Goal: Task Accomplishment & Management: Manage account settings

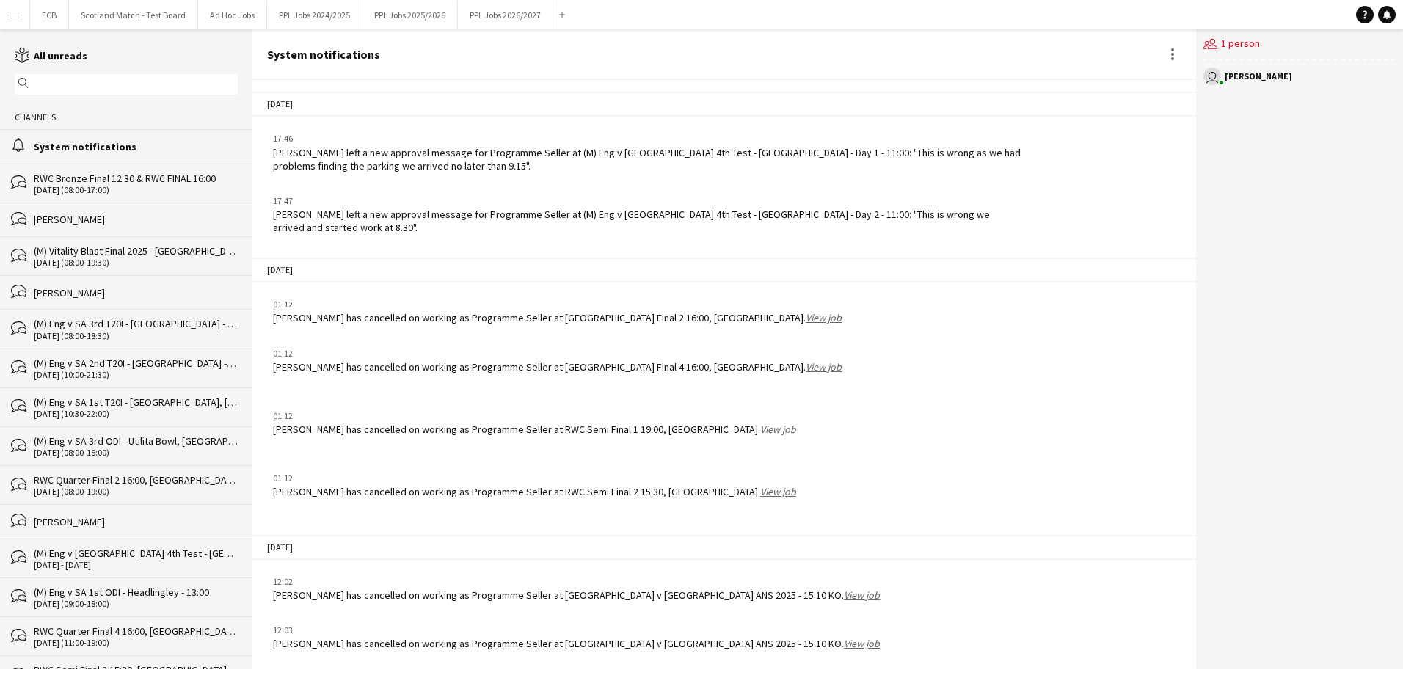
scroll to position [1661, 0]
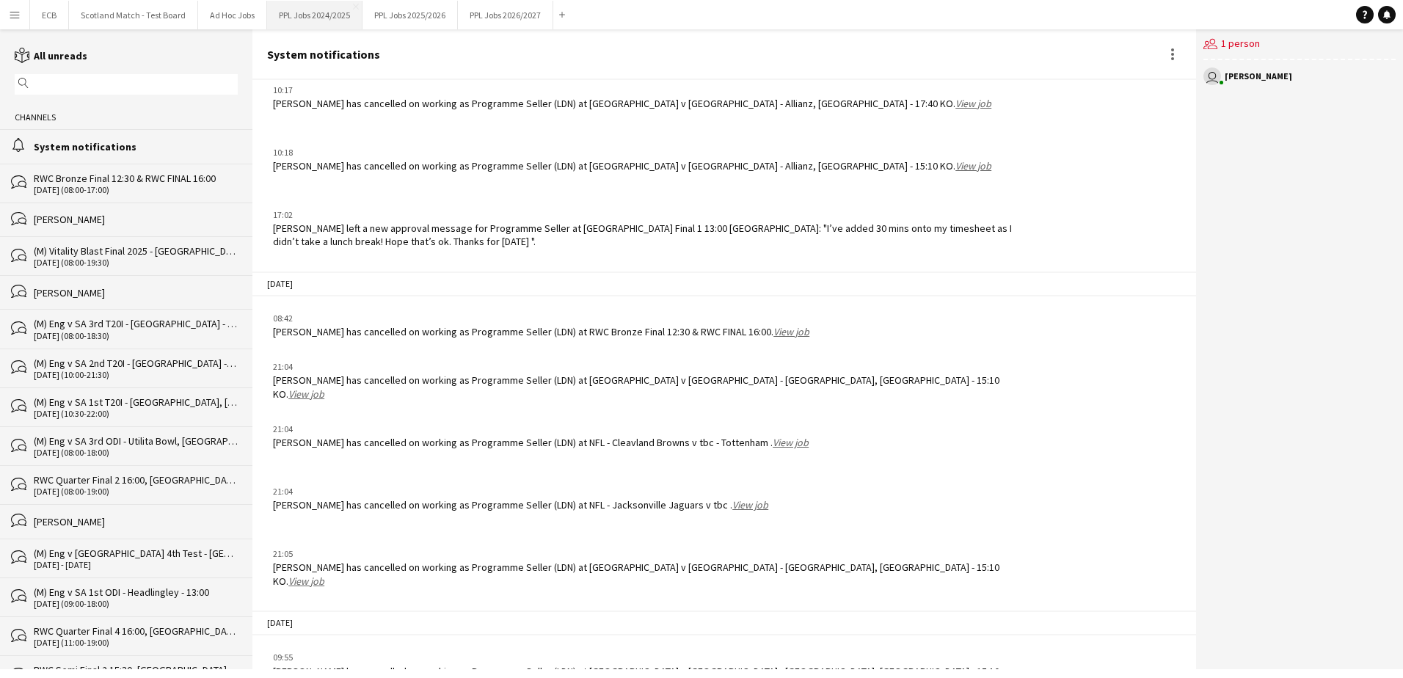
click at [337, 18] on button "PPL Jobs 2024/2025 Close" at bounding box center [314, 15] width 95 height 29
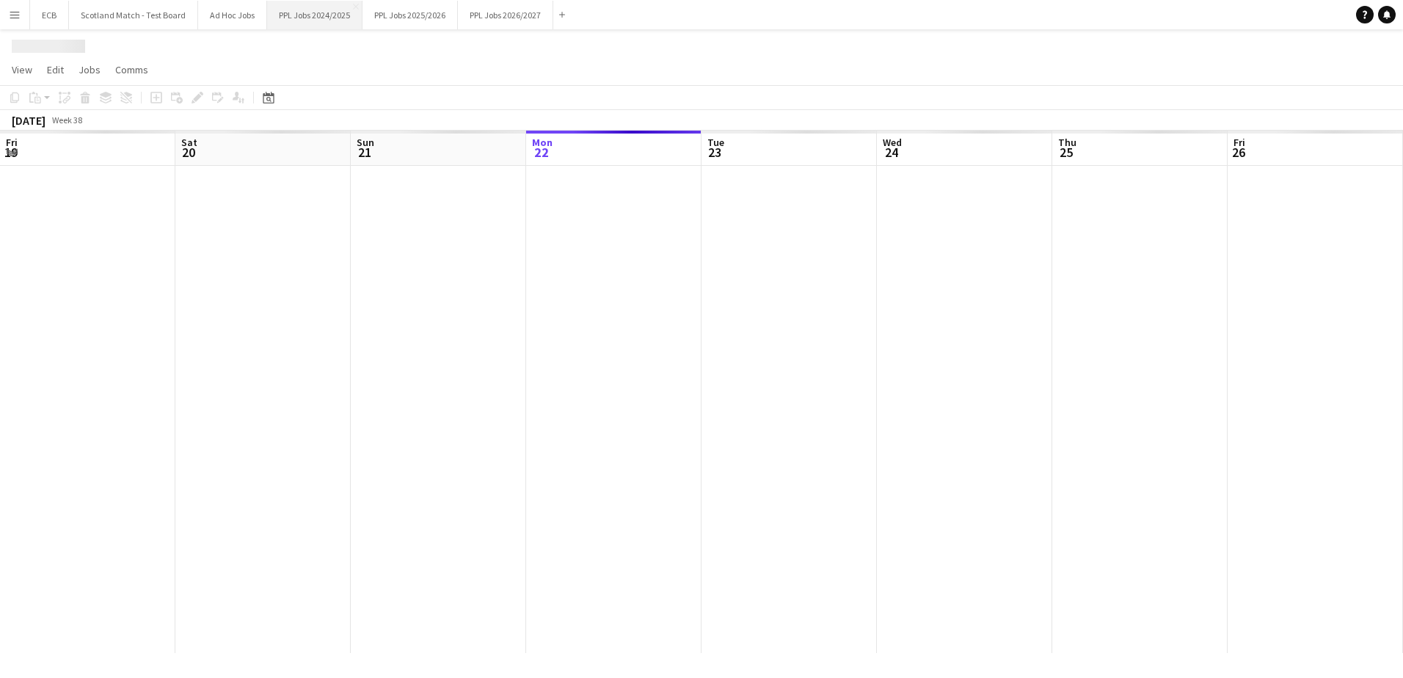
scroll to position [0, 351]
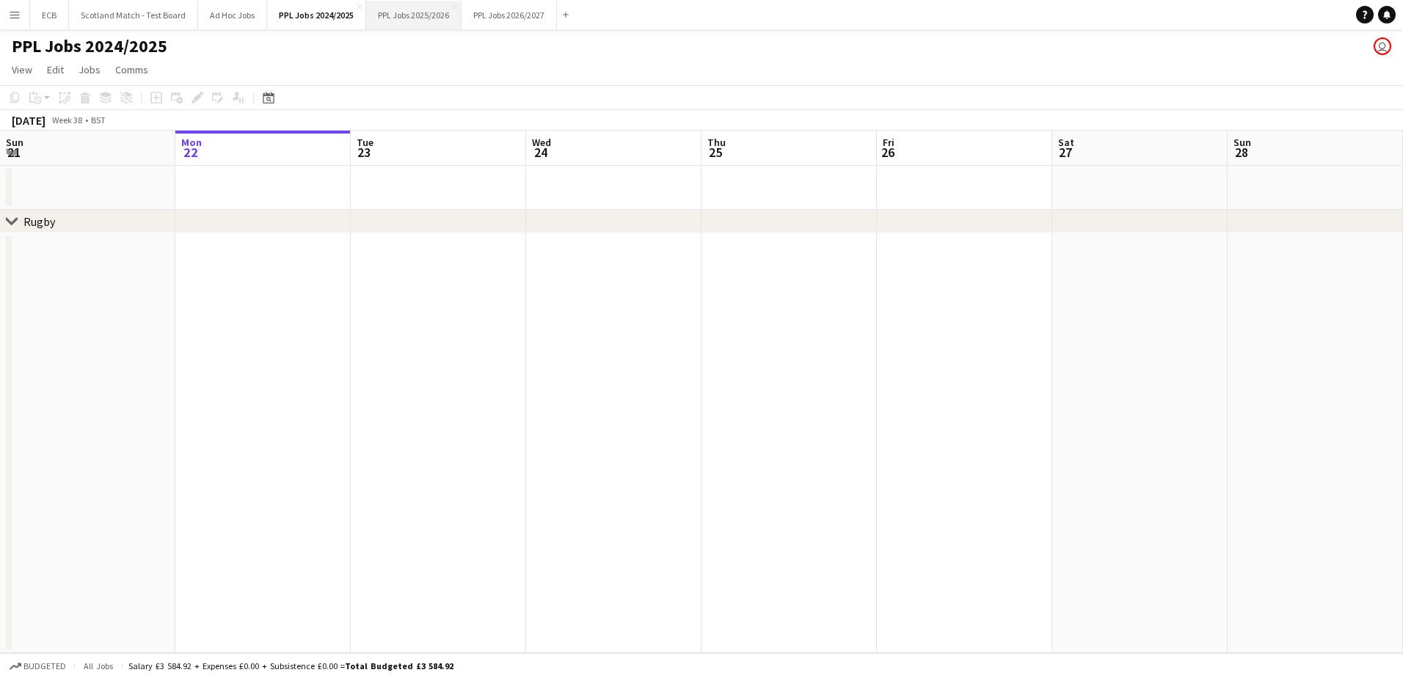
click at [418, 10] on button "PPL Jobs 2025/2026 Close" at bounding box center [413, 15] width 95 height 29
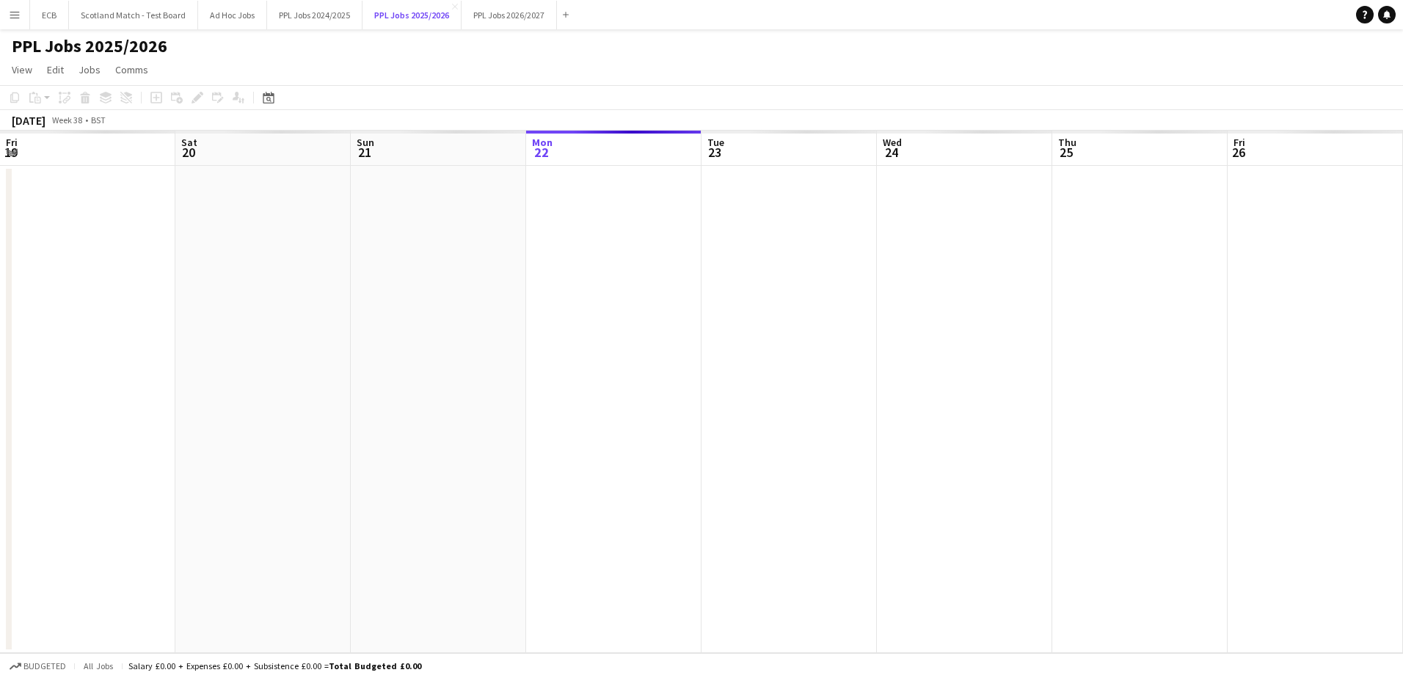
scroll to position [0, 351]
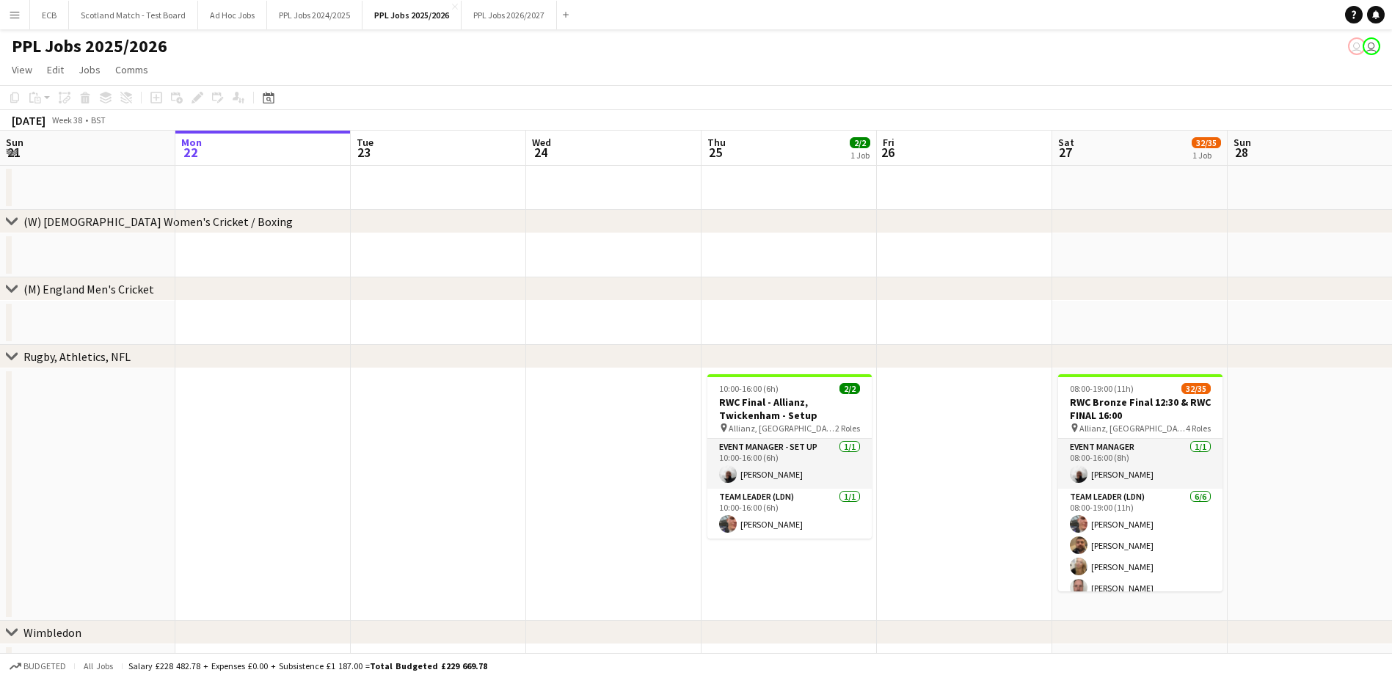
click at [15, 11] on app-icon "Menu" at bounding box center [15, 15] width 12 height 12
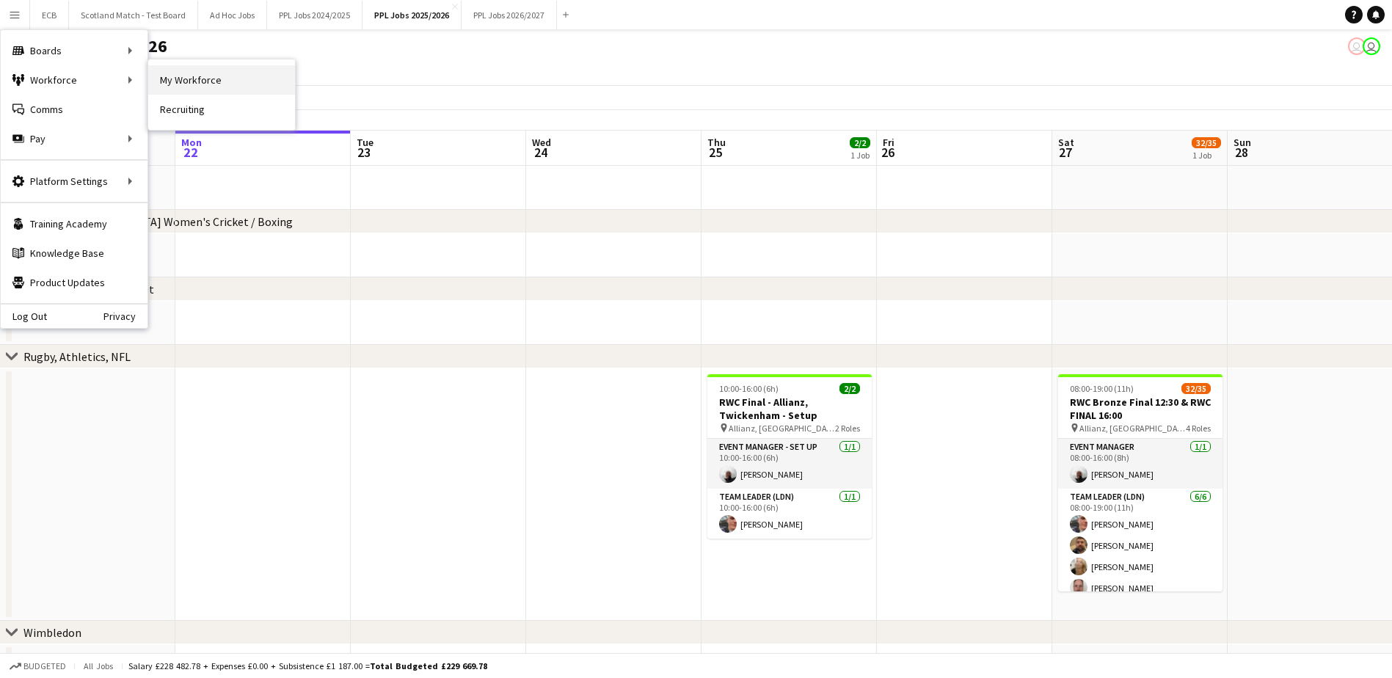
click at [181, 86] on link "My Workforce" at bounding box center [221, 79] width 147 height 29
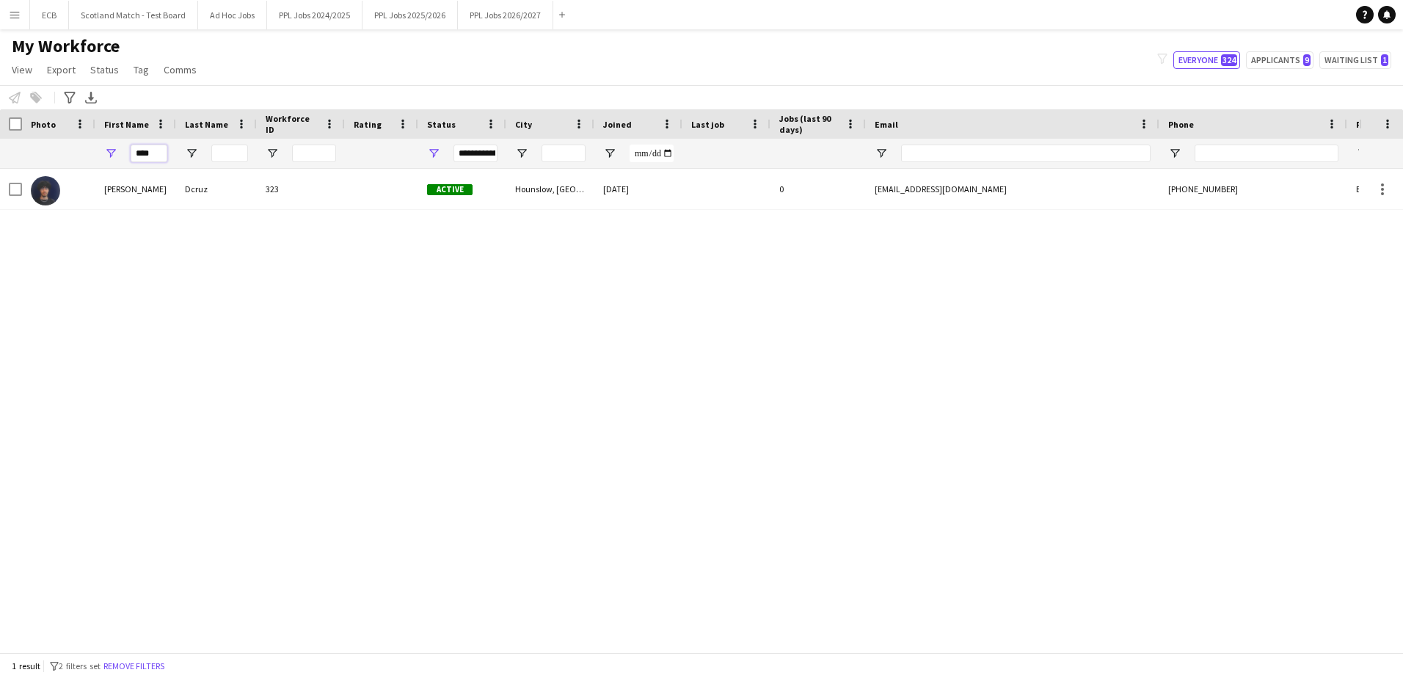
drag, startPoint x: 159, startPoint y: 157, endPoint x: 15, endPoint y: 158, distance: 144.6
click at [15, 158] on div "****" at bounding box center [795, 153] width 1591 height 29
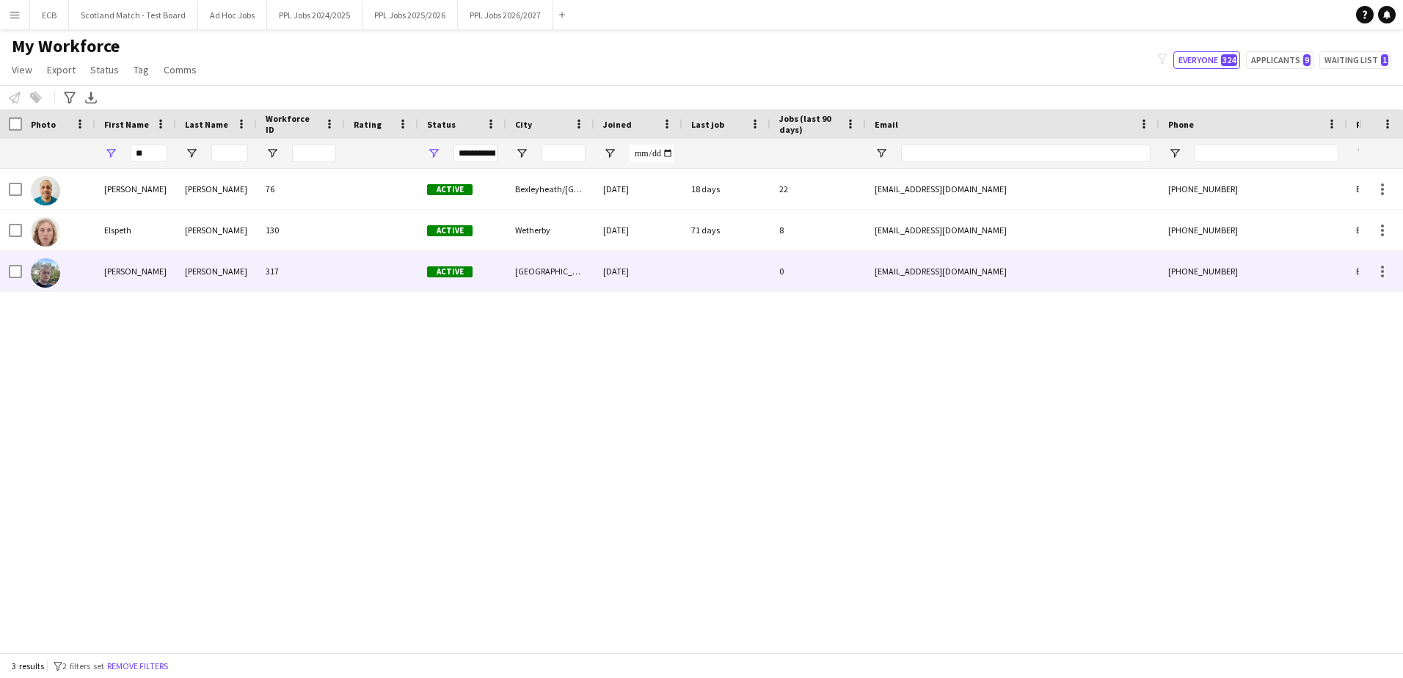
click at [123, 271] on div "Perry" at bounding box center [135, 271] width 81 height 40
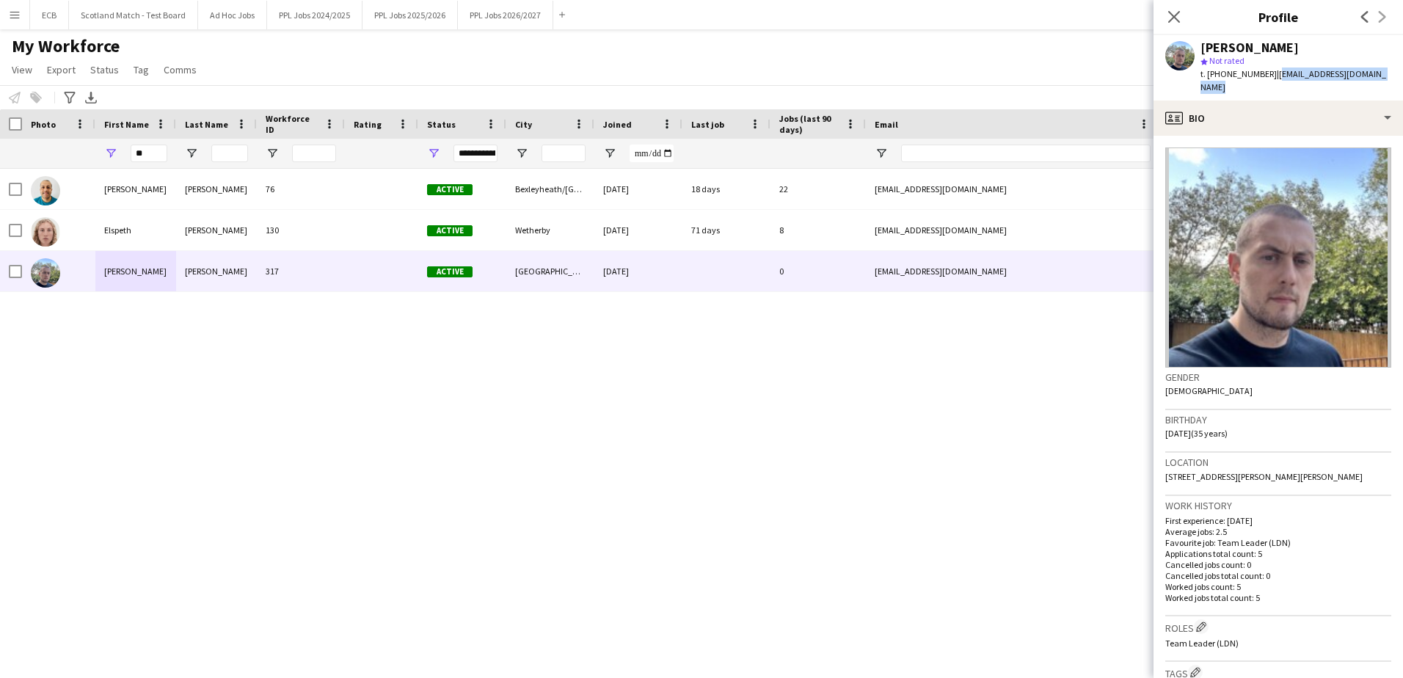
drag, startPoint x: 1270, startPoint y: 73, endPoint x: 1383, endPoint y: 76, distance: 113.0
click at [1383, 76] on div "Perry O'Neill star Not rated t. +447934873618 | perryreissoneill@icloud.com" at bounding box center [1279, 67] width 250 height 65
copy span "[EMAIL_ADDRESS][DOMAIN_NAME]"
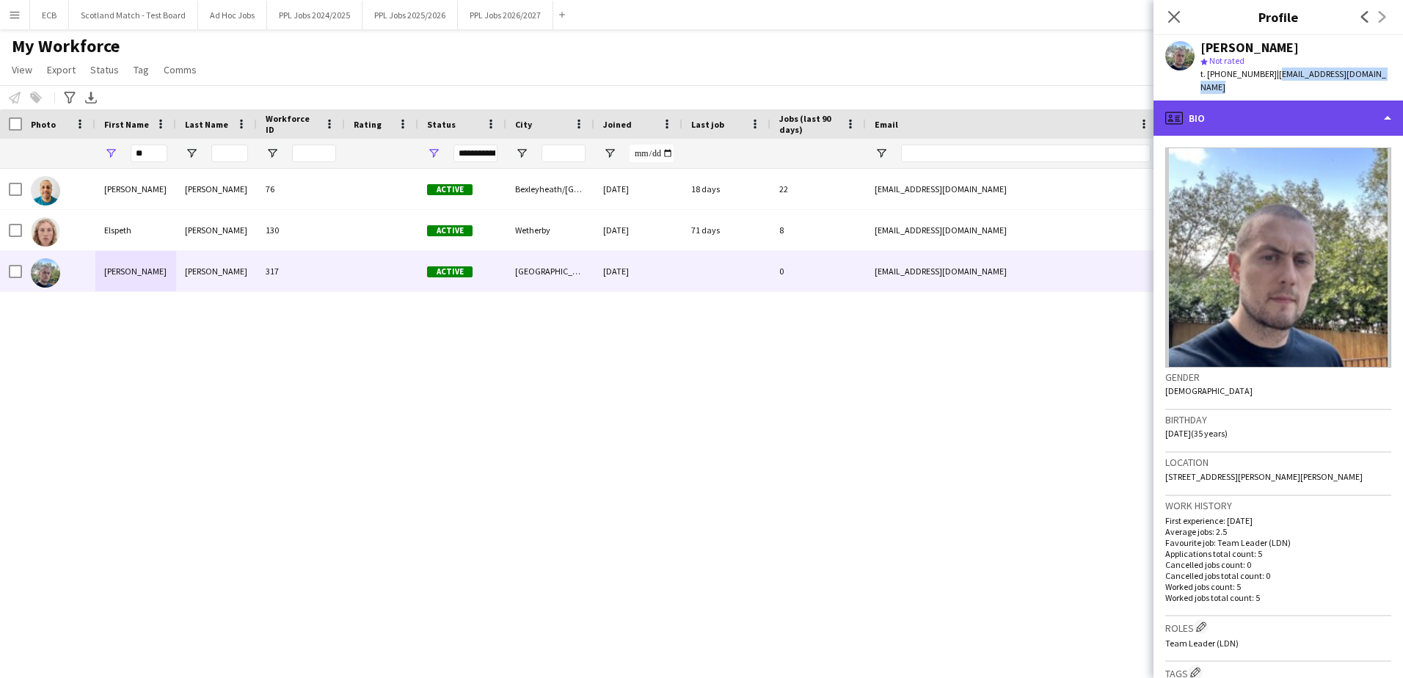
click at [1291, 103] on div "profile Bio" at bounding box center [1279, 118] width 250 height 35
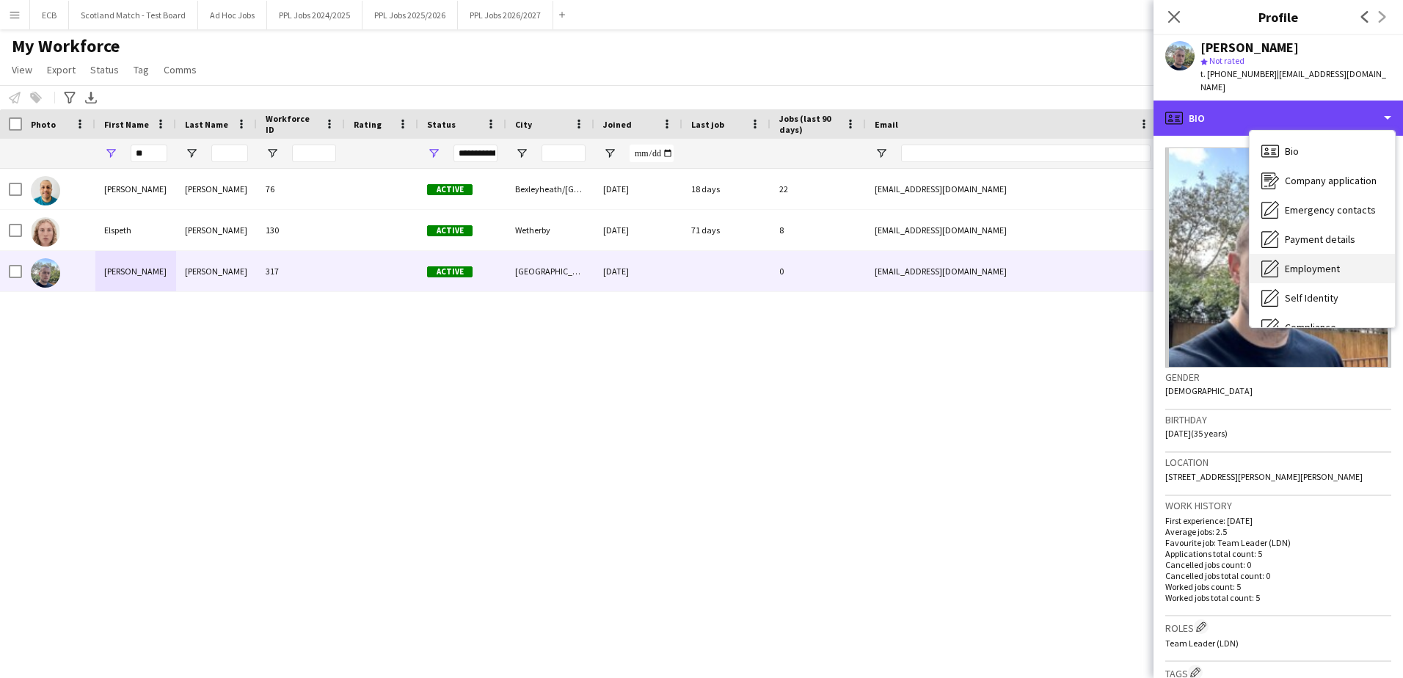
scroll to position [109, 0]
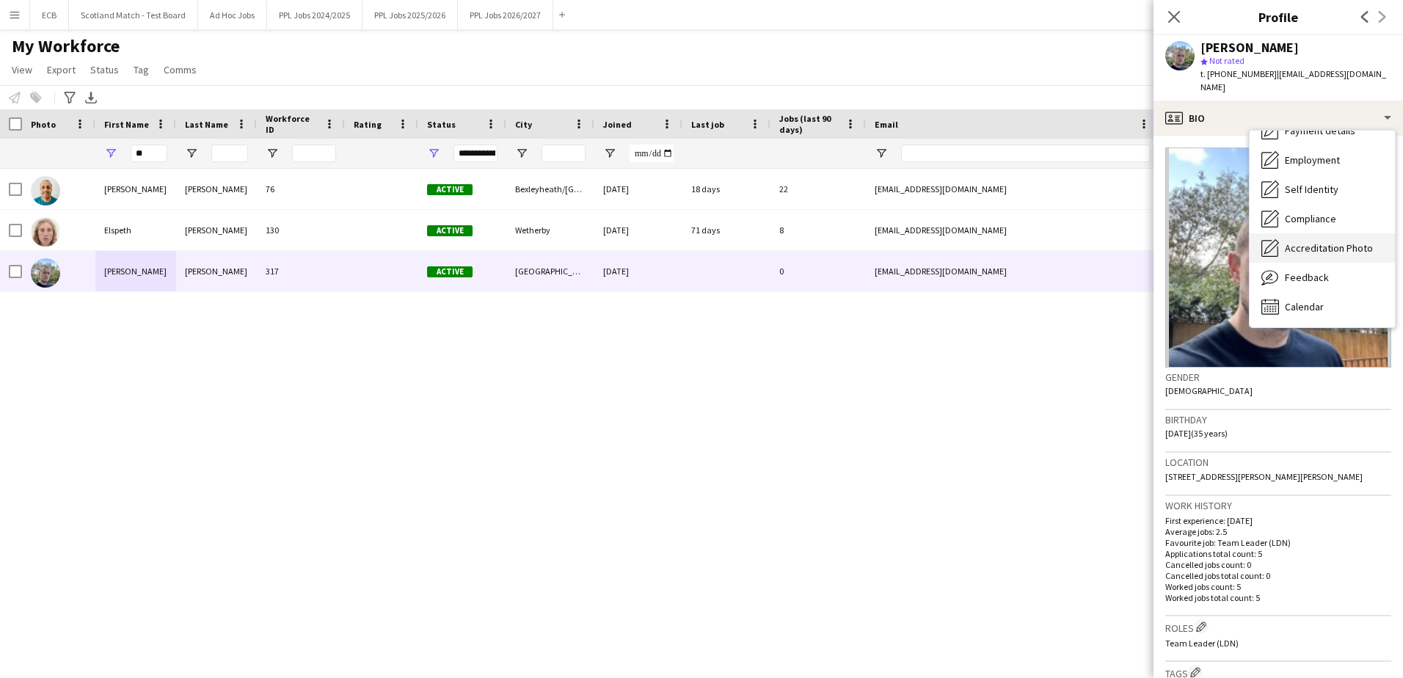
click at [1299, 241] on span "Accreditation Photo" at bounding box center [1329, 247] width 88 height 13
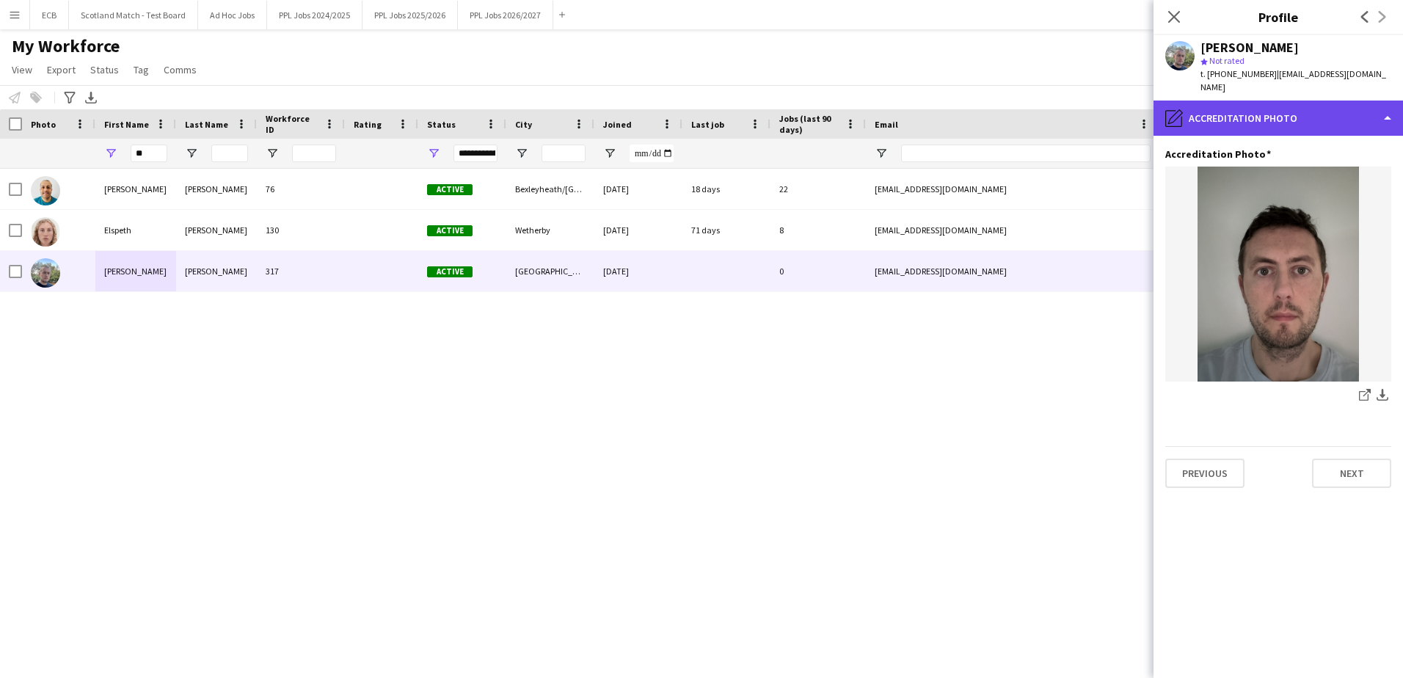
click at [1264, 111] on div "pencil4 Accreditation Photo" at bounding box center [1279, 118] width 250 height 35
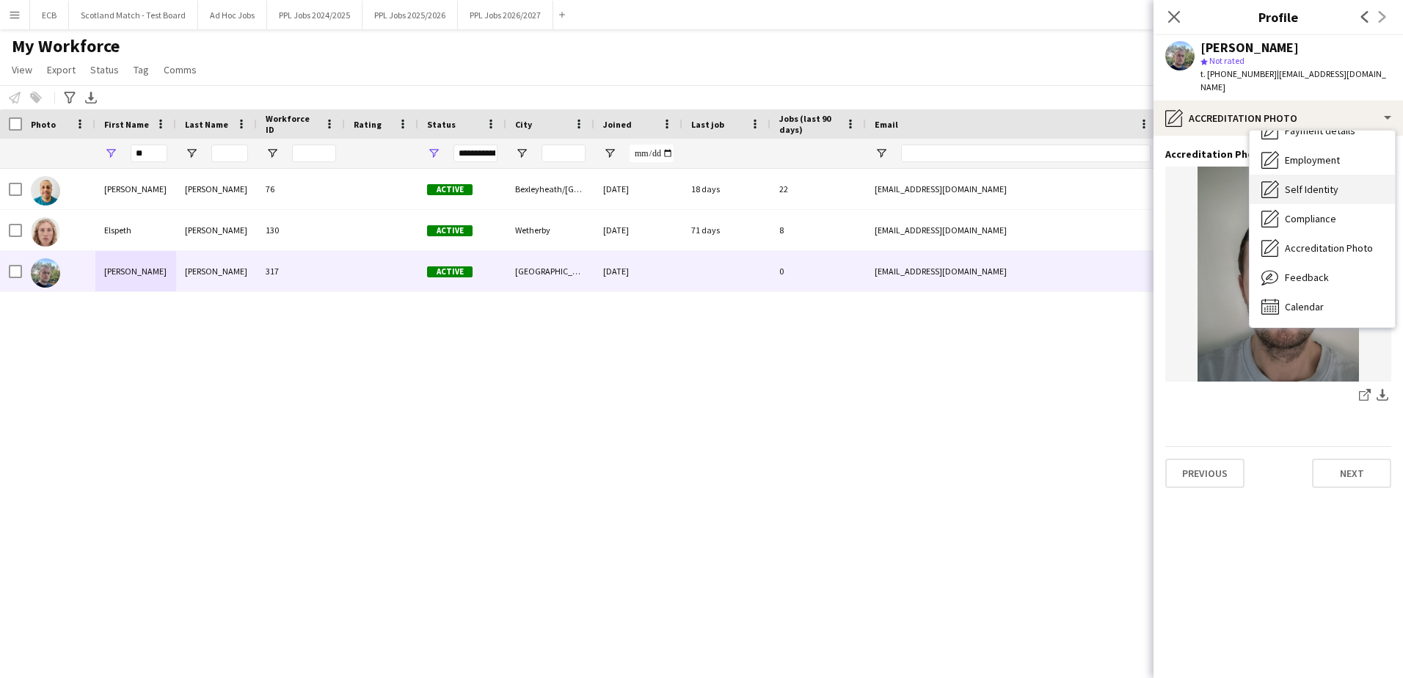
click at [1327, 184] on div "Self Identity Self Identity" at bounding box center [1322, 189] width 145 height 29
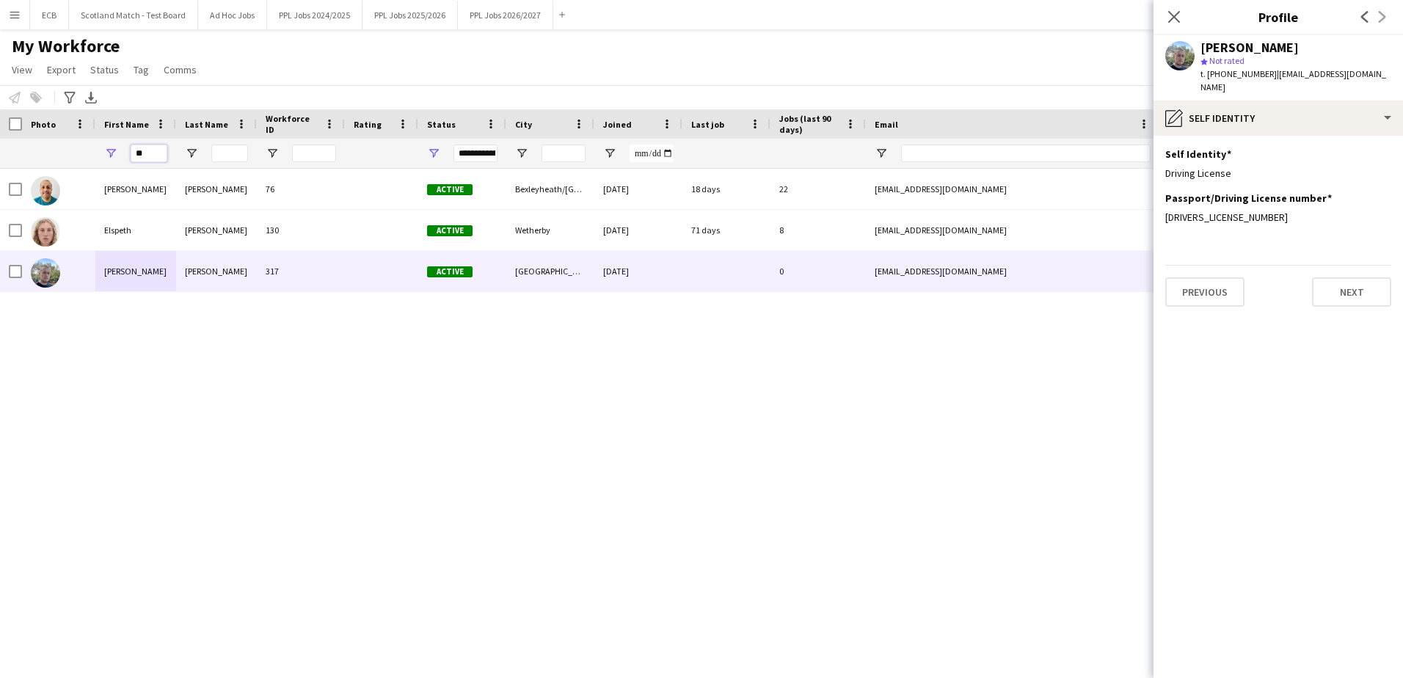
drag, startPoint x: 152, startPoint y: 146, endPoint x: 75, endPoint y: 146, distance: 77.1
click at [75, 146] on div "**" at bounding box center [795, 153] width 1591 height 29
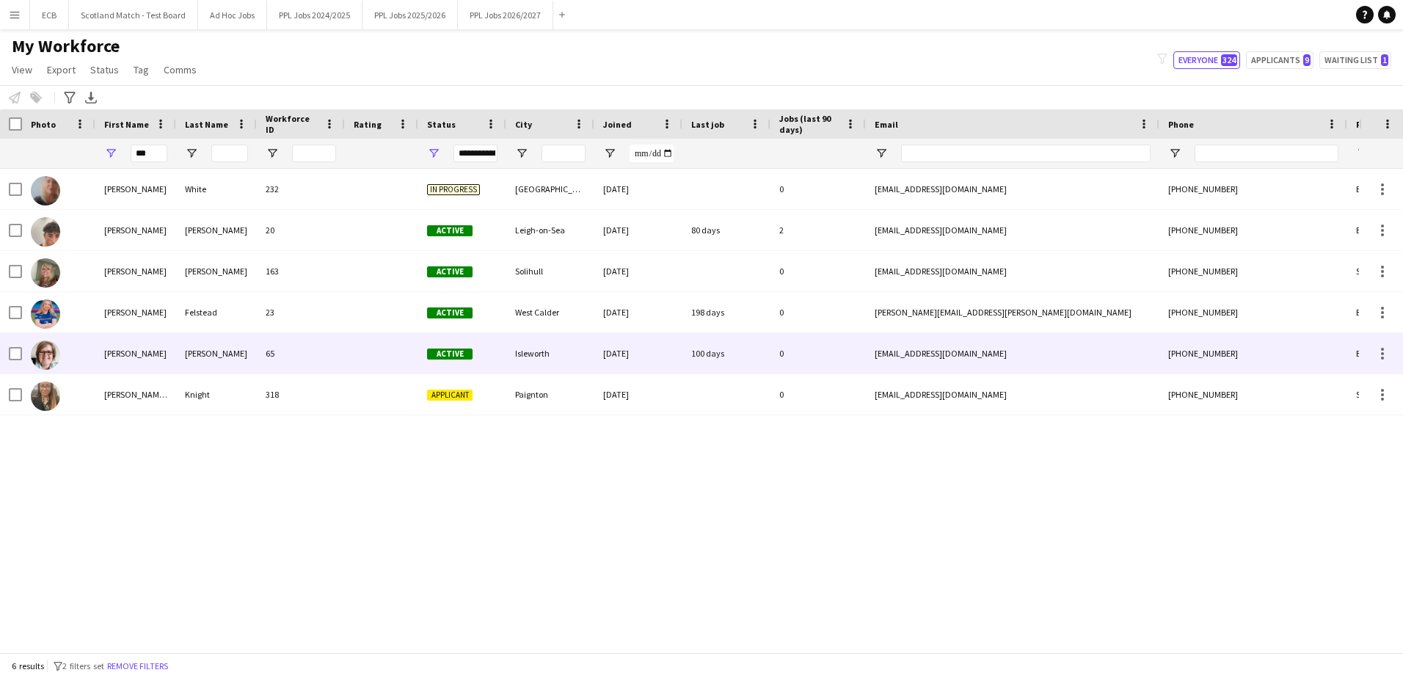
click at [121, 346] on div "[PERSON_NAME]" at bounding box center [135, 353] width 81 height 40
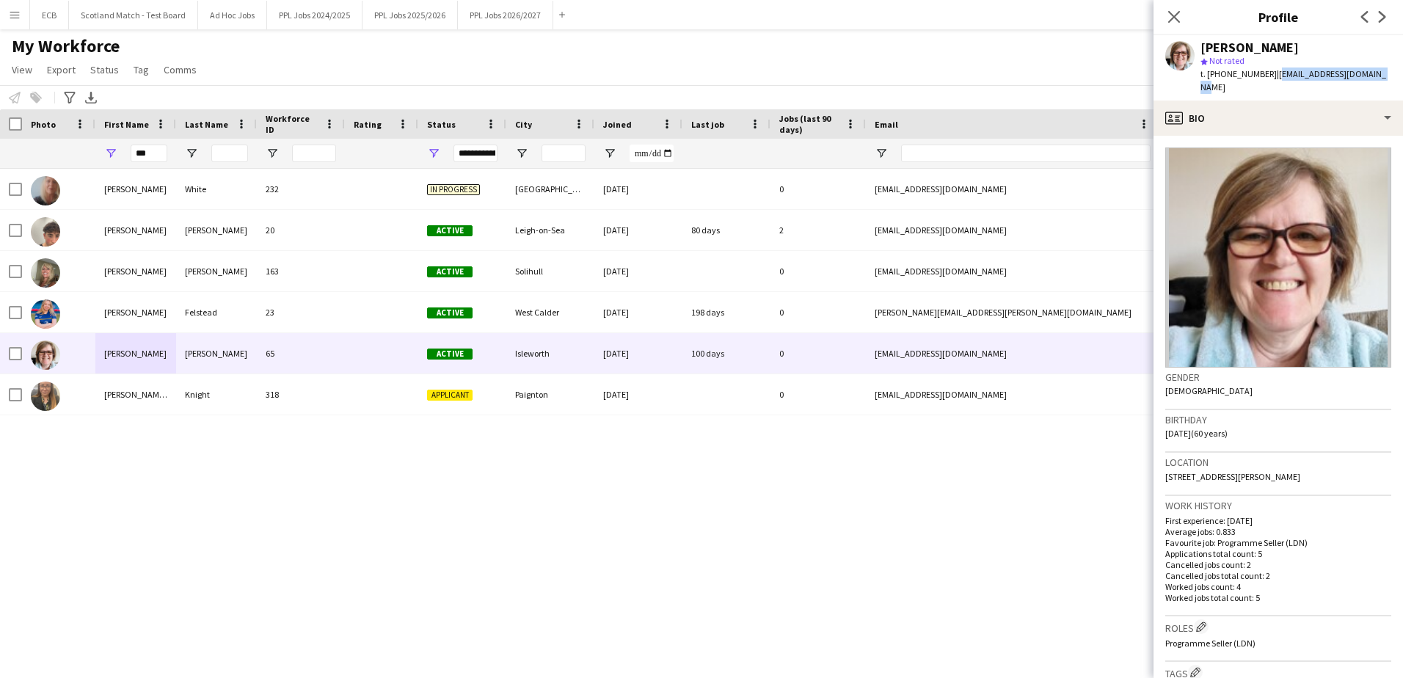
drag, startPoint x: 1270, startPoint y: 74, endPoint x: 1374, endPoint y: 80, distance: 103.6
click at [1374, 80] on div "Louise Taylor star Not rated t. +447926373264 | shoplandlouise@gmail.com" at bounding box center [1279, 67] width 250 height 65
copy span "[EMAIL_ADDRESS][DOMAIN_NAME]"
drag, startPoint x: 159, startPoint y: 153, endPoint x: 119, endPoint y: 148, distance: 40.6
click at [130, 148] on div "***" at bounding box center [135, 153] width 81 height 29
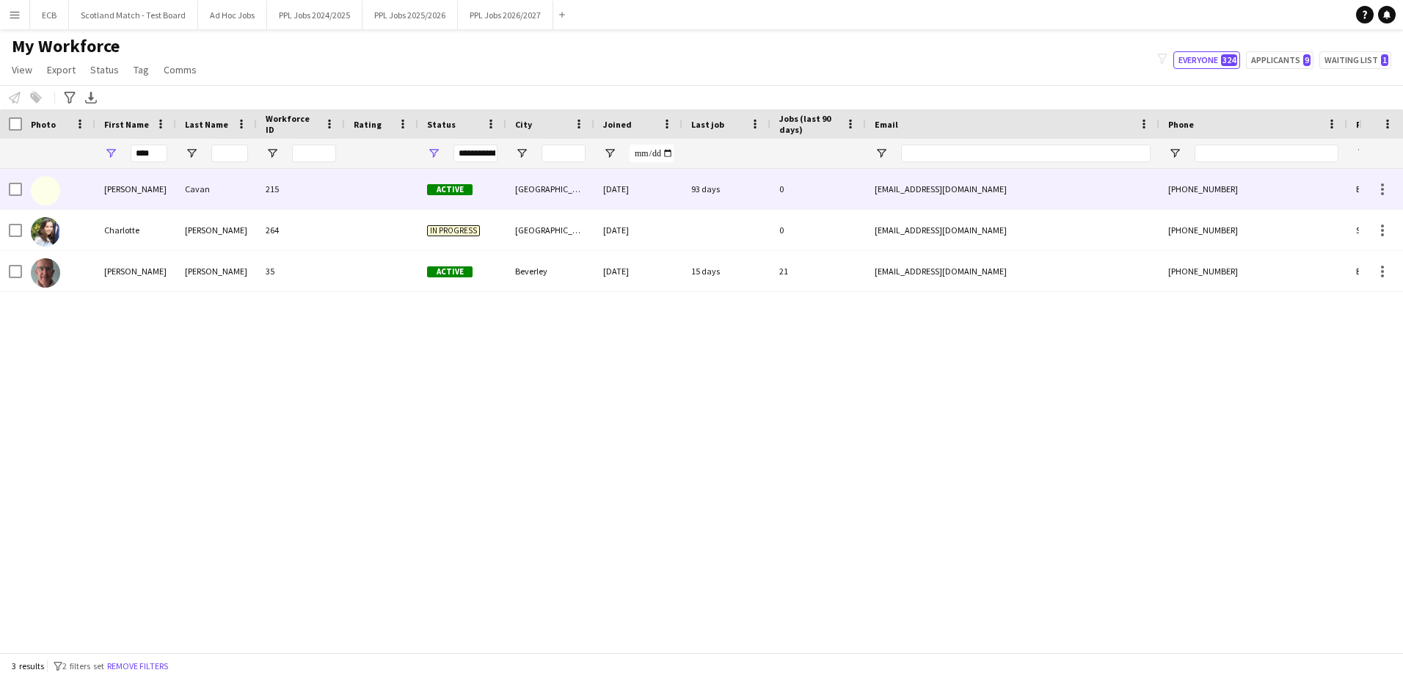
click at [142, 186] on div "Charlie" at bounding box center [135, 189] width 81 height 40
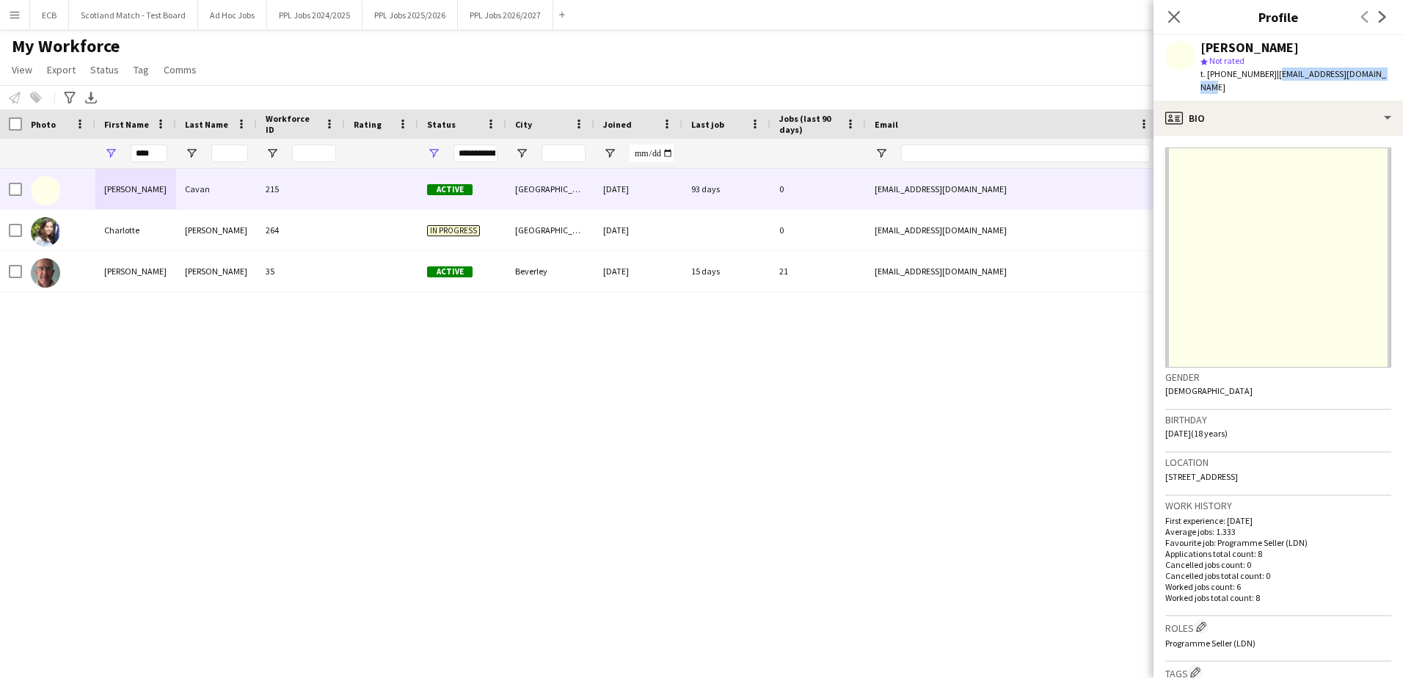
drag, startPoint x: 1274, startPoint y: 71, endPoint x: 1386, endPoint y: 75, distance: 111.6
click at [1386, 75] on div "Charlie Cavan star Not rated t. +4407483291527 | charliejcavan@hotmail.com" at bounding box center [1279, 67] width 250 height 65
copy span "charliejcavan@hotmail.com"
drag, startPoint x: 162, startPoint y: 151, endPoint x: 68, endPoint y: 153, distance: 94.0
click at [68, 153] on div "****" at bounding box center [795, 153] width 1591 height 29
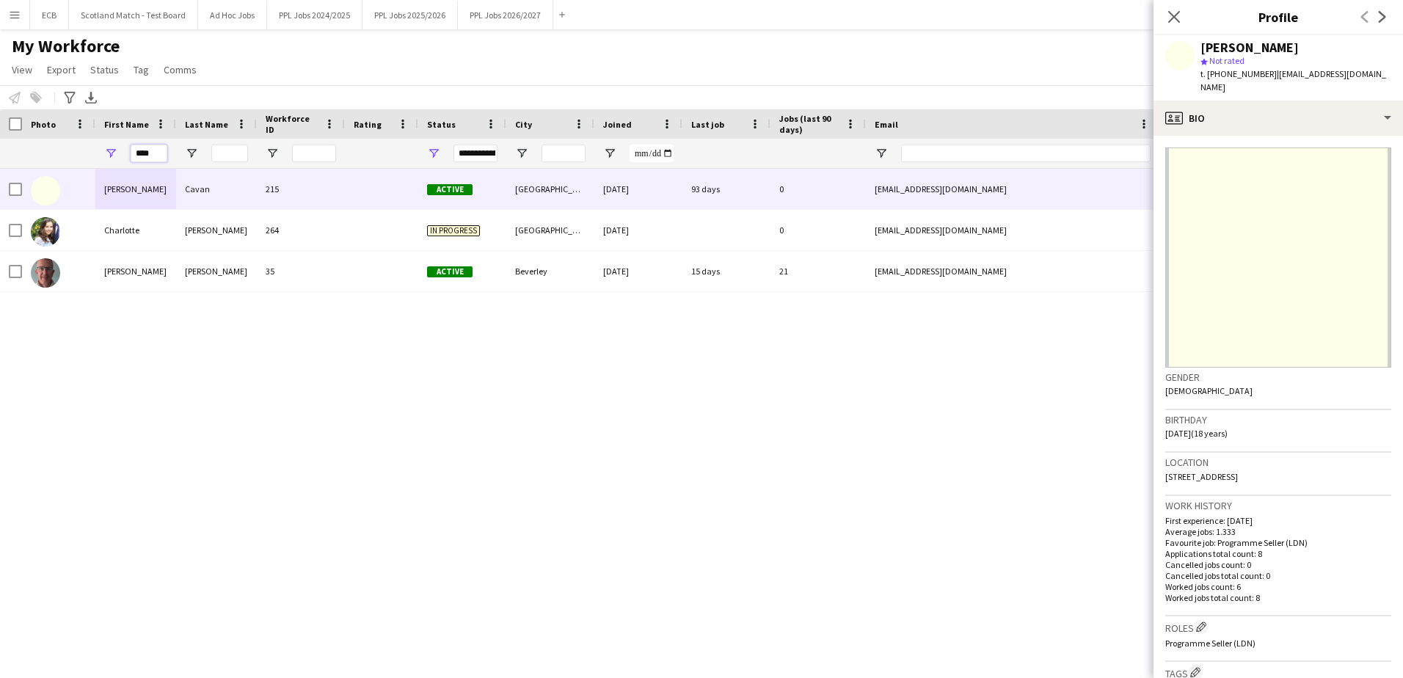
type input "*"
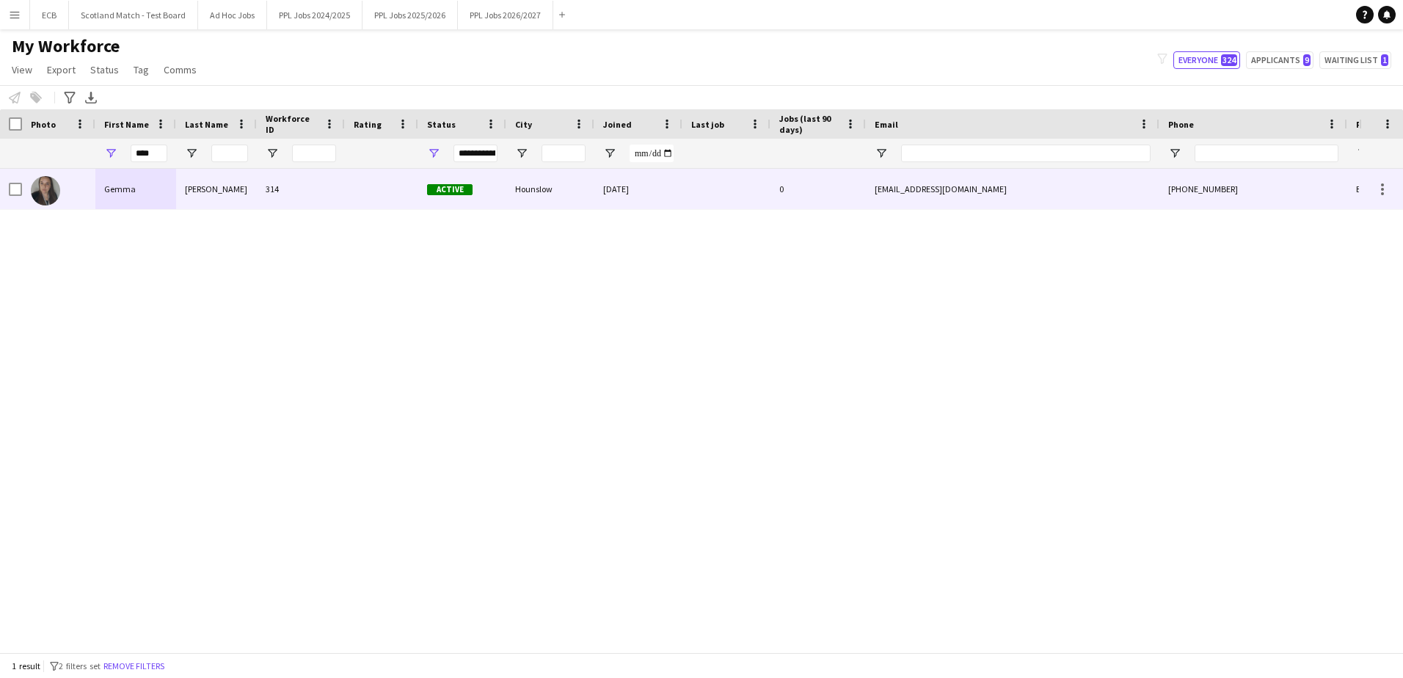
click at [768, 194] on div at bounding box center [726, 189] width 88 height 40
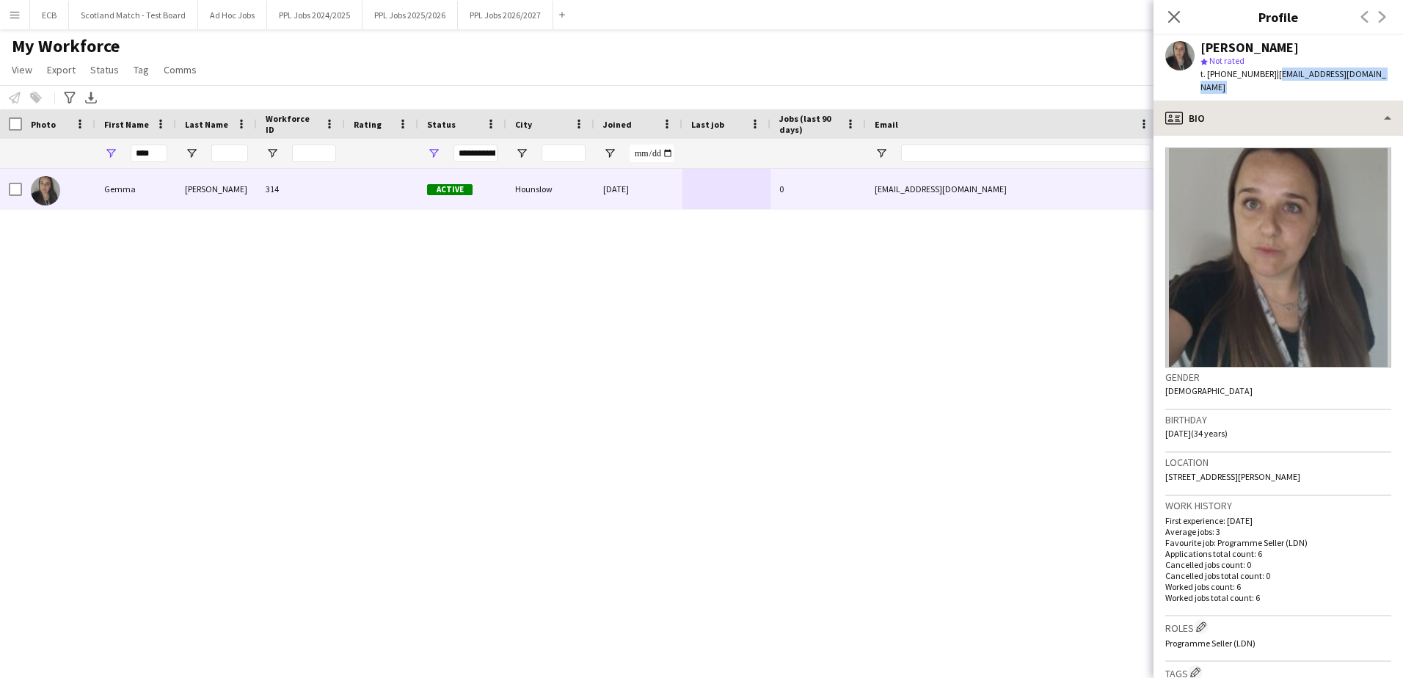
drag, startPoint x: 1271, startPoint y: 75, endPoint x: 1350, endPoint y: 87, distance: 79.4
click at [1350, 87] on app-crew-profile "Close pop-in Profile Previous Next Gemma Cox star Not rated t. +447908704037 | …" at bounding box center [1279, 339] width 250 height 678
copy app-crew-profile "coxy4u@hotmail.co.uk profile"
drag, startPoint x: 159, startPoint y: 153, endPoint x: 48, endPoint y: 142, distance: 111.4
click at [48, 142] on div "****" at bounding box center [795, 153] width 1591 height 29
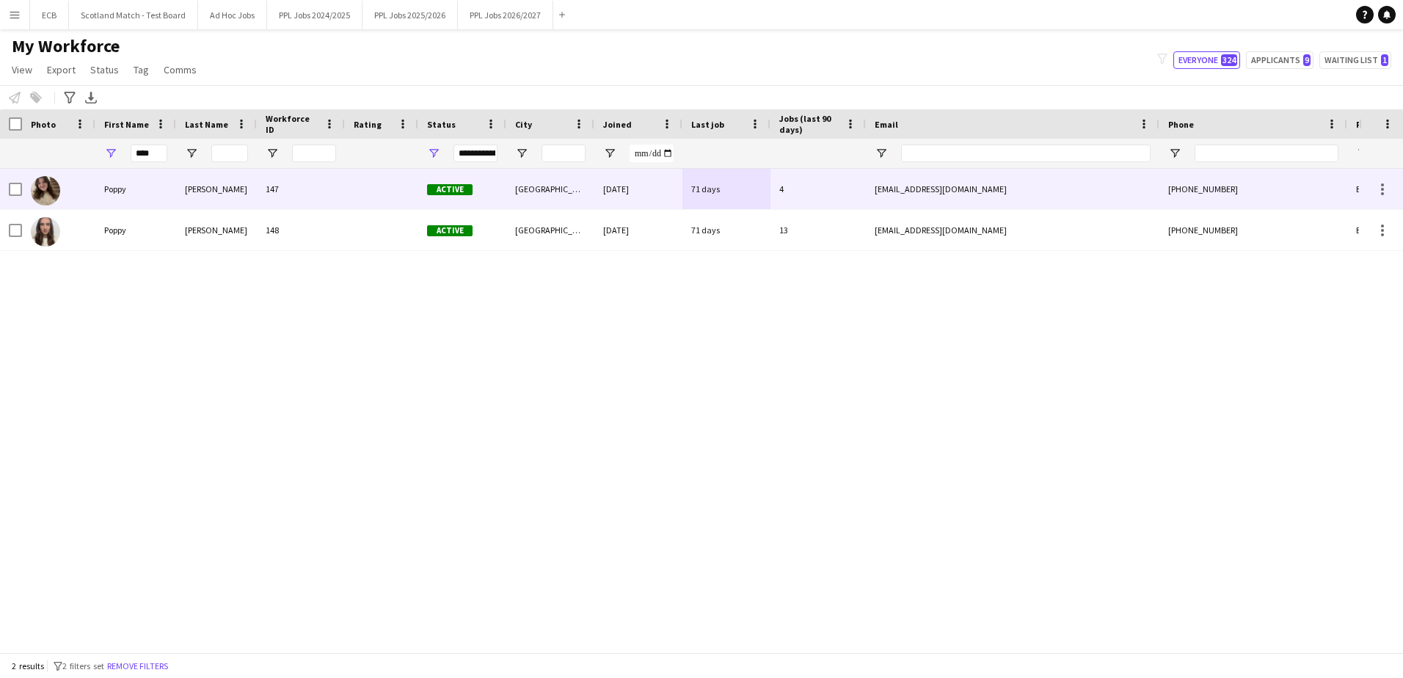
click at [133, 181] on div "Poppy" at bounding box center [135, 189] width 81 height 40
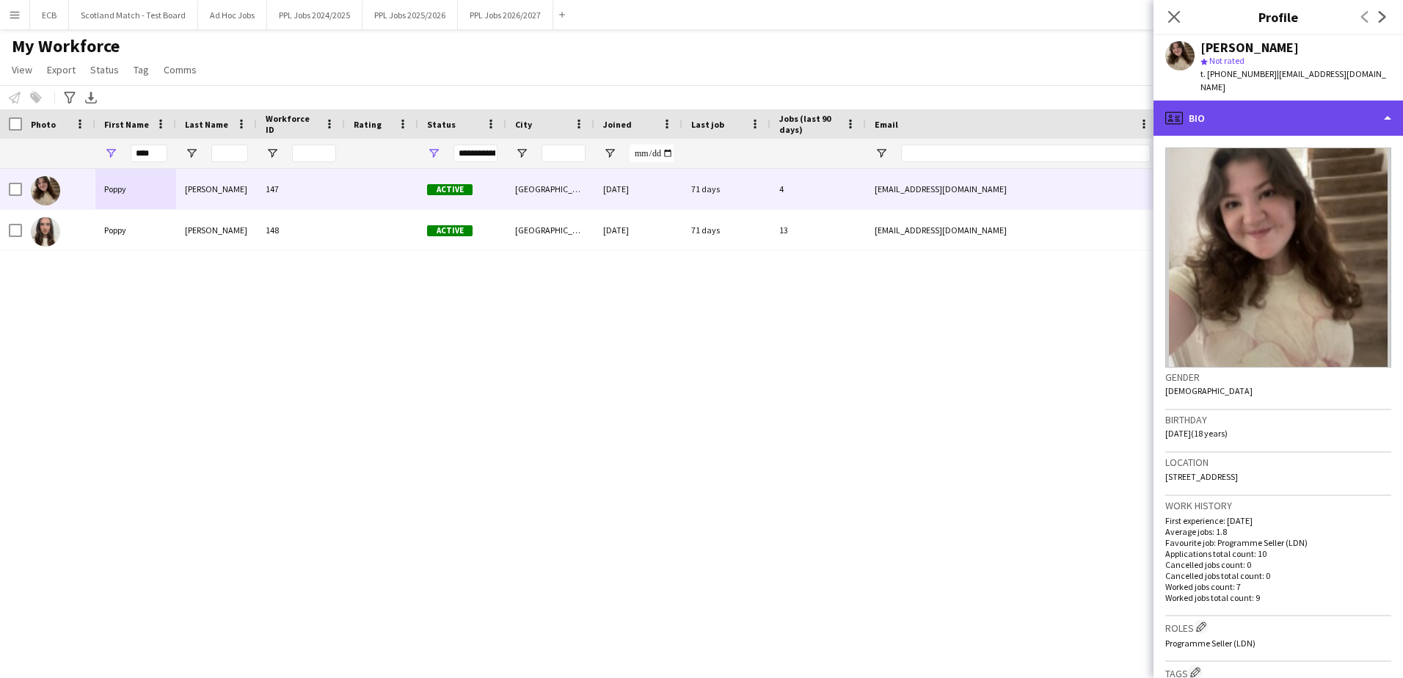
click at [1360, 104] on div "profile Bio" at bounding box center [1279, 118] width 250 height 35
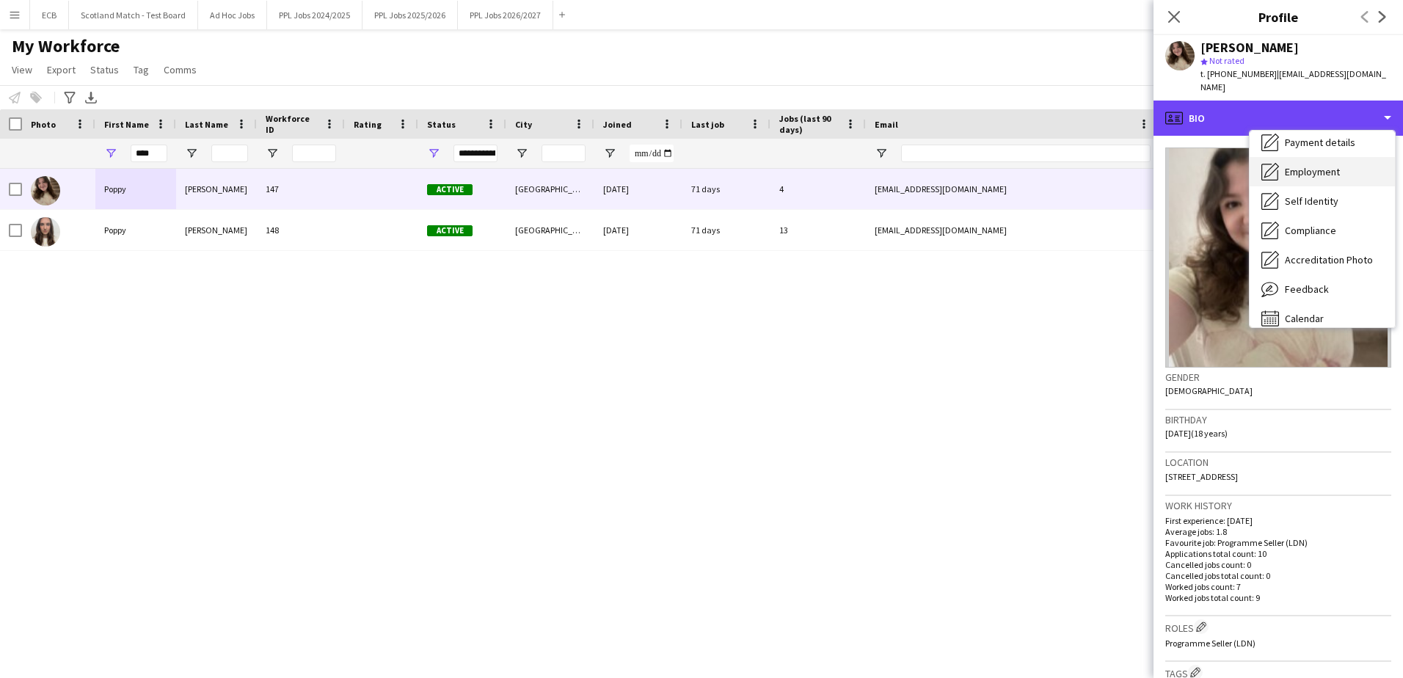
scroll to position [101, 0]
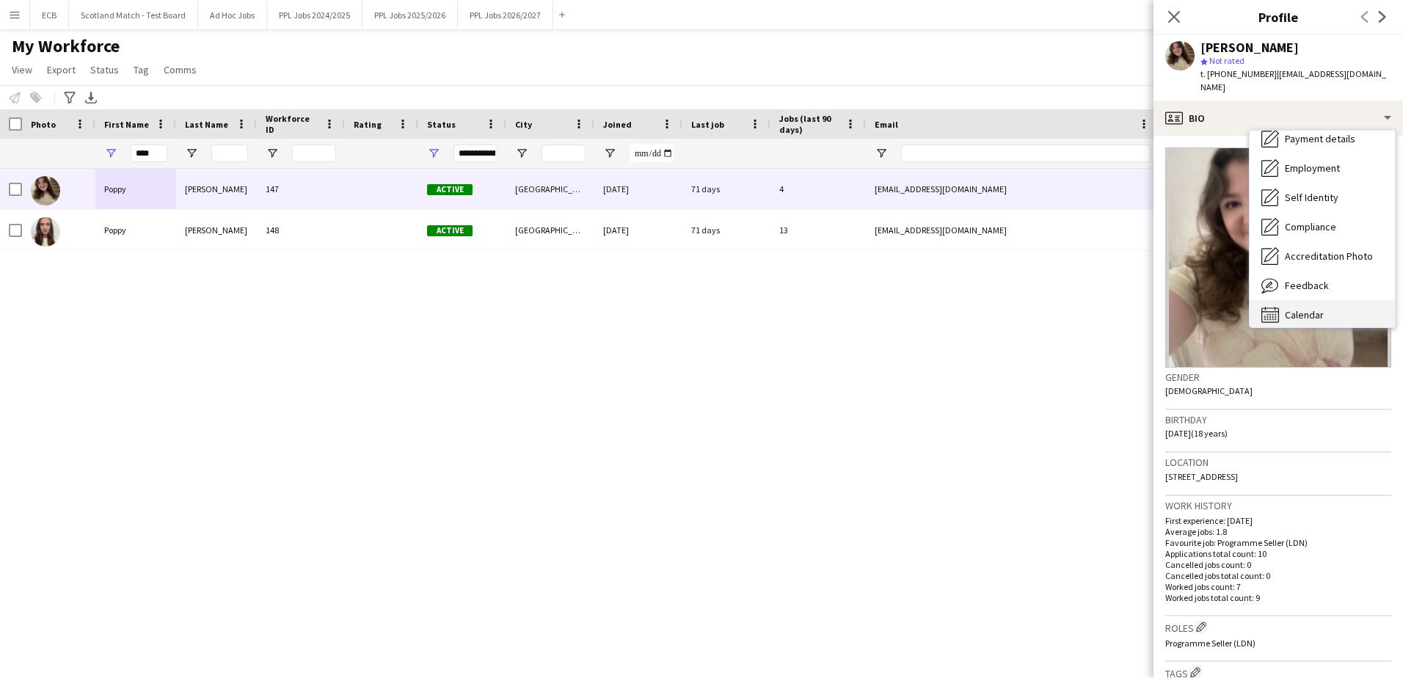
click at [1320, 308] on span "Calendar" at bounding box center [1304, 314] width 39 height 13
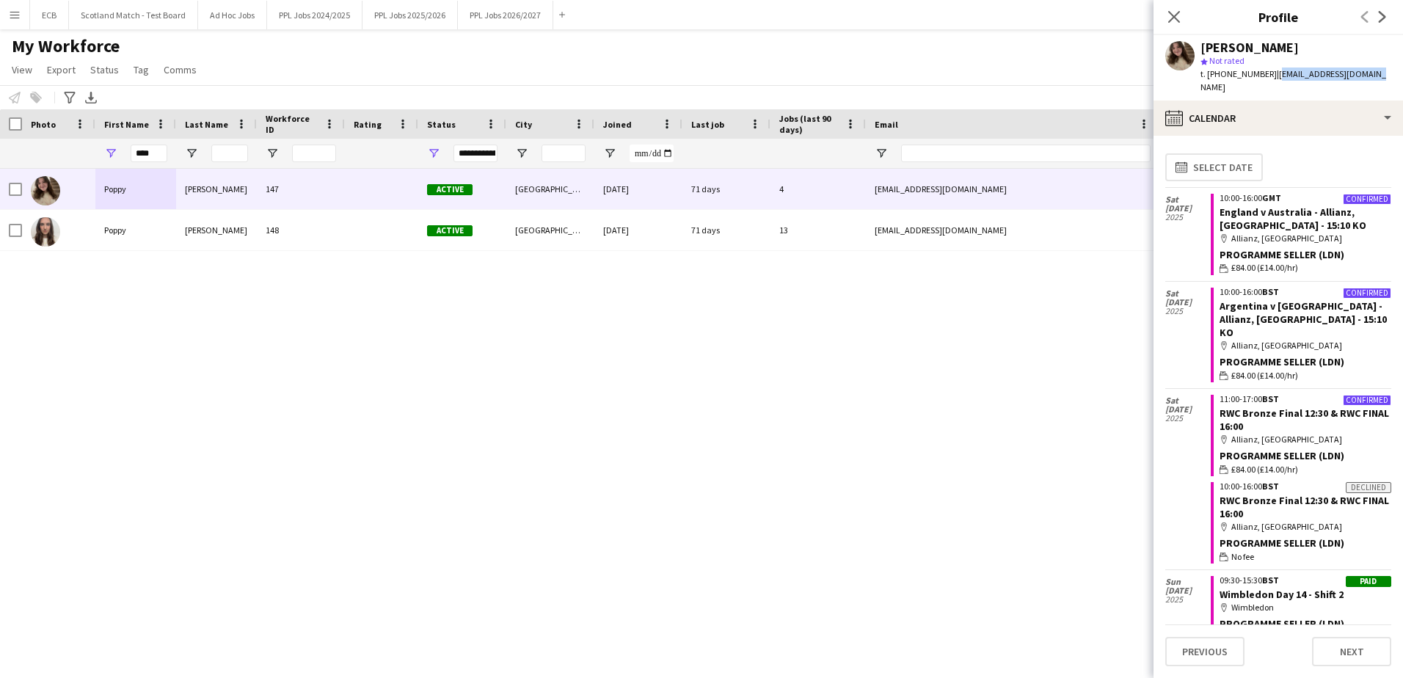
drag, startPoint x: 1275, startPoint y: 73, endPoint x: 1382, endPoint y: 73, distance: 107.1
click at [1382, 73] on div "Poppy Clarke star Not rated t. +4407922505764 | poppyarty123@gmail.com" at bounding box center [1279, 67] width 250 height 65
copy span "poppyarty123@gmail.com"
click at [1282, 76] on span "| poppyarty123@gmail.com" at bounding box center [1294, 80] width 186 height 24
drag, startPoint x: 1275, startPoint y: 76, endPoint x: 1383, endPoint y: 78, distance: 107.9
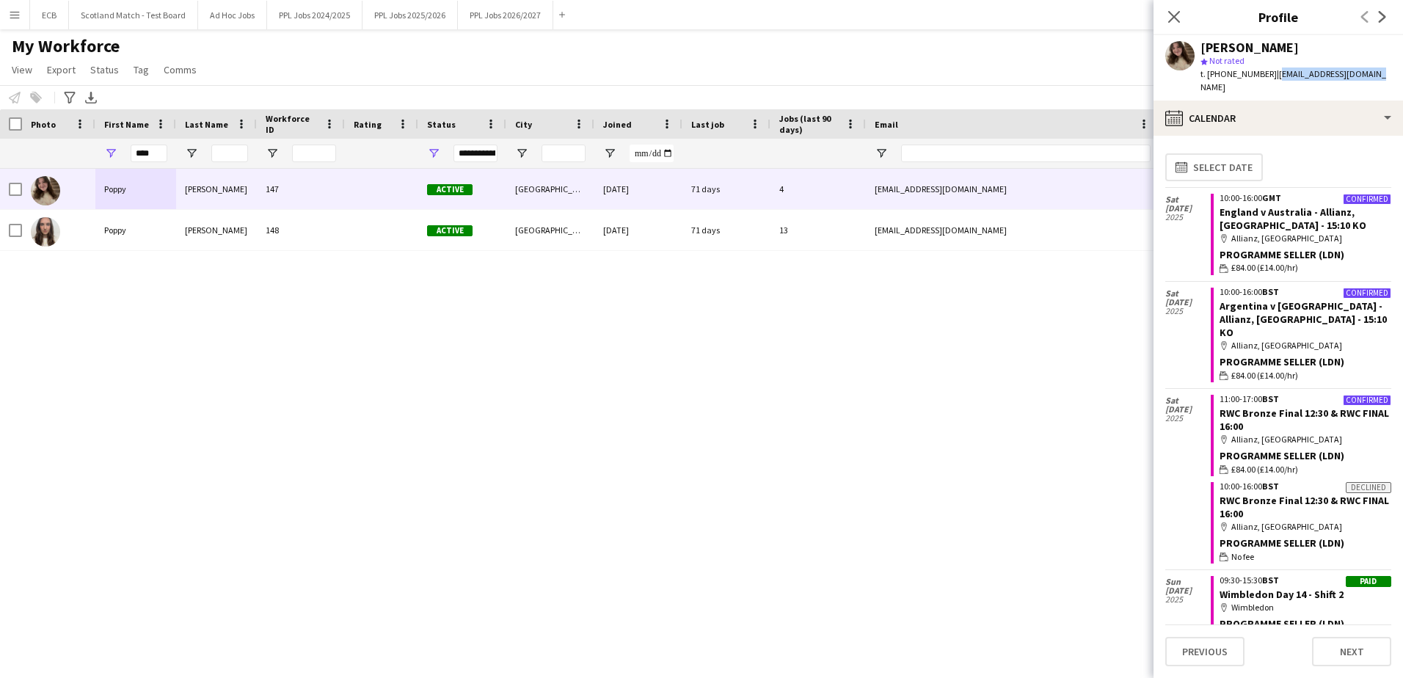
click at [1383, 78] on div "Poppy Clarke star Not rated t. +4407922505764 | poppyarty123@gmail.com" at bounding box center [1279, 67] width 250 height 65
copy span "poppyarty123@gmail.com"
drag, startPoint x: 159, startPoint y: 153, endPoint x: 72, endPoint y: 148, distance: 87.5
click at [72, 148] on div "****" at bounding box center [795, 153] width 1591 height 29
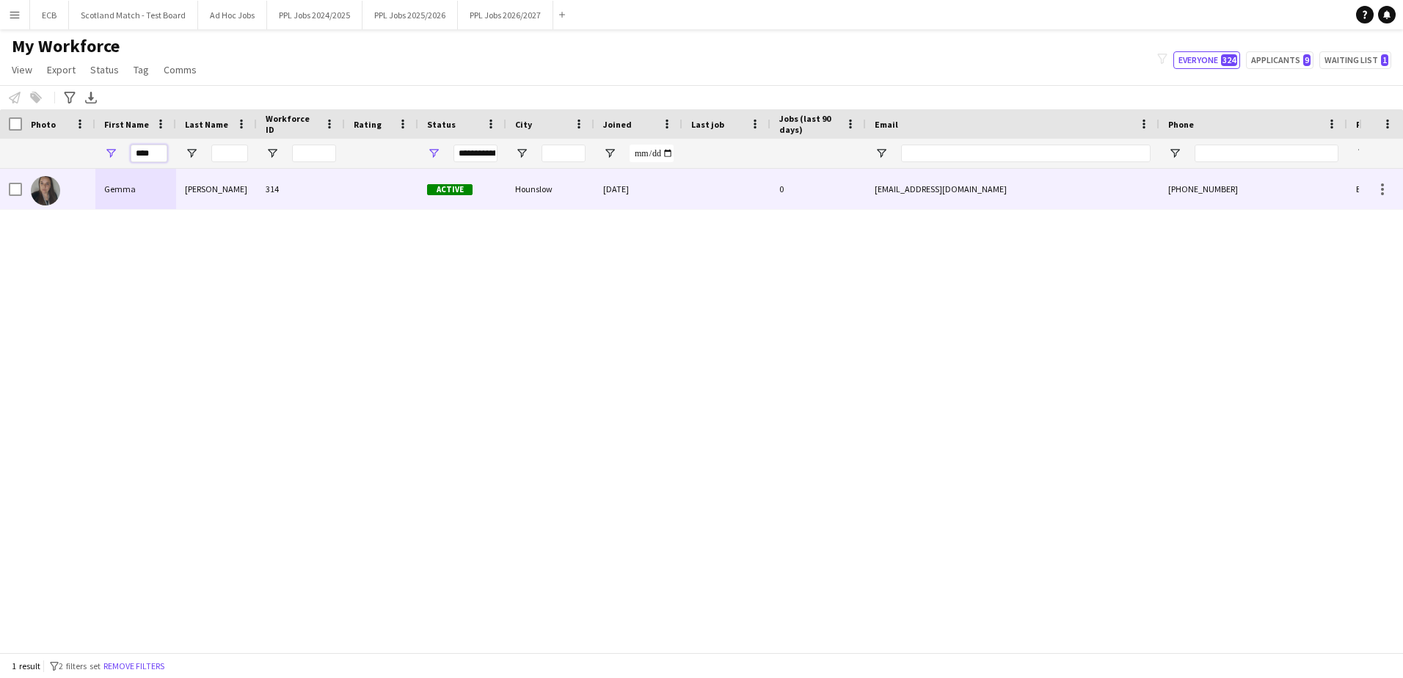
type input "****"
click at [139, 196] on div "Gemma" at bounding box center [135, 189] width 81 height 40
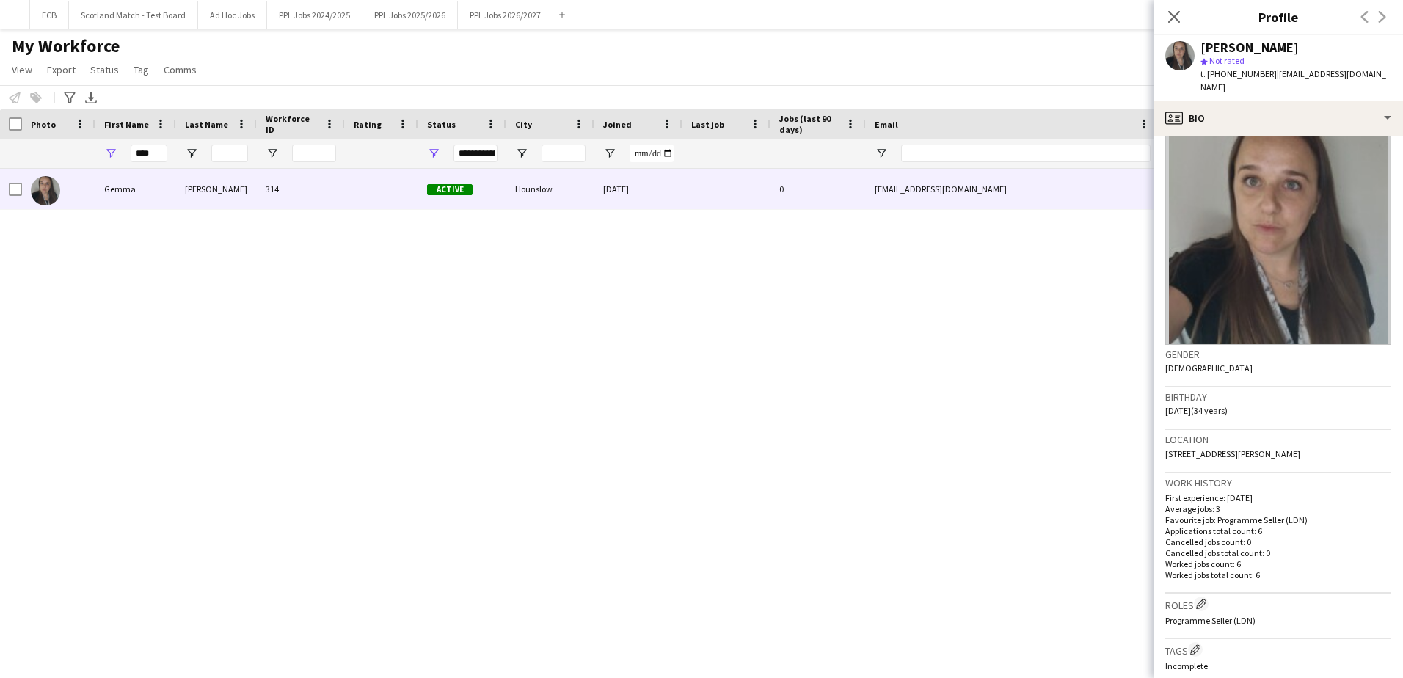
scroll to position [23, 0]
drag, startPoint x: 1209, startPoint y: 397, endPoint x: 1165, endPoint y: 396, distance: 44.1
click at [1165, 396] on app-crew-profile-bio "Gender Female Birthday 06-08-1991 (34 years) Location 136 Edgar Road, Hounslow,…" at bounding box center [1279, 407] width 250 height 542
copy span "06-08-1991"
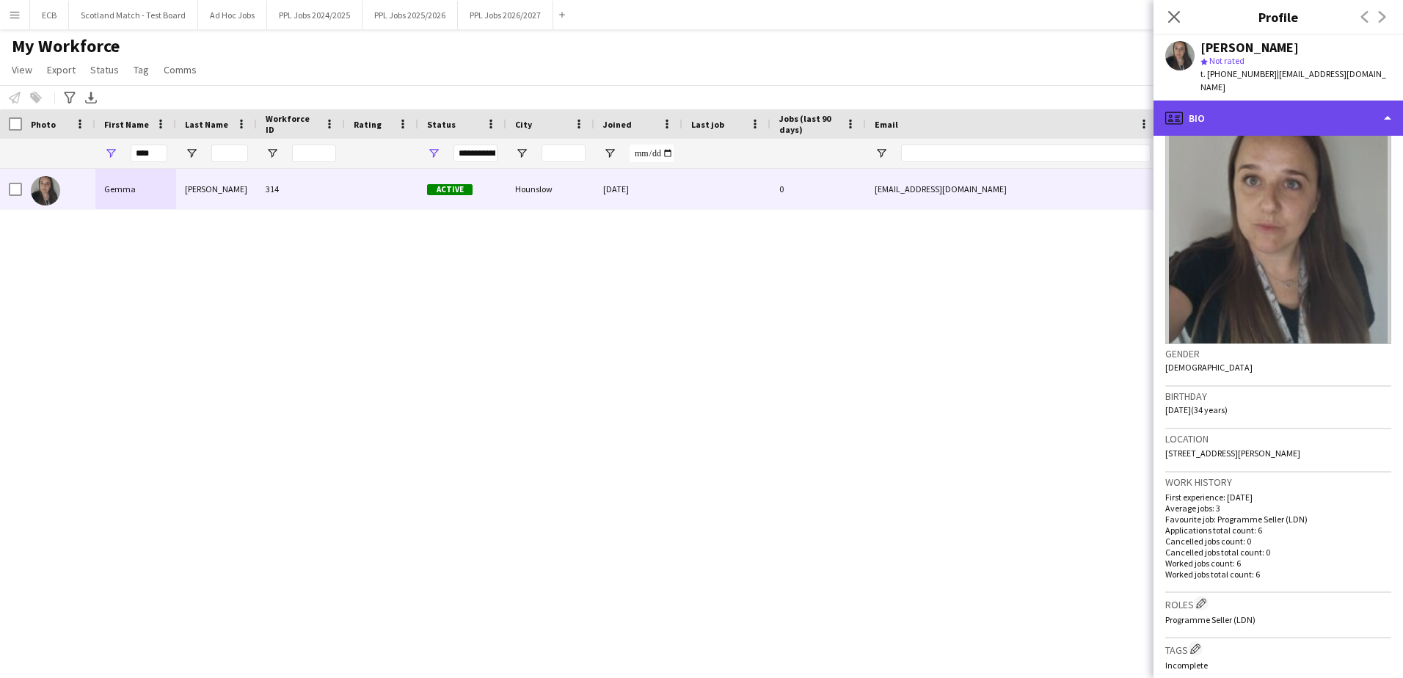
click at [1296, 104] on div "profile Bio" at bounding box center [1279, 118] width 250 height 35
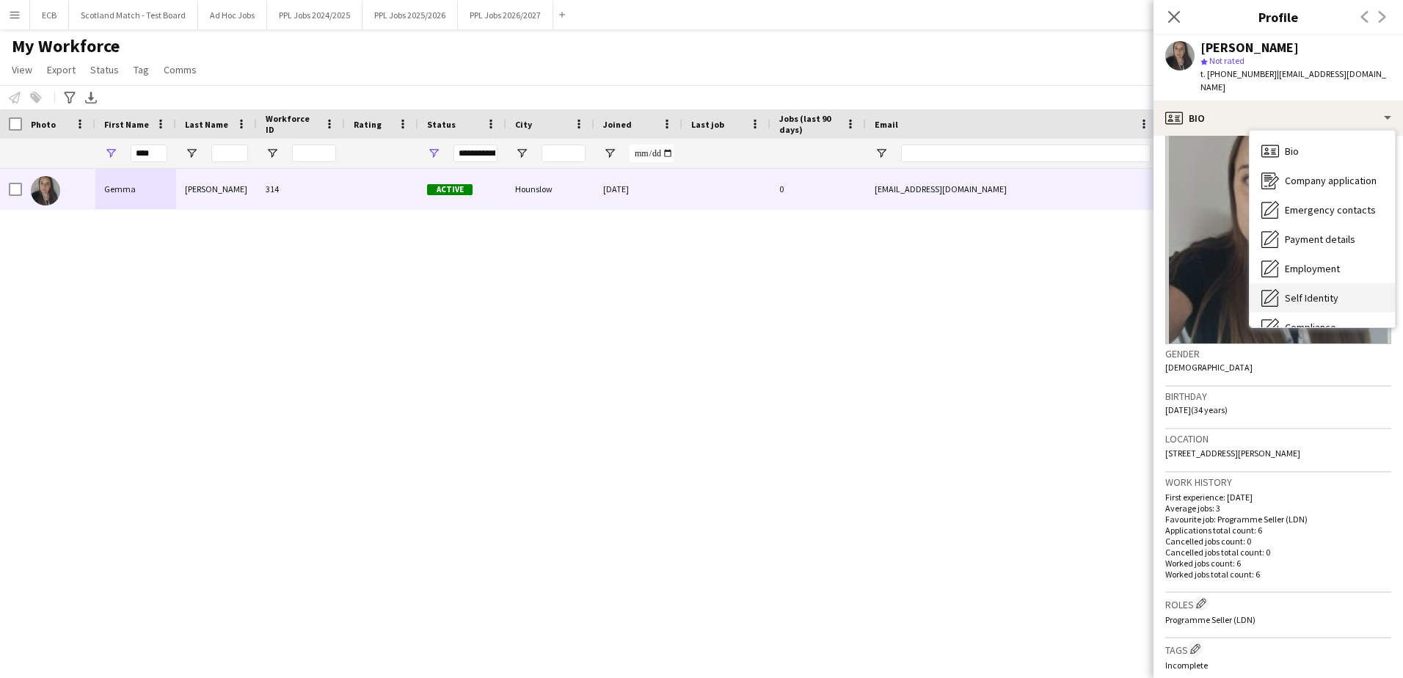
click at [1313, 291] on span "Self Identity" at bounding box center [1312, 297] width 54 height 13
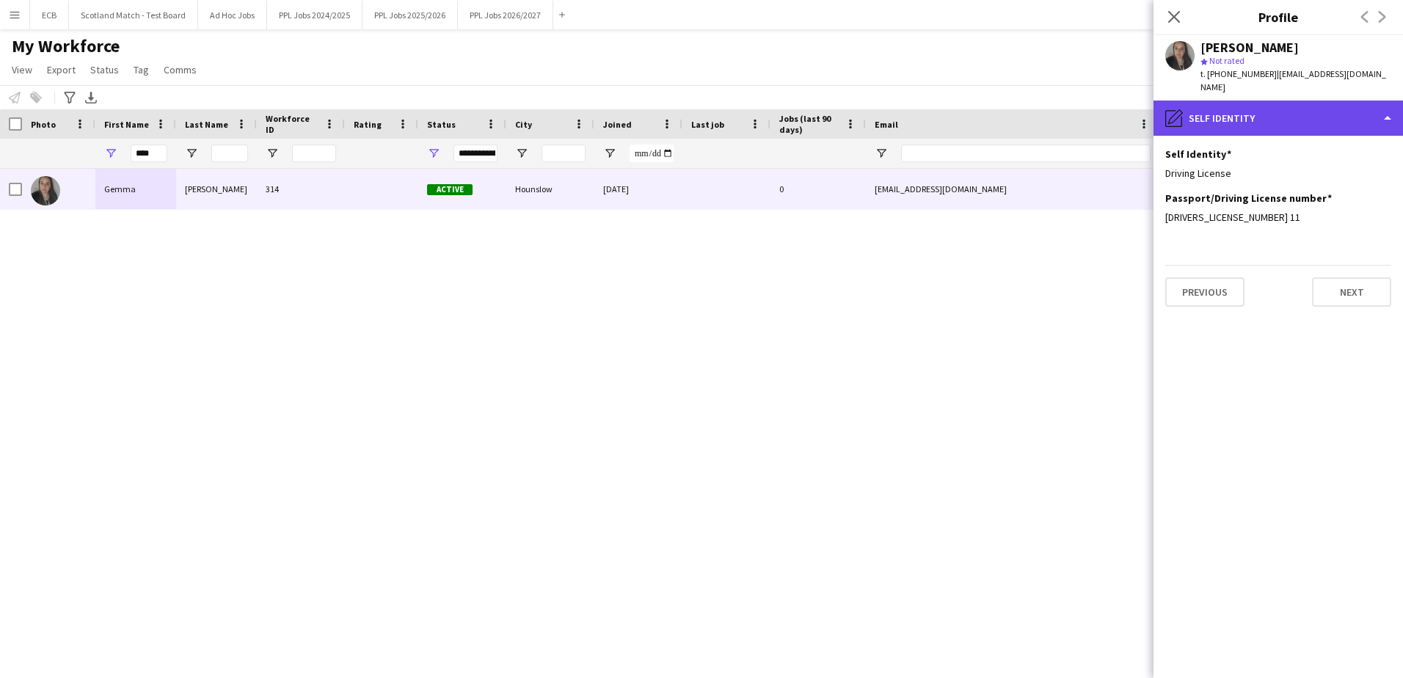
click at [1305, 104] on div "pencil4 Self Identity" at bounding box center [1279, 118] width 250 height 35
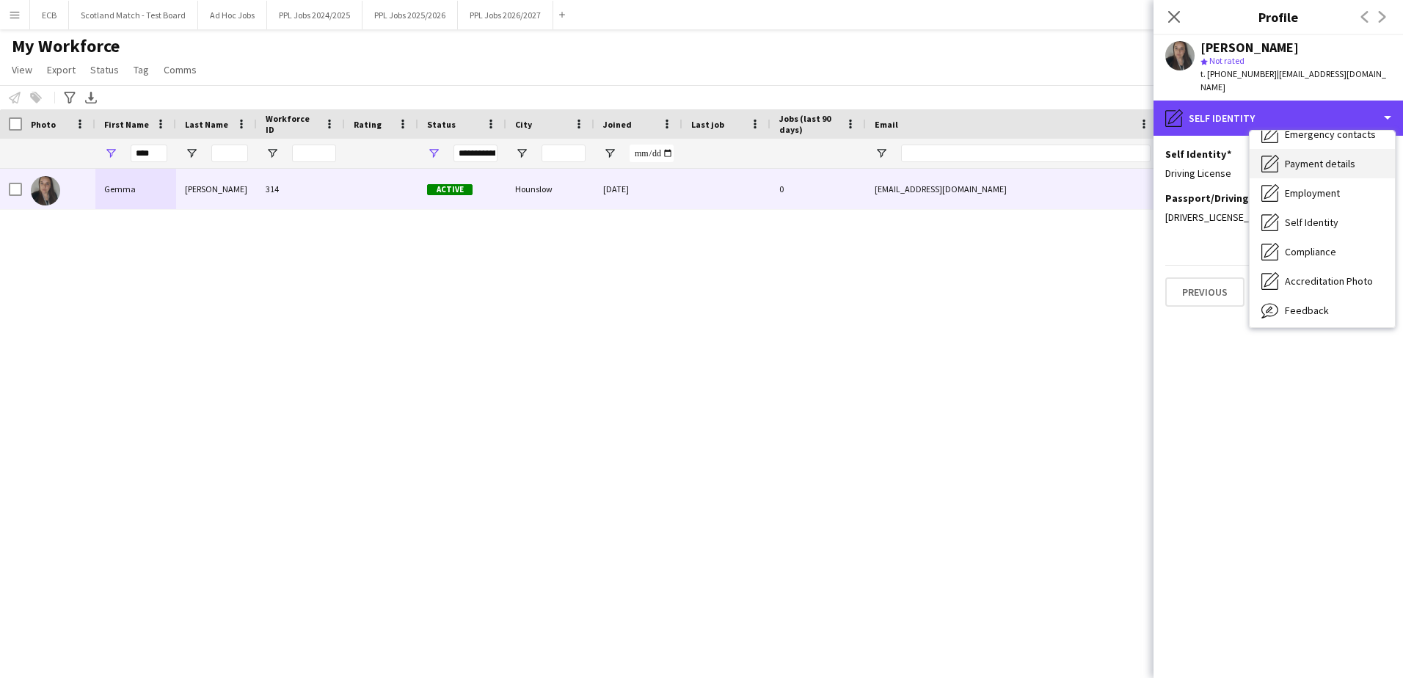
scroll to position [79, 0]
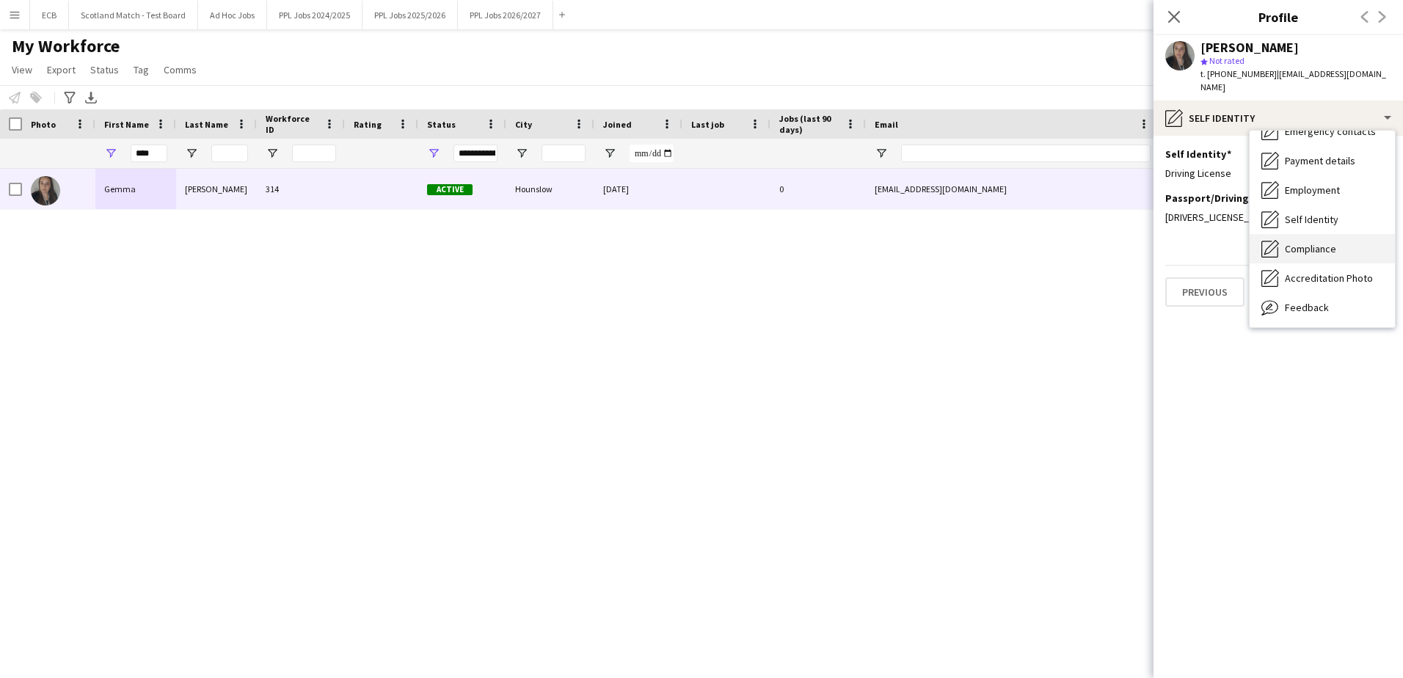
click at [1319, 242] on span "Compliance" at bounding box center [1310, 248] width 51 height 13
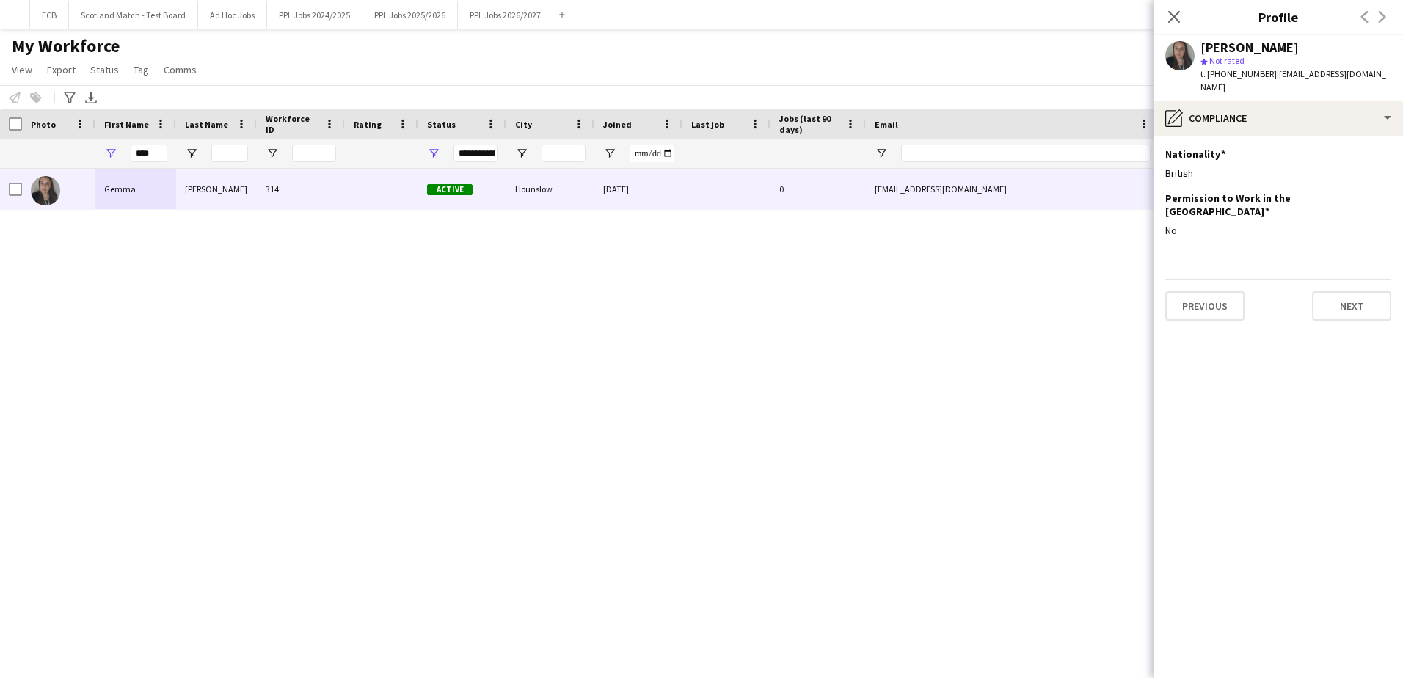
drag, startPoint x: 1269, startPoint y: 73, endPoint x: 1320, endPoint y: 79, distance: 51.7
click at [1320, 79] on span "| coxy4u@hotmail.co.uk" at bounding box center [1294, 80] width 186 height 24
drag, startPoint x: 1320, startPoint y: 79, endPoint x: 1264, endPoint y: 75, distance: 55.9
click at [1264, 75] on span "t. +447908704037" at bounding box center [1239, 73] width 76 height 11
drag, startPoint x: 1270, startPoint y: 76, endPoint x: 1364, endPoint y: 79, distance: 93.2
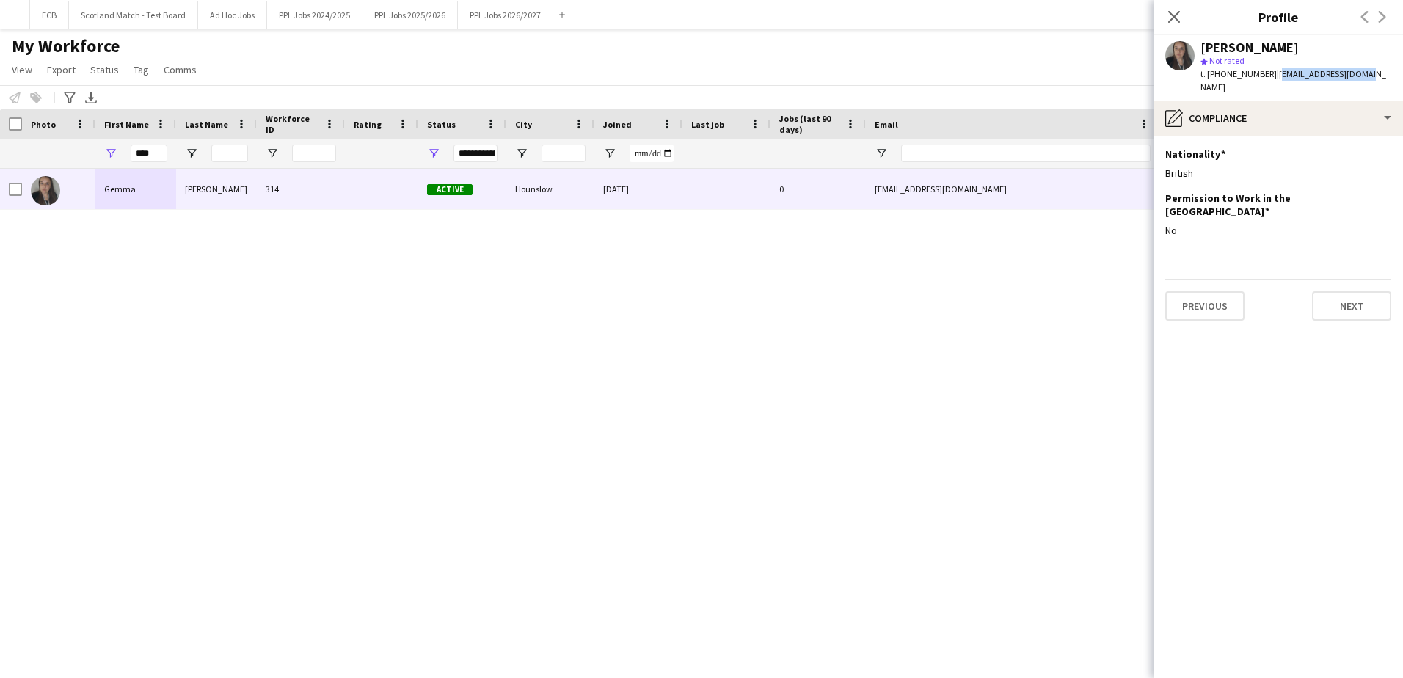
click at [1364, 79] on div "Gemma Cox star Not rated t. +447908704037 | coxy4u@hotmail.co.uk" at bounding box center [1279, 67] width 250 height 65
copy span "[EMAIL_ADDRESS][DOMAIN_NAME]"
drag, startPoint x: 1209, startPoint y: 73, endPoint x: 1264, endPoint y: 80, distance: 55.5
click at [1264, 80] on div "t. +447908704037 | coxy4u@hotmail.co.uk" at bounding box center [1296, 81] width 191 height 26
copy span "[PHONE_NUMBER]"
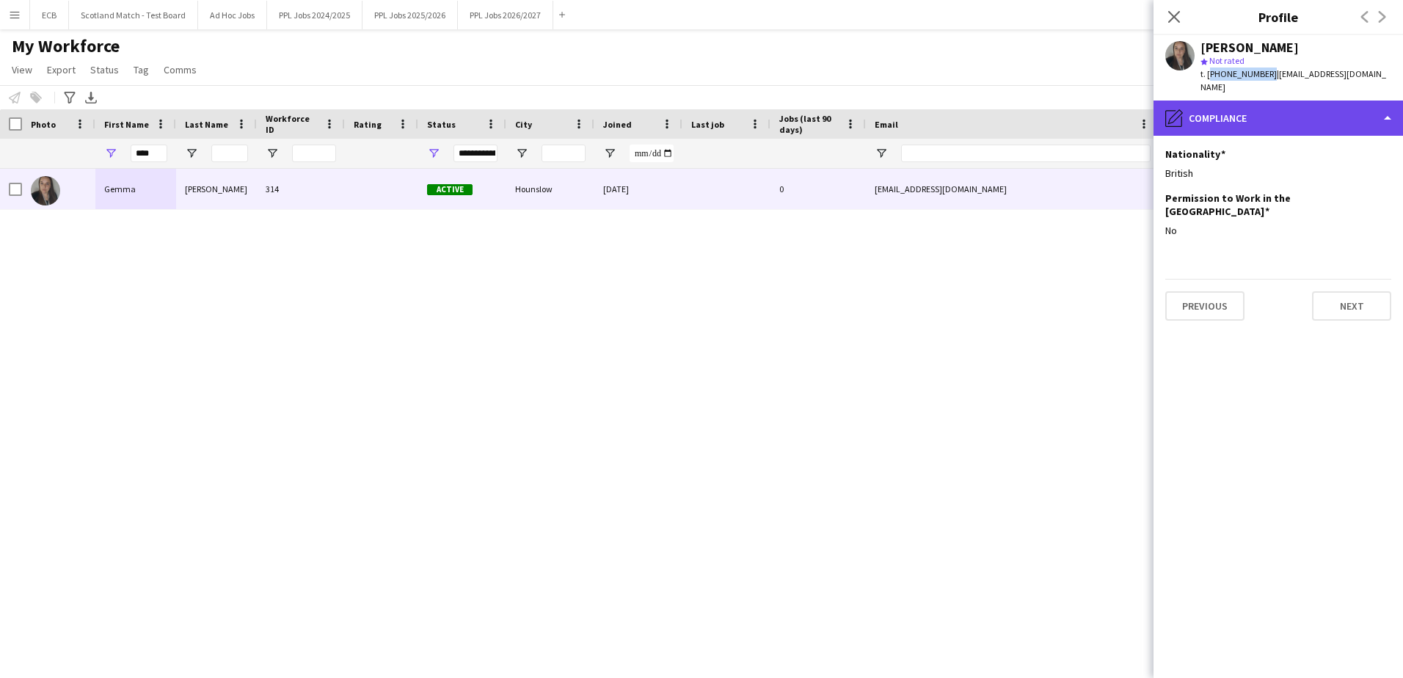
click at [1302, 102] on div "pencil4 Compliance" at bounding box center [1279, 118] width 250 height 35
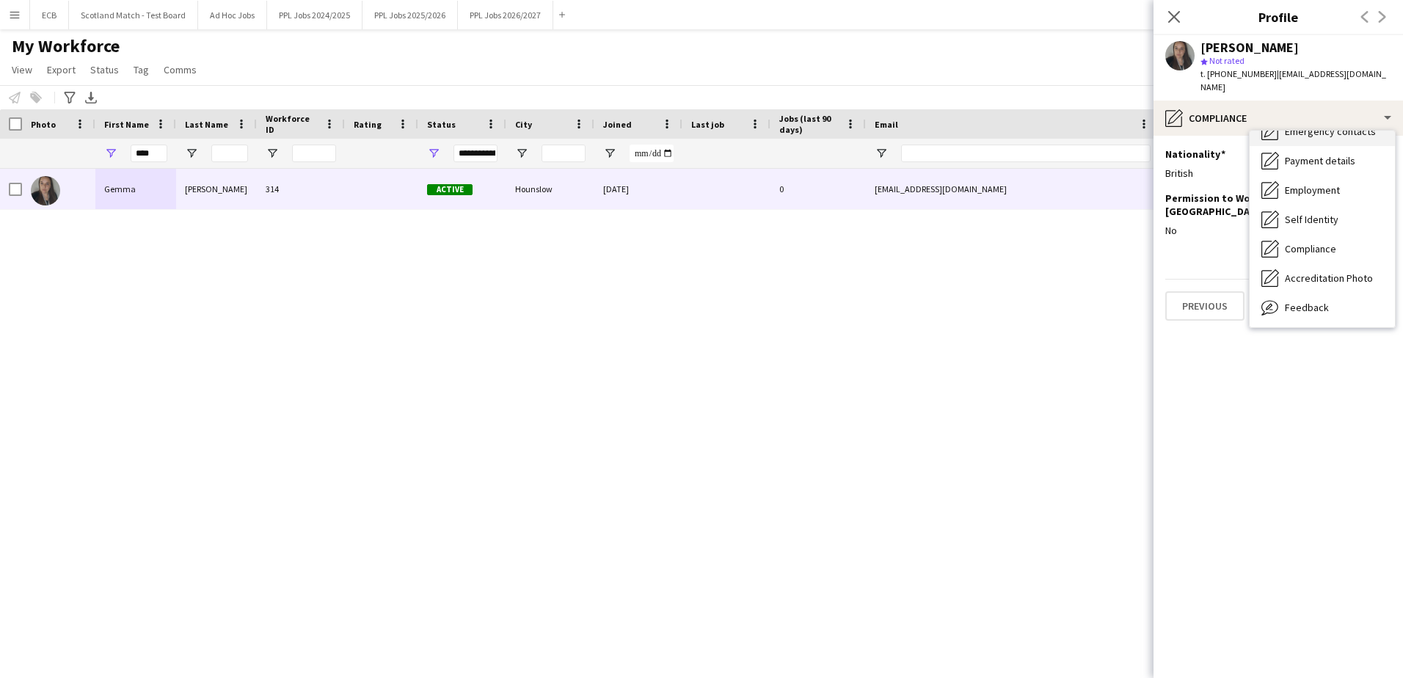
click at [1296, 125] on span "Emergency contacts" at bounding box center [1330, 131] width 91 height 13
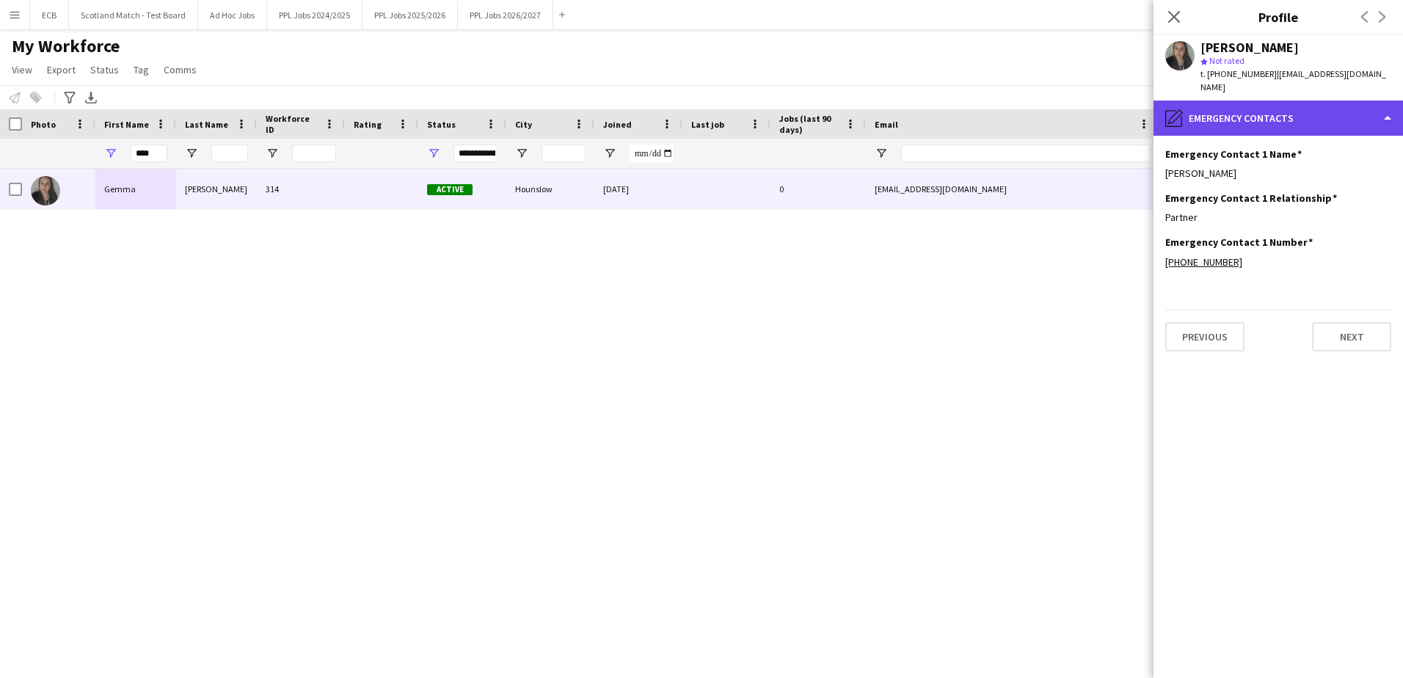
click at [1297, 118] on div "pencil4 Emergency contacts" at bounding box center [1279, 118] width 250 height 35
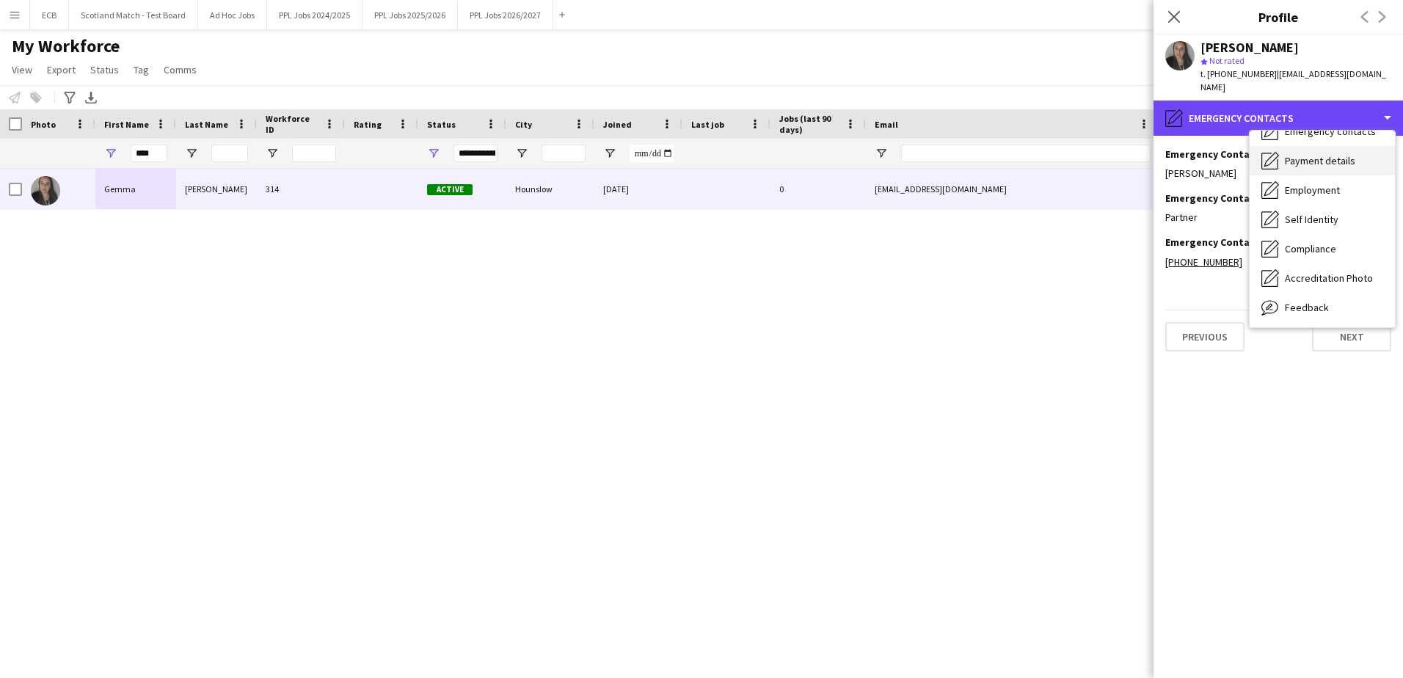
scroll to position [0, 0]
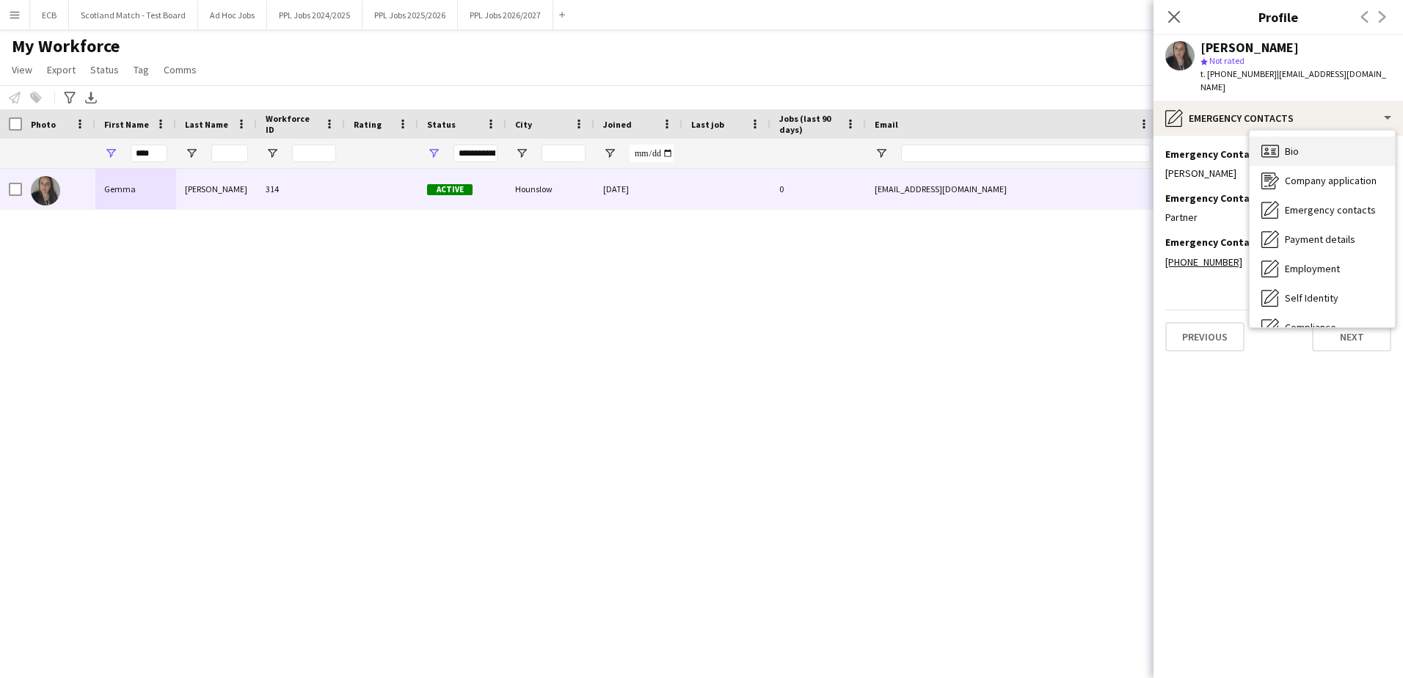
click at [1300, 142] on div "Bio Bio" at bounding box center [1322, 150] width 145 height 29
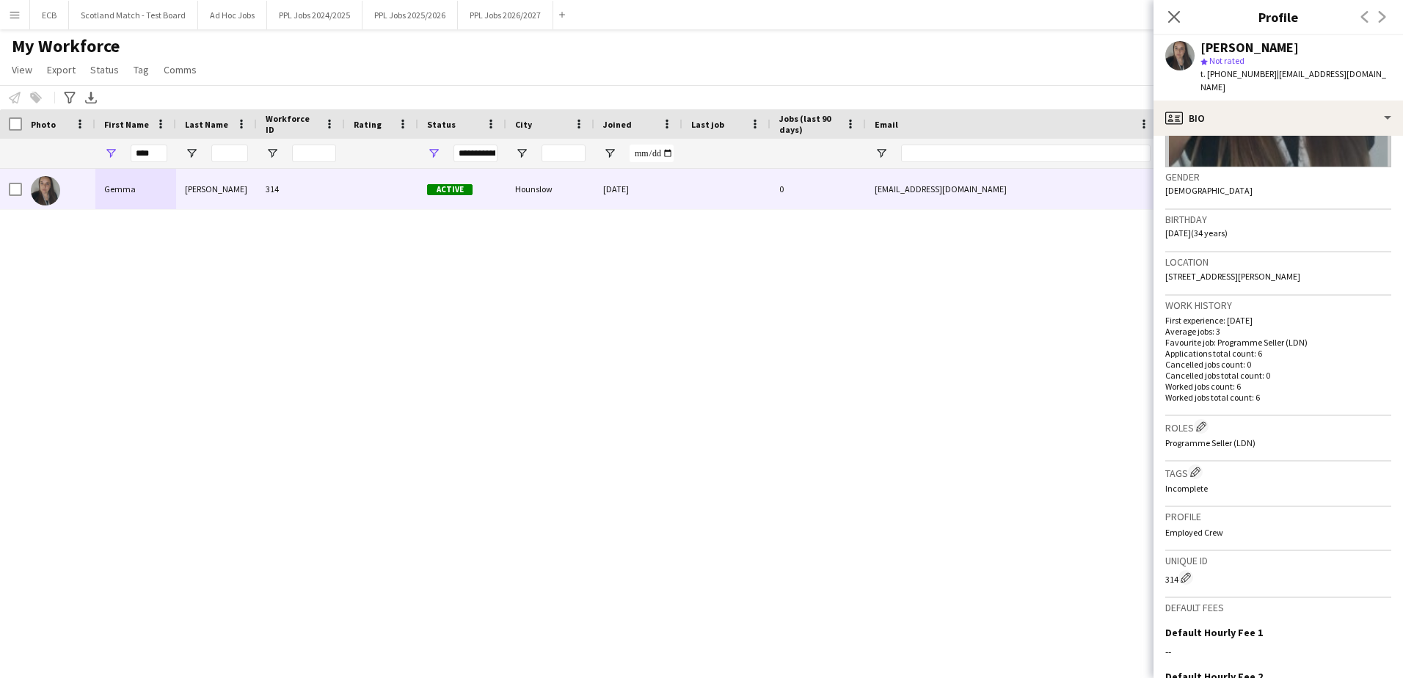
scroll to position [210, 0]
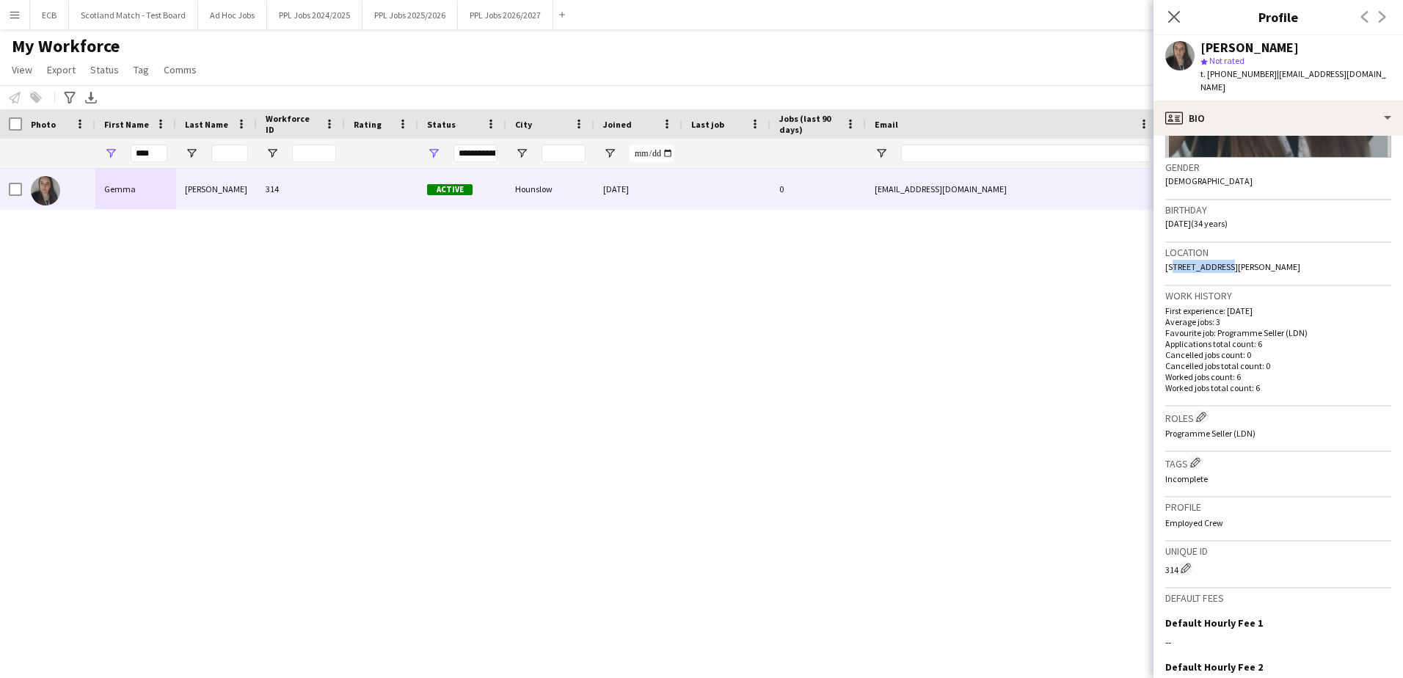
drag, startPoint x: 1168, startPoint y: 256, endPoint x: 1220, endPoint y: 259, distance: 52.9
click at [1220, 259] on div "Location 136 Edgar Road, Hounslow, TW4 5QP" at bounding box center [1278, 264] width 226 height 43
copy span "36 Edgar Road"
click at [1237, 261] on span "136 Edgar Road, Hounslow, TW4 5QP" at bounding box center [1232, 266] width 135 height 11
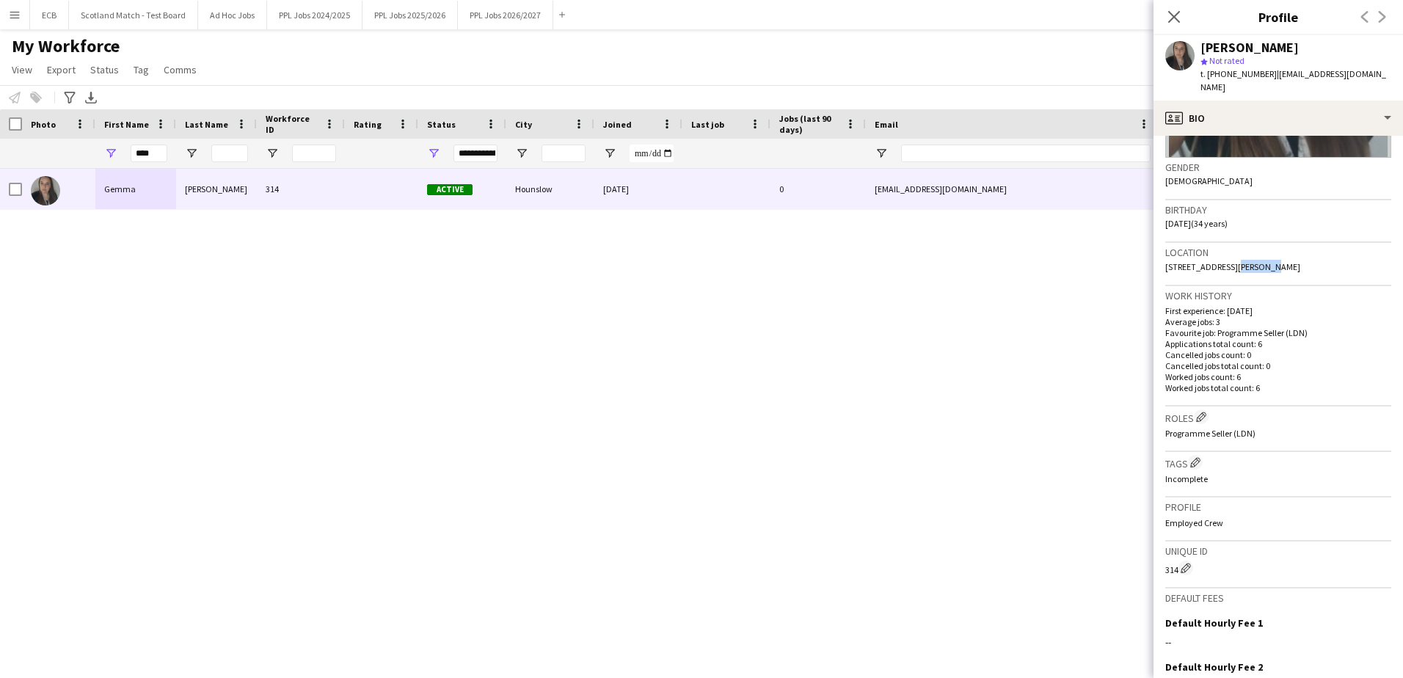
drag, startPoint x: 1267, startPoint y: 257, endPoint x: 1310, endPoint y: 255, distance: 42.6
click at [1310, 255] on div "Location 136 Edgar Road, Hounslow, TW4 5QP" at bounding box center [1278, 264] width 226 height 43
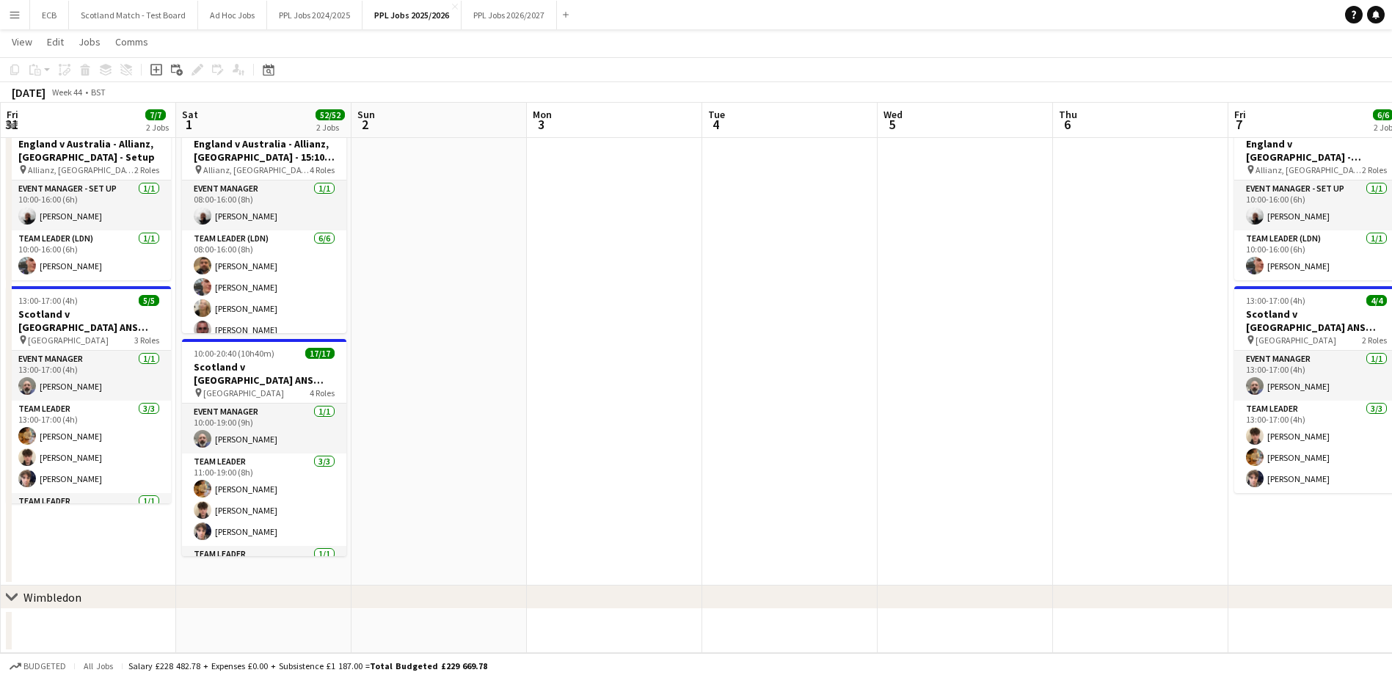
scroll to position [0, 432]
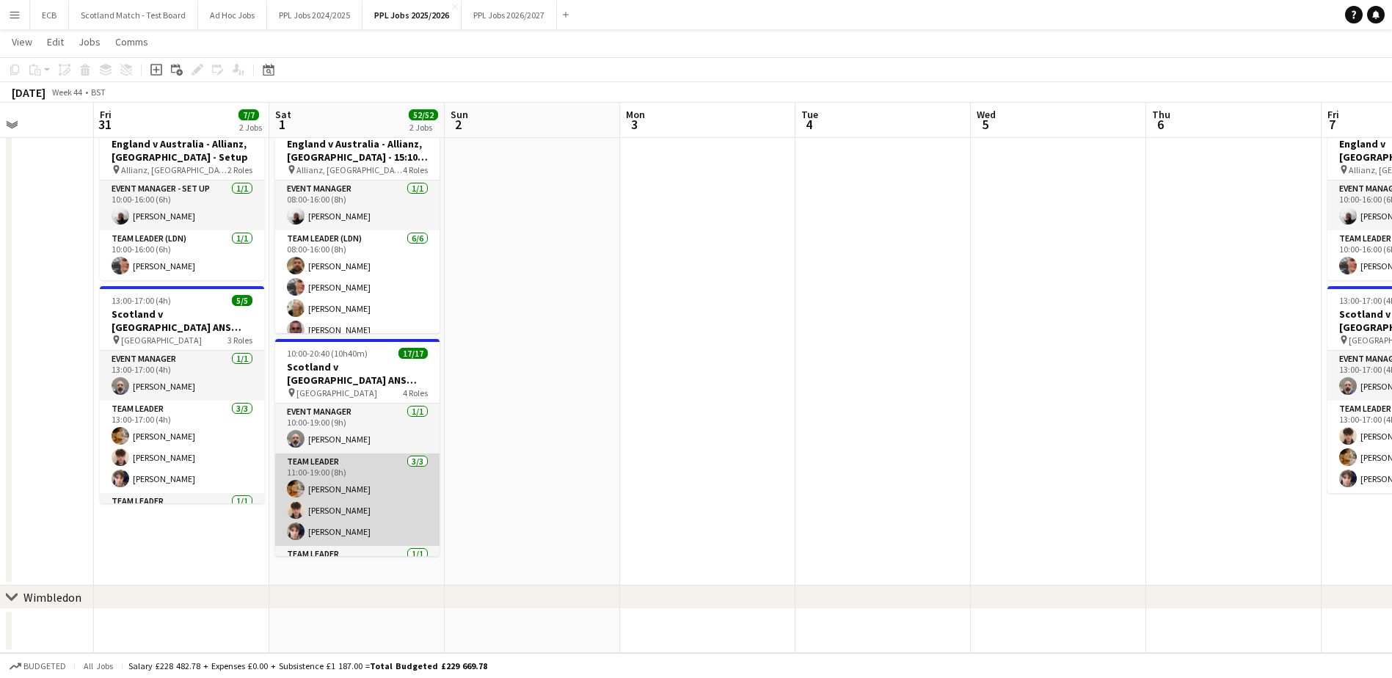
click at [323, 500] on app-card-role "Team Leader [DATE] 11:00-19:00 (8h) [PERSON_NAME] [PERSON_NAME] [PERSON_NAME]" at bounding box center [357, 500] width 164 height 92
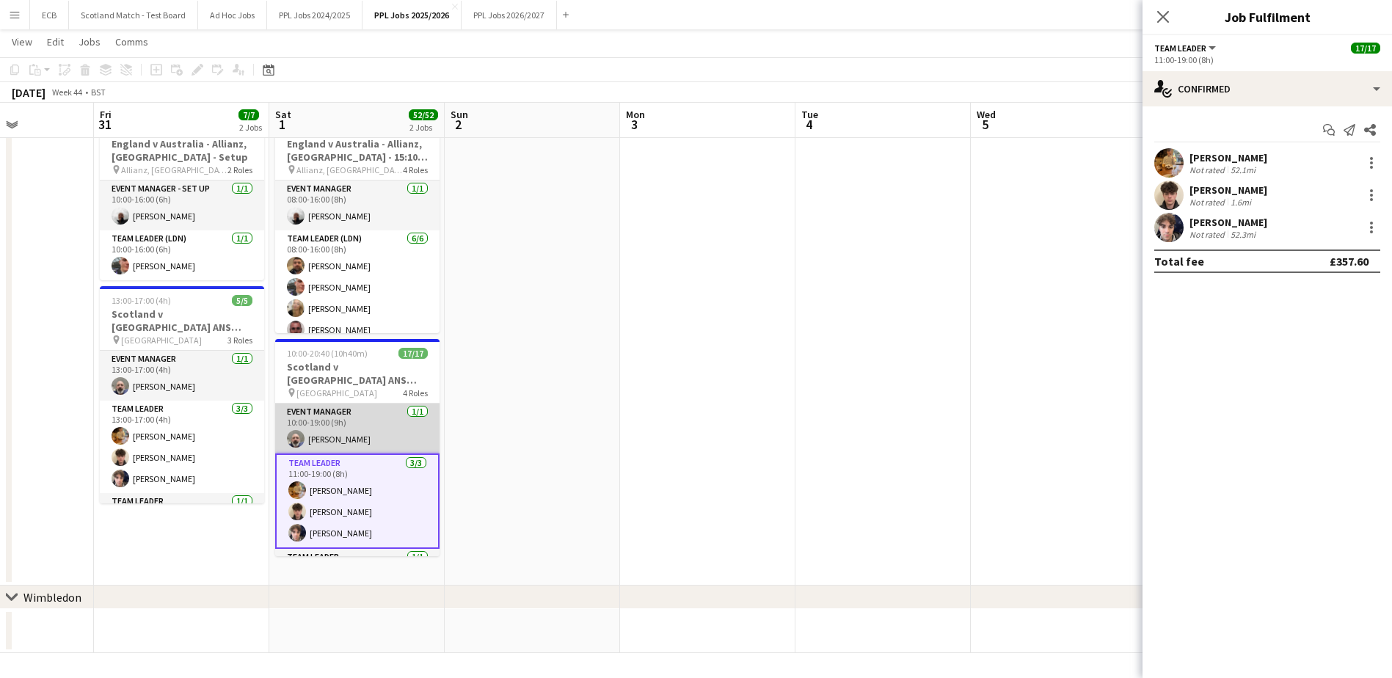
click at [348, 426] on app-card-role "Event Manager [DATE] 10:00-19:00 (9h) [PERSON_NAME]" at bounding box center [357, 429] width 164 height 50
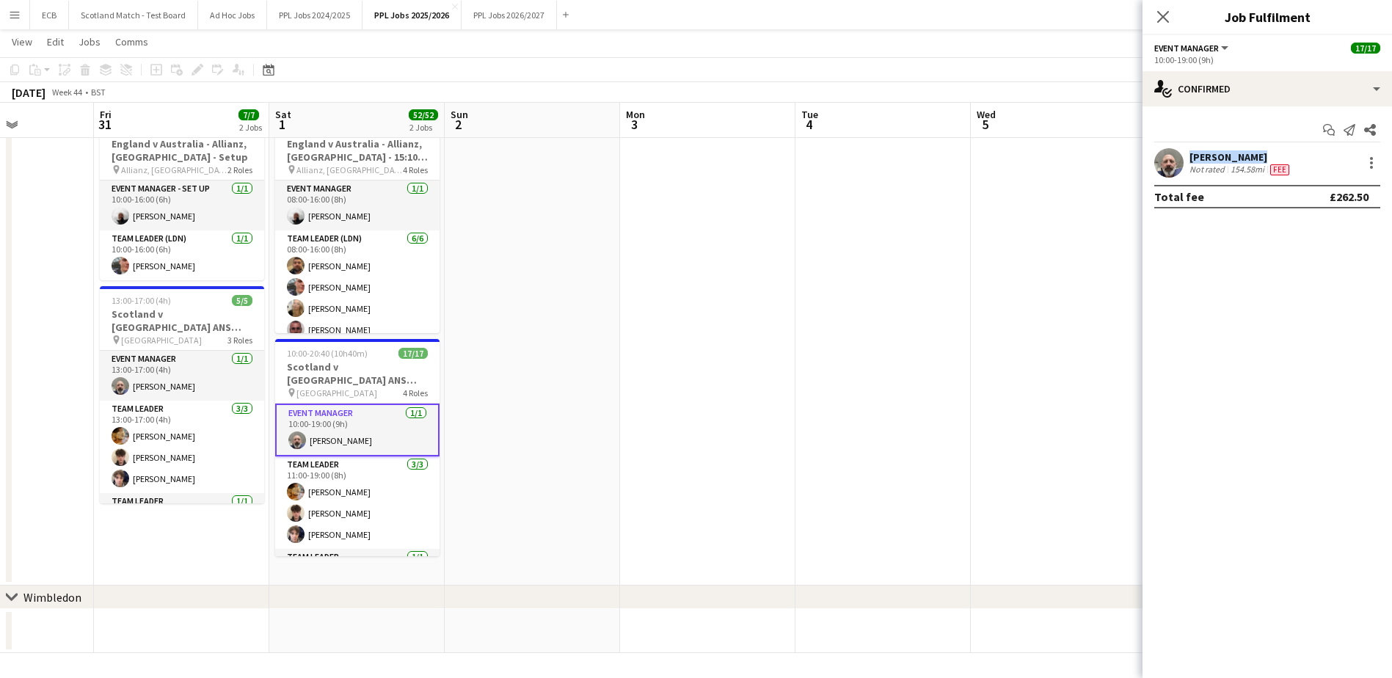
drag, startPoint x: 1250, startPoint y: 158, endPoint x: 1179, endPoint y: 159, distance: 70.5
click at [1179, 159] on div "[PERSON_NAME] Not rated 154.58mi Fee" at bounding box center [1268, 162] width 250 height 29
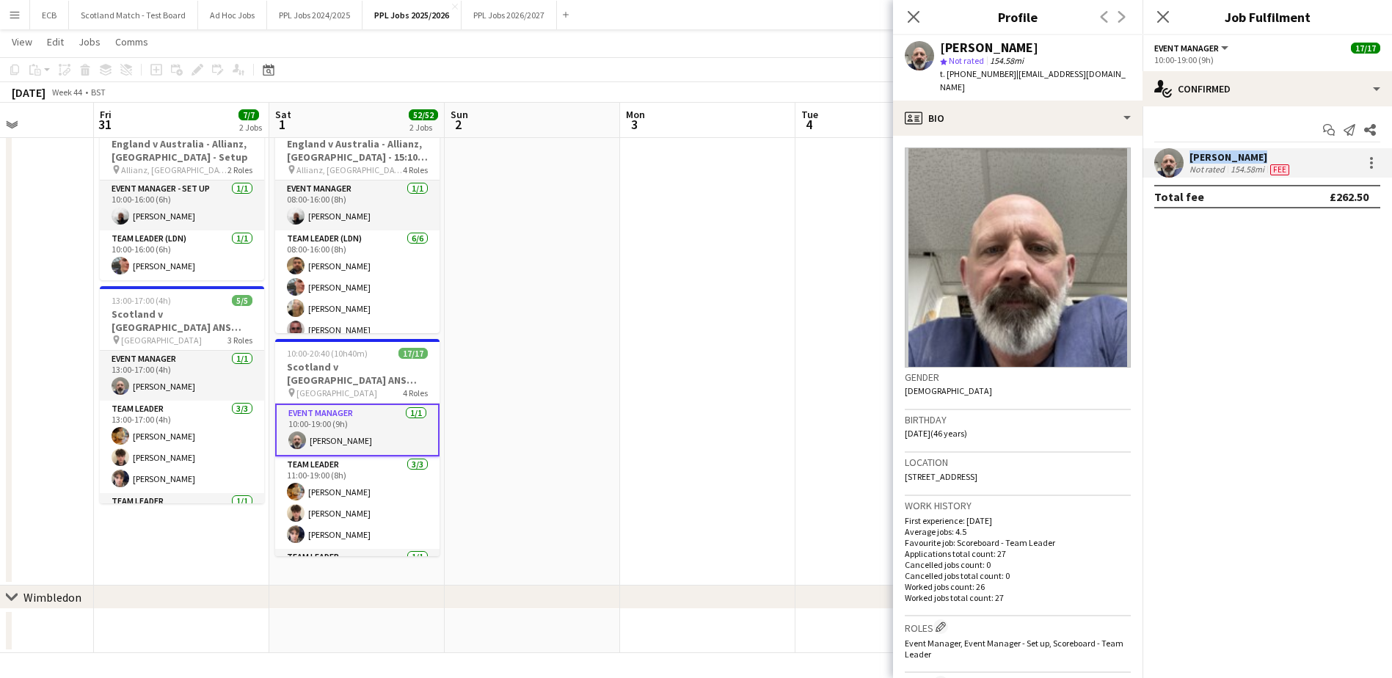
copy div "[PERSON_NAME]"
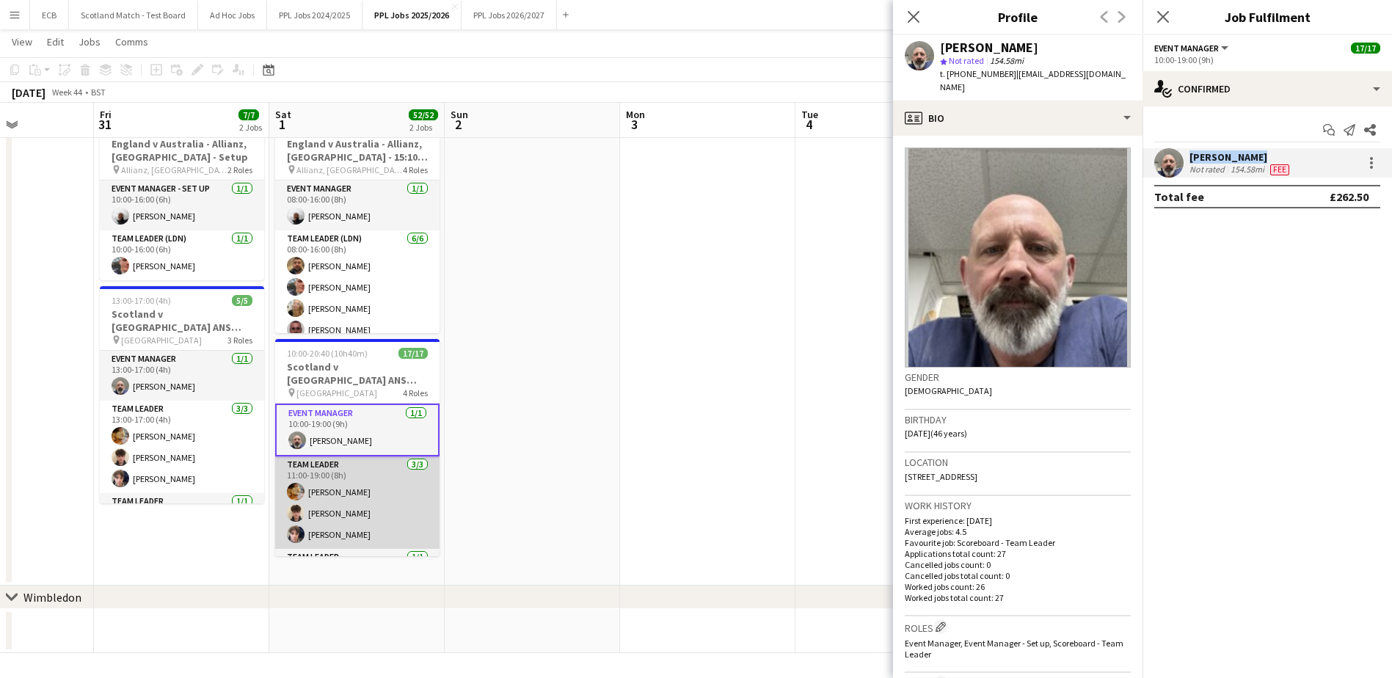
click at [331, 475] on app-card-role "Team Leader [DATE] 11:00-19:00 (8h) [PERSON_NAME] [PERSON_NAME] [PERSON_NAME]" at bounding box center [357, 502] width 164 height 92
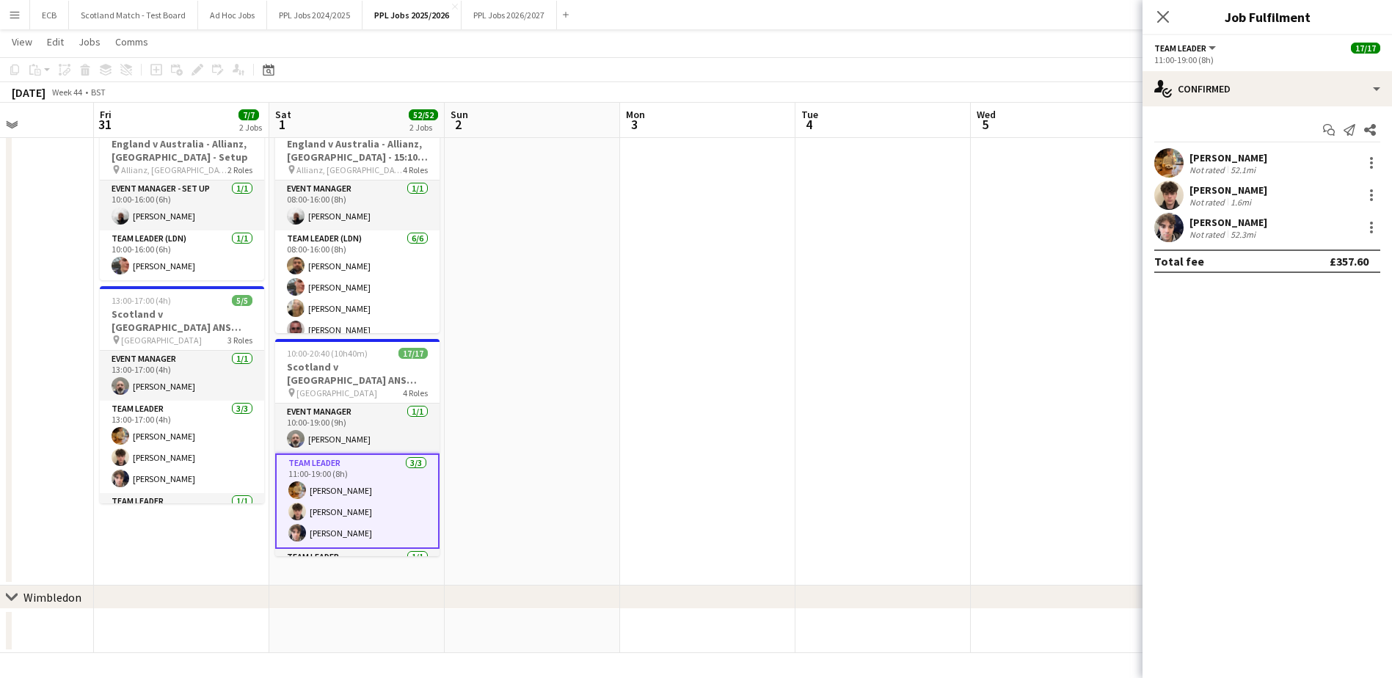
drag, startPoint x: 1190, startPoint y: 154, endPoint x: 1273, endPoint y: 236, distance: 116.2
click at [1273, 236] on div "[PERSON_NAME] Not rated 52.1mi [PERSON_NAME] Not rated 1.6mi [PERSON_NAME] Not …" at bounding box center [1268, 195] width 250 height 94
copy div "[PERSON_NAME] Not rated 52.1mi [PERSON_NAME] Not rated 1.6mi [PERSON_NAME] Not …"
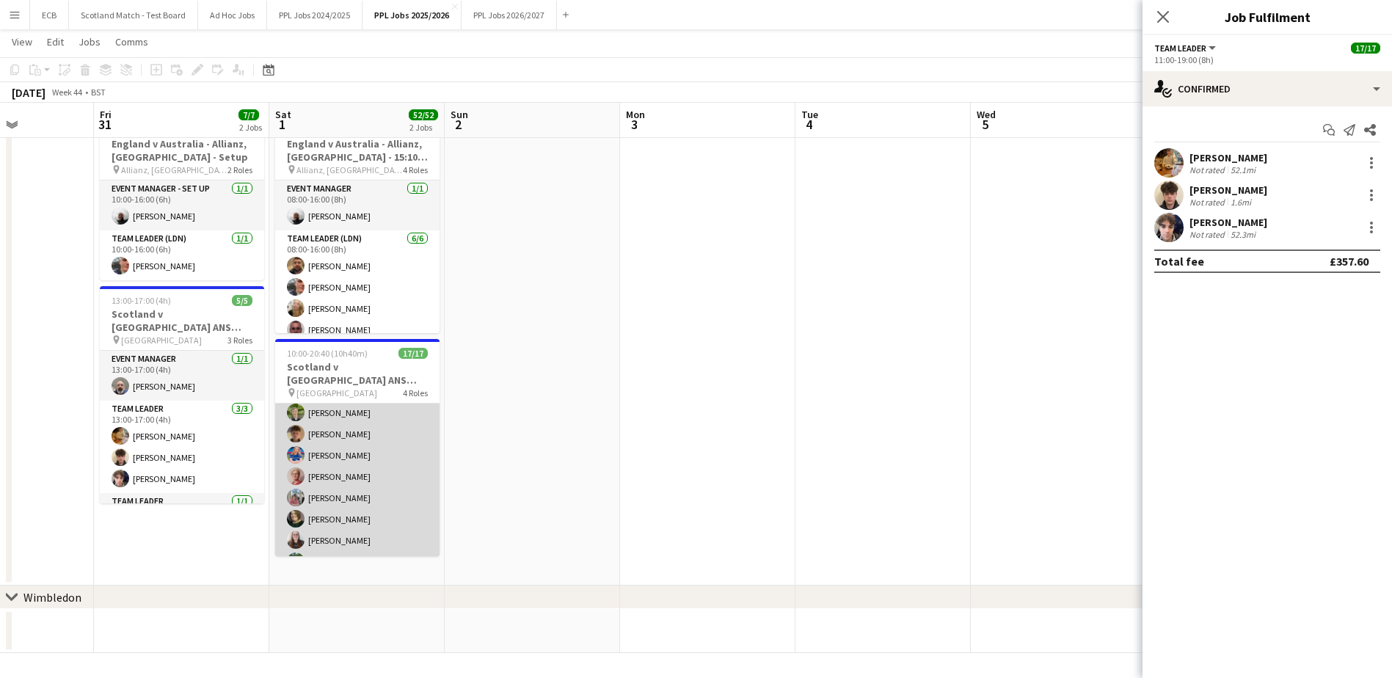
click at [336, 453] on app-card-role "Programme Seller [DATE] 14:40-20:40 (6h) [PERSON_NAME] [PERSON_NAME] [PERSON_NA…" at bounding box center [357, 455] width 164 height 284
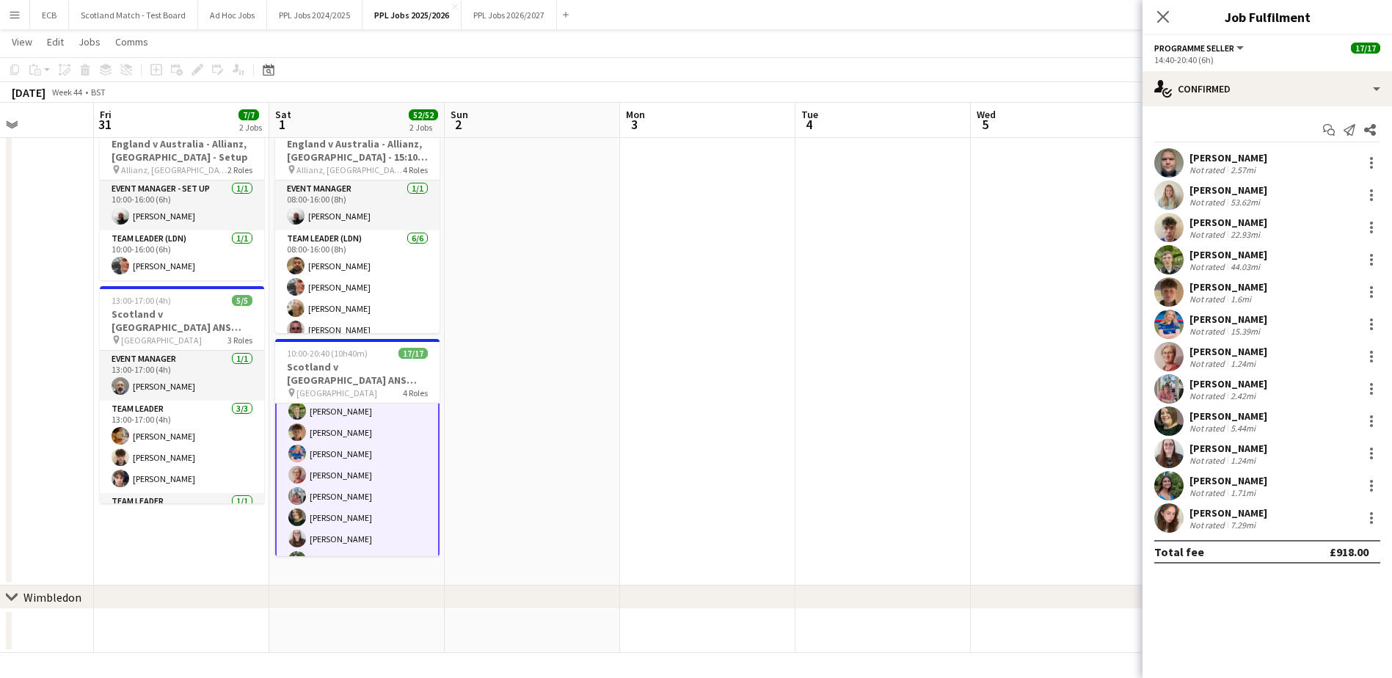
scroll to position [284, 0]
drag, startPoint x: 1190, startPoint y: 153, endPoint x: 1278, endPoint y: 529, distance: 386.1
click at [1278, 529] on div "[PERSON_NAME] Not rated 2.57mi [PERSON_NAME] Not rated 53.62mi [PERSON_NAME] No…" at bounding box center [1268, 340] width 250 height 385
copy div "[PERSON_NAME] Not rated 2.57mi [PERSON_NAME] Not rated 53.62mi [PERSON_NAME] No…"
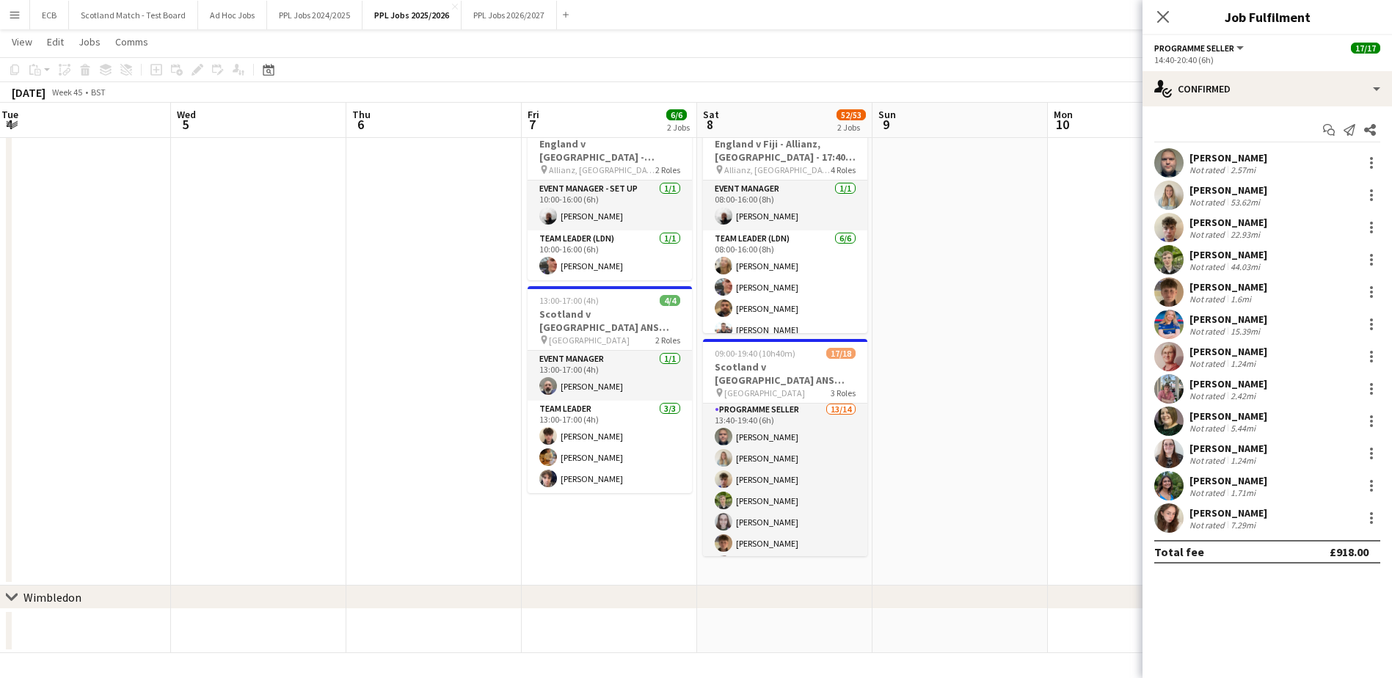
scroll to position [148, 0]
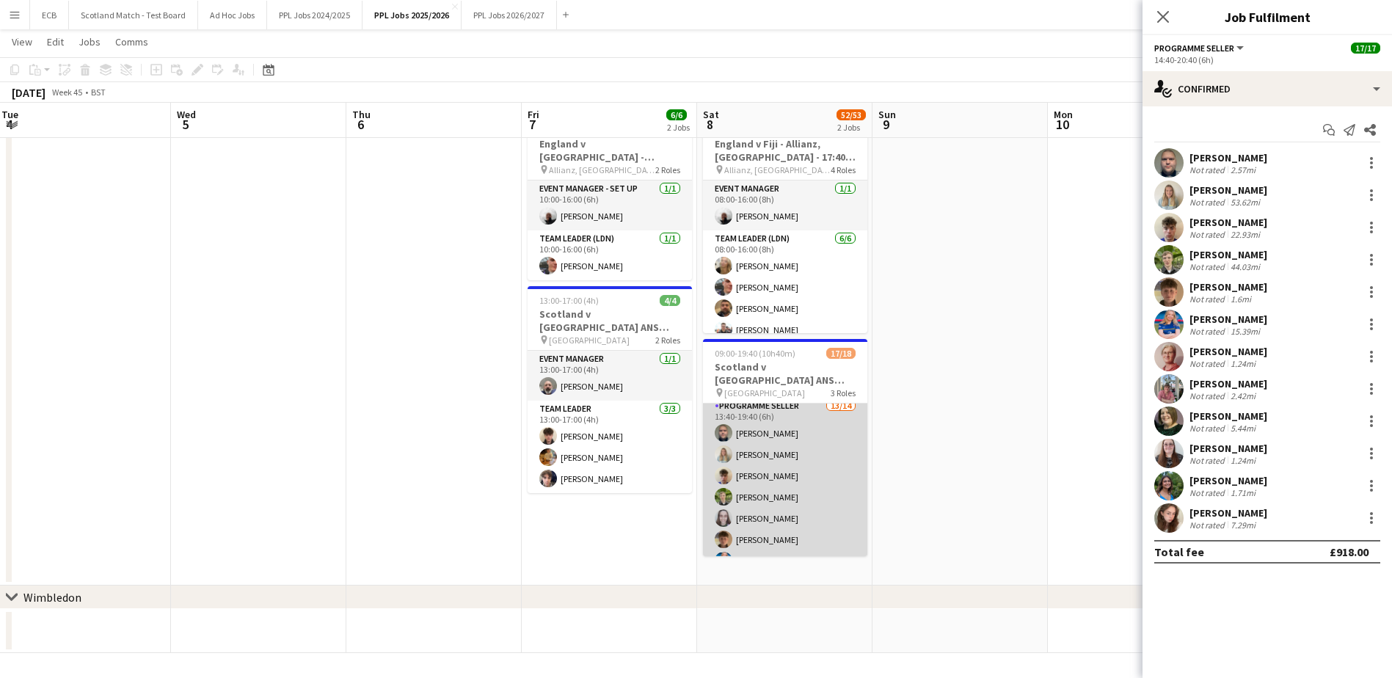
click at [770, 445] on app-card-role "Programme Seller 13/14 13:40-19:40 (6h) [PERSON_NAME] [PERSON_NAME] [PERSON_NAM…" at bounding box center [785, 561] width 164 height 327
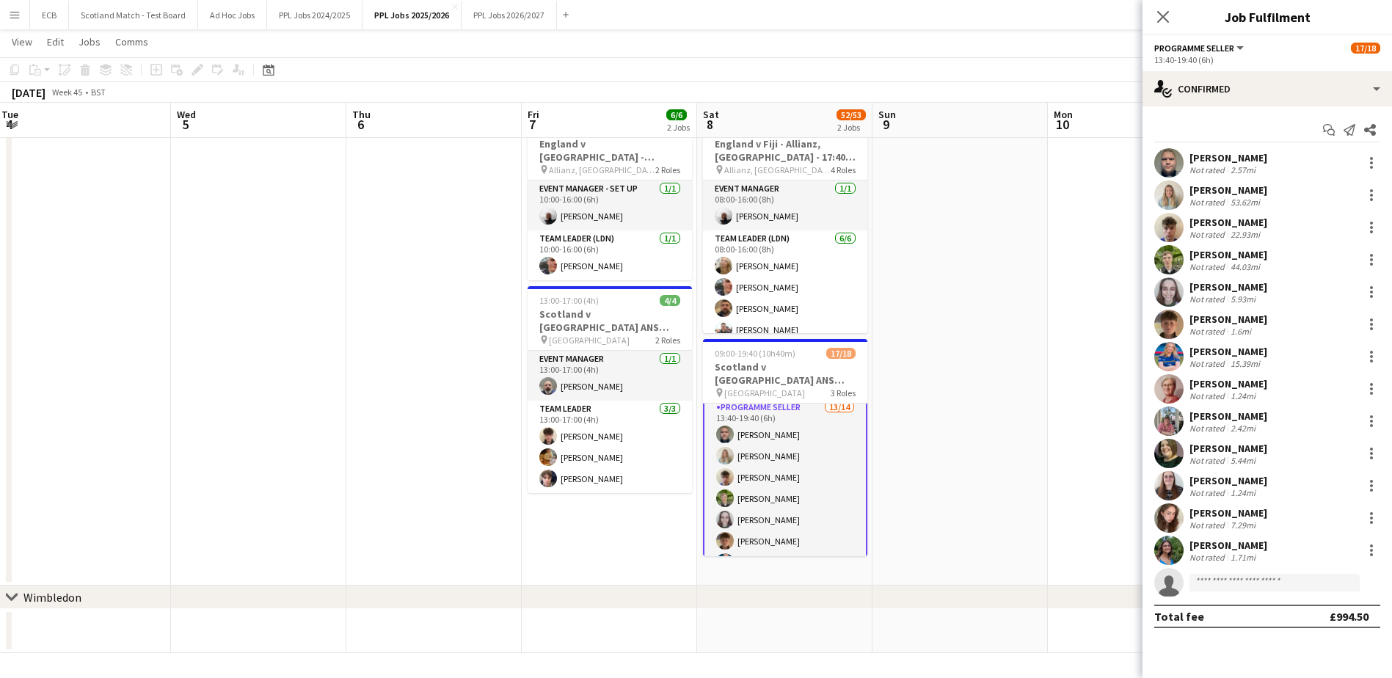
scroll to position [150, 0]
drag, startPoint x: 1187, startPoint y: 153, endPoint x: 1274, endPoint y: 556, distance: 412.2
click at [1274, 556] on div "[PERSON_NAME] Not rated 2.57mi [PERSON_NAME] Not rated 53.62mi [PERSON_NAME] No…" at bounding box center [1268, 372] width 250 height 449
copy div "[PERSON_NAME] Not rated 2.57mi [PERSON_NAME] Not rated 53.62mi [PERSON_NAME] No…"
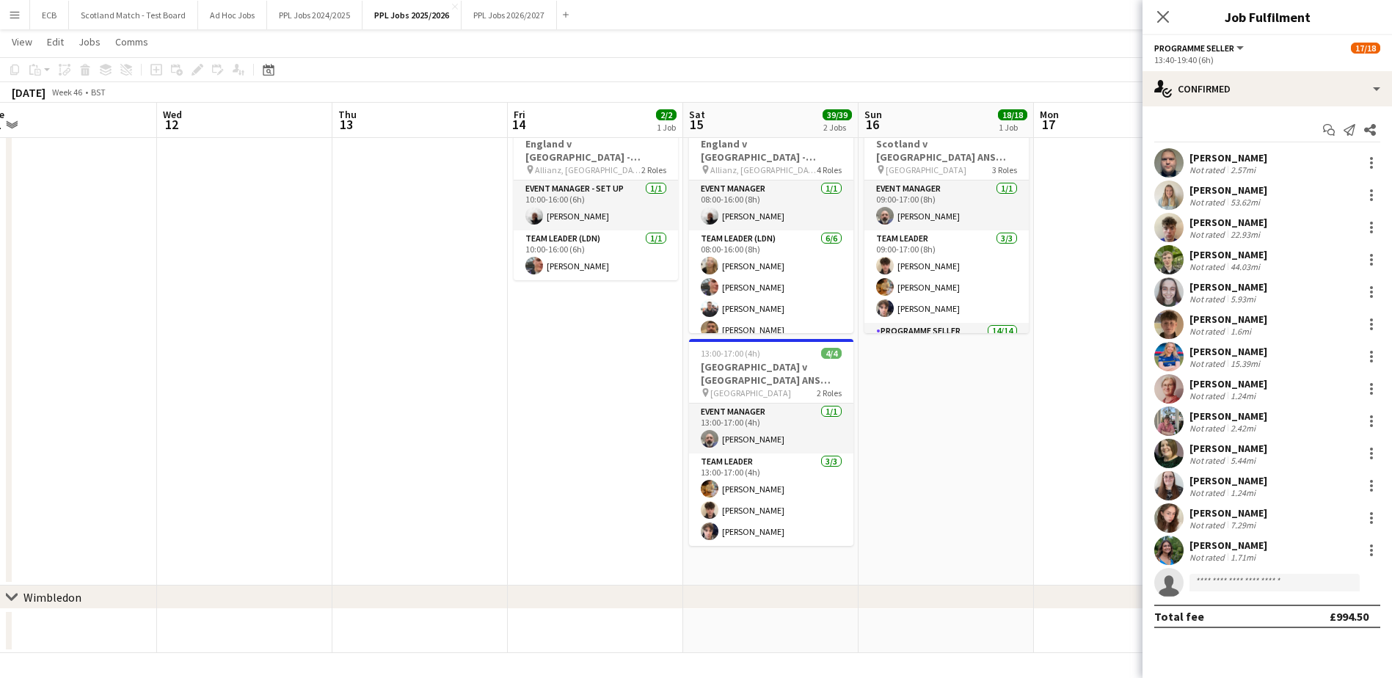
scroll to position [0, 581]
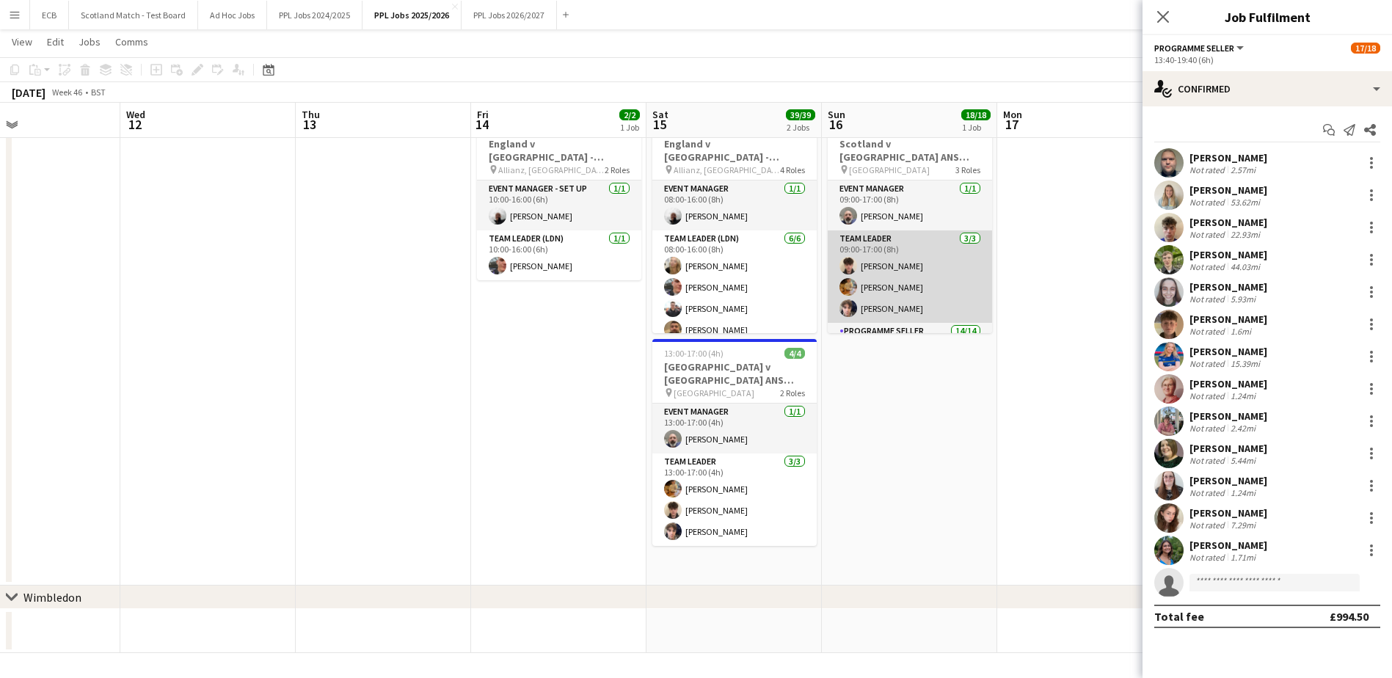
click at [898, 241] on app-card-role "Team Leader [DATE] 09:00-17:00 (8h) [PERSON_NAME] [PERSON_NAME] [PERSON_NAME]" at bounding box center [910, 276] width 164 height 92
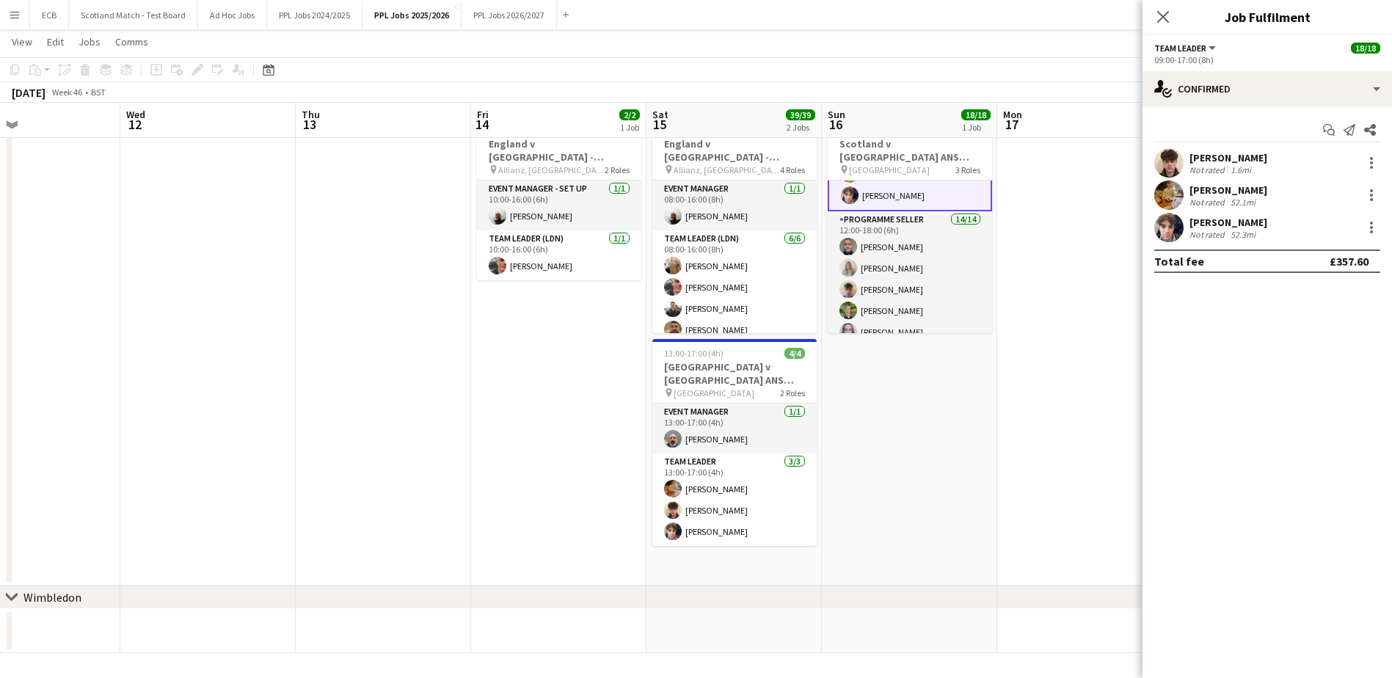
scroll to position [115, 0]
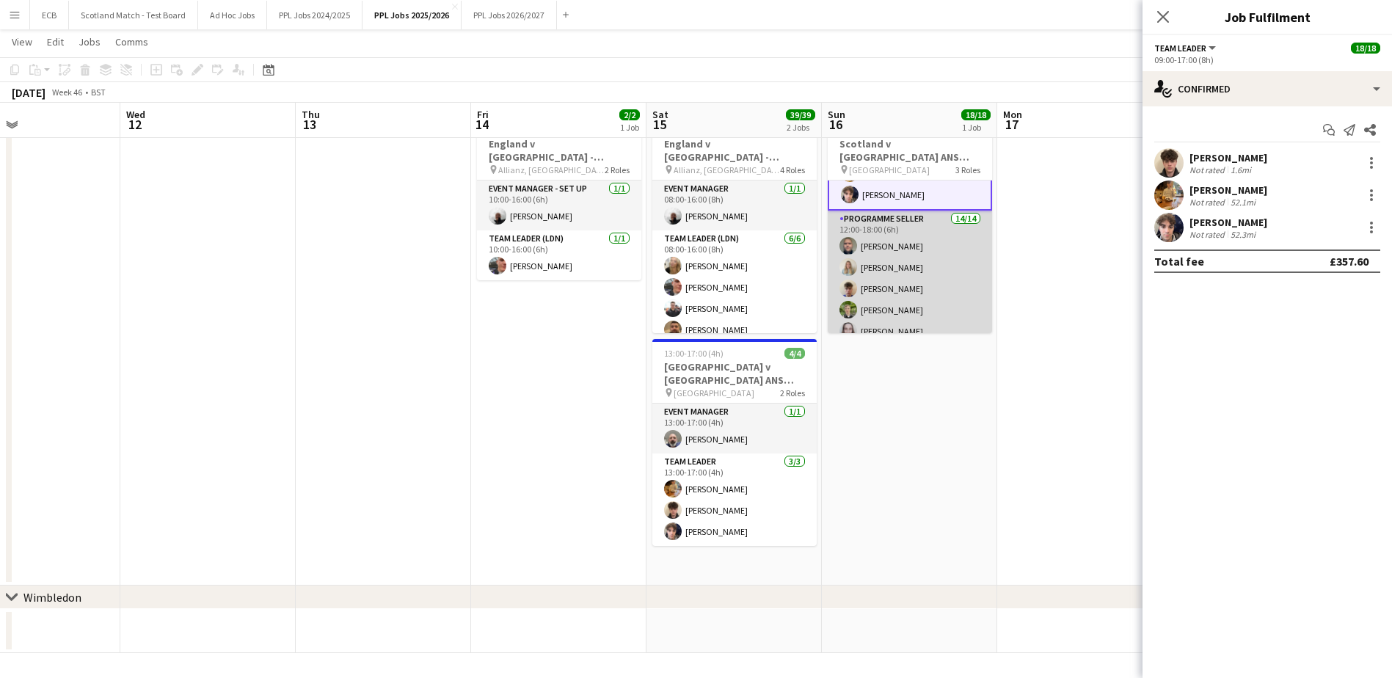
drag, startPoint x: 898, startPoint y: 241, endPoint x: 866, endPoint y: 272, distance: 43.6
click at [866, 272] on app-card-role "Programme Seller 14/14 12:00-18:00 (6h) [PERSON_NAME] [PERSON_NAME] [PERSON_NAM…" at bounding box center [910, 374] width 164 height 327
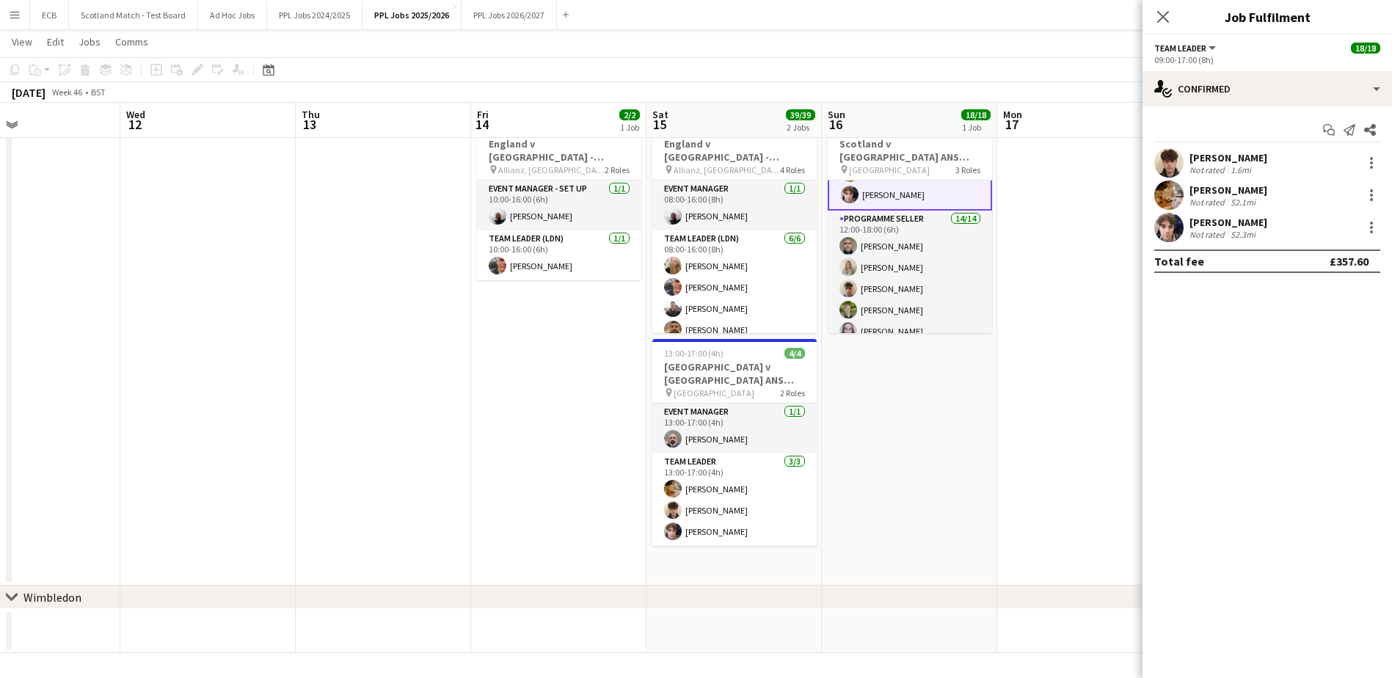
scroll to position [114, 0]
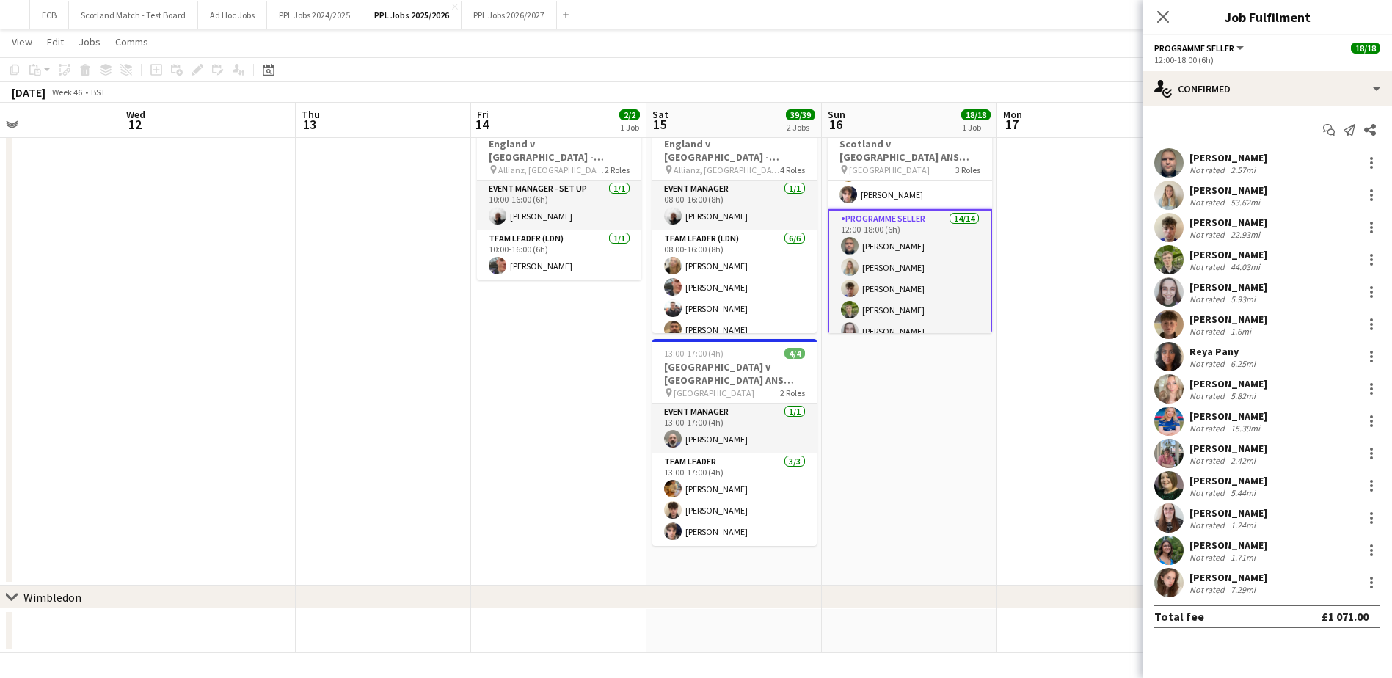
drag, startPoint x: 1190, startPoint y: 157, endPoint x: 1256, endPoint y: 586, distance: 434.4
click at [1256, 586] on div "[PERSON_NAME] Not rated 2.57mi [PERSON_NAME] Not rated 53.62mi [PERSON_NAME] No…" at bounding box center [1268, 372] width 250 height 449
copy div "[PERSON_NAME] Not rated 2.57mi [PERSON_NAME] Not rated 53.62mi [PERSON_NAME] No…"
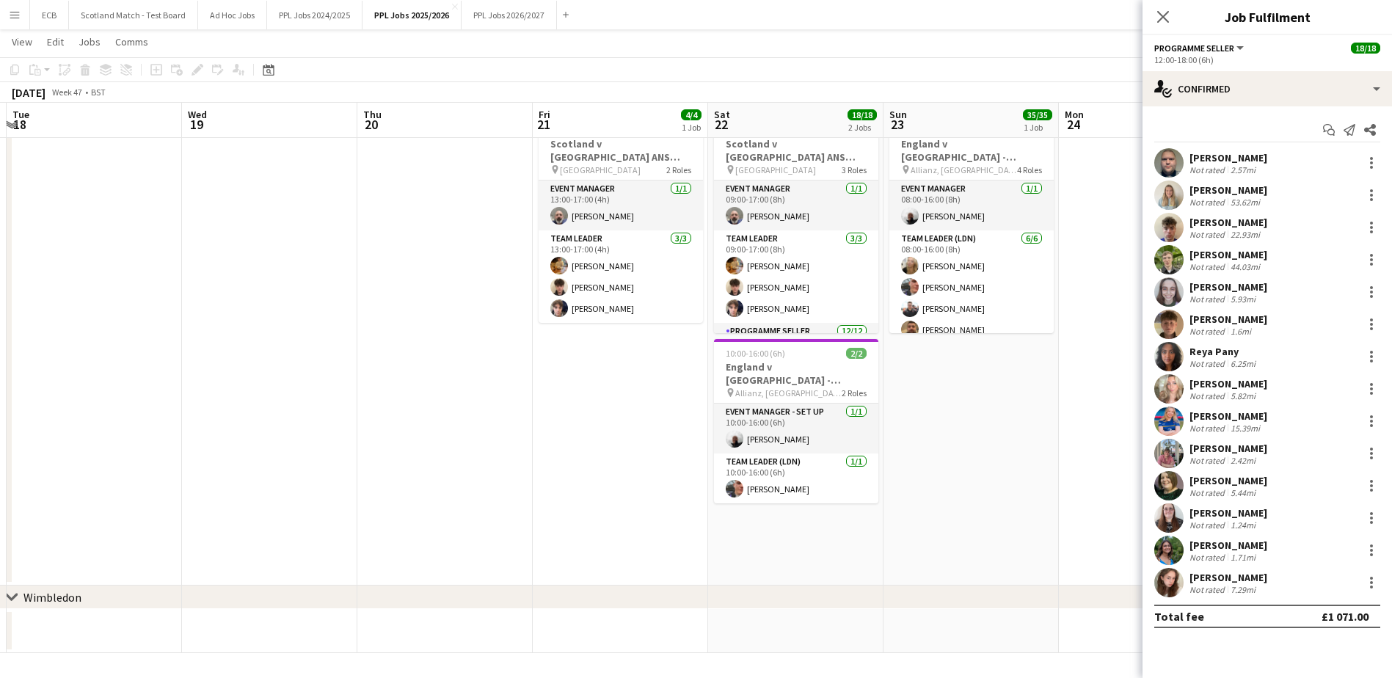
scroll to position [0, 520]
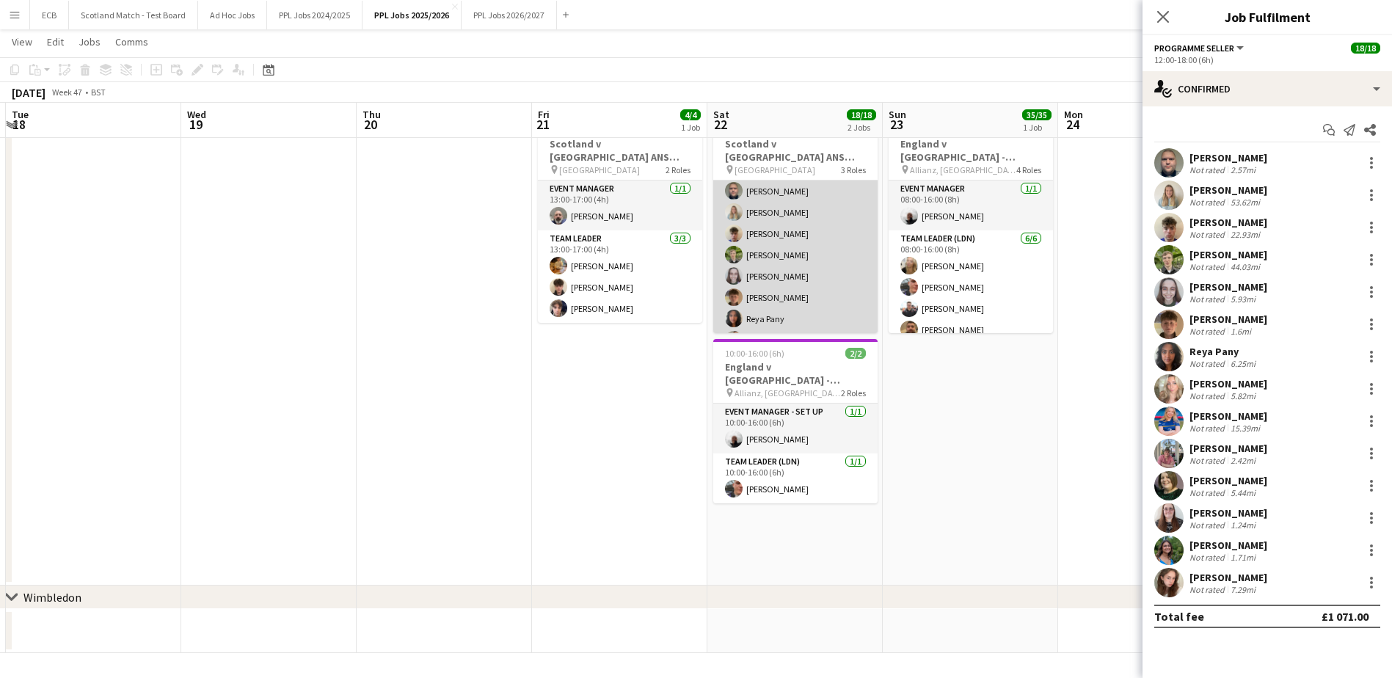
click at [805, 259] on app-card-role "Programme Seller [DATE] 11:15-17:15 (6h) [PERSON_NAME] [PERSON_NAME] [PERSON_NA…" at bounding box center [795, 298] width 164 height 284
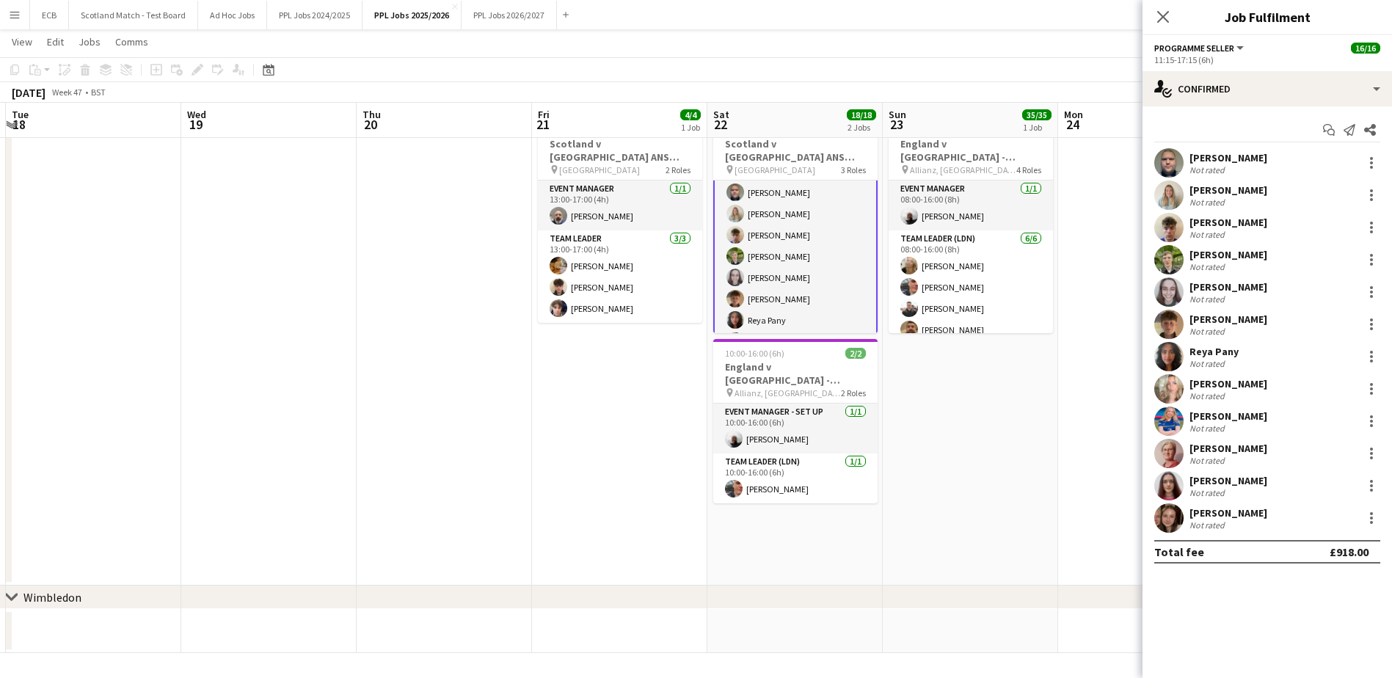
scroll to position [169, 0]
drag, startPoint x: 1191, startPoint y: 152, endPoint x: 1270, endPoint y: 527, distance: 383.3
click at [1270, 527] on div "[PERSON_NAME] Not rated 2.57mi [PERSON_NAME] Not rated 53.62mi [PERSON_NAME] No…" at bounding box center [1268, 340] width 250 height 385
copy div "[PERSON_NAME] Not rated 2.57mi [PERSON_NAME] Not rated 53.62mi [PERSON_NAME] No…"
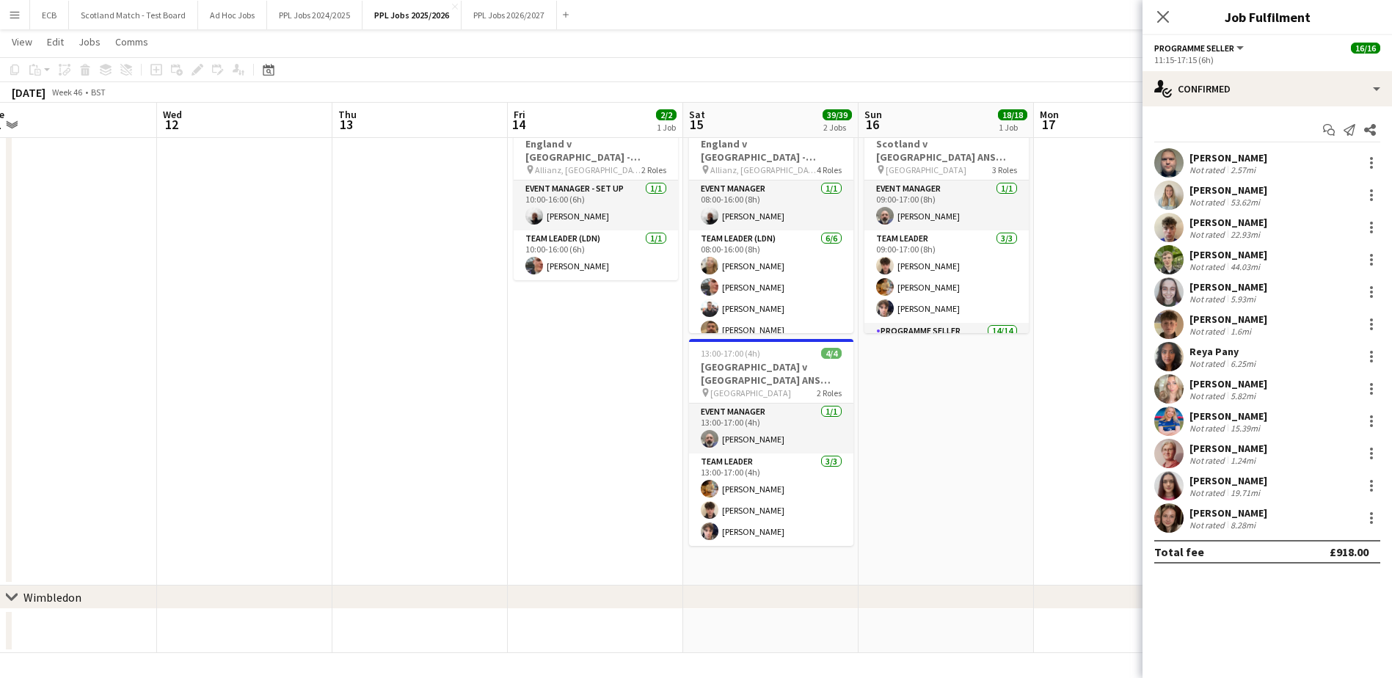
scroll to position [0, 344]
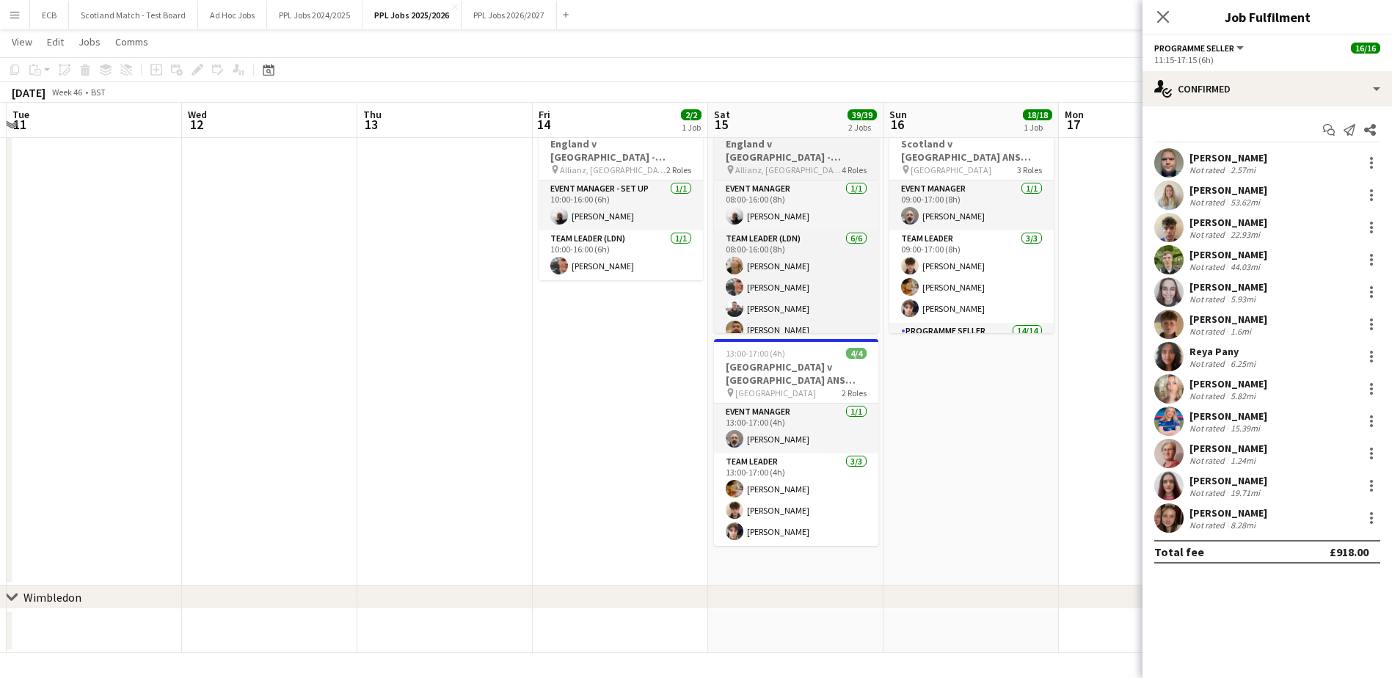
click at [776, 159] on h3 "England v [GEOGRAPHIC_DATA] - Allianz, [GEOGRAPHIC_DATA] - 15:10 KO" at bounding box center [796, 150] width 164 height 26
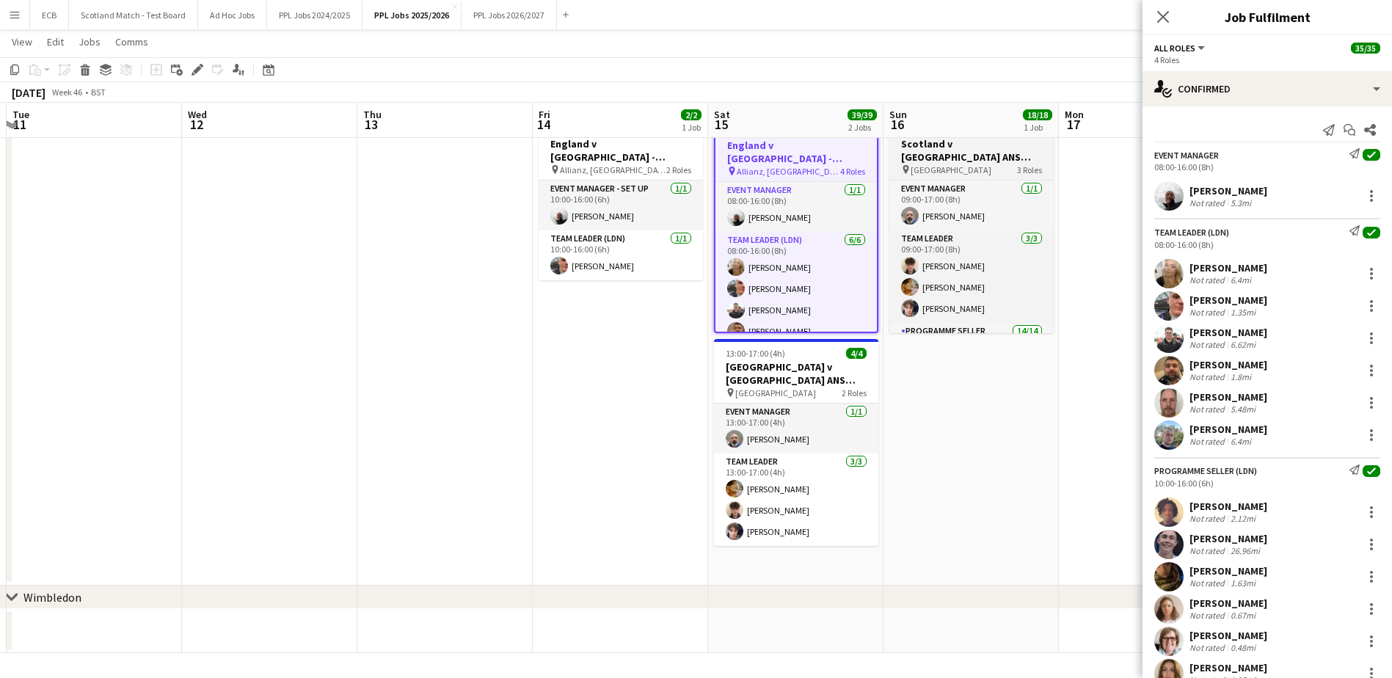
click at [955, 148] on h3 "Scotland v [GEOGRAPHIC_DATA] ANS 2025 - 15:10 KO" at bounding box center [971, 150] width 164 height 26
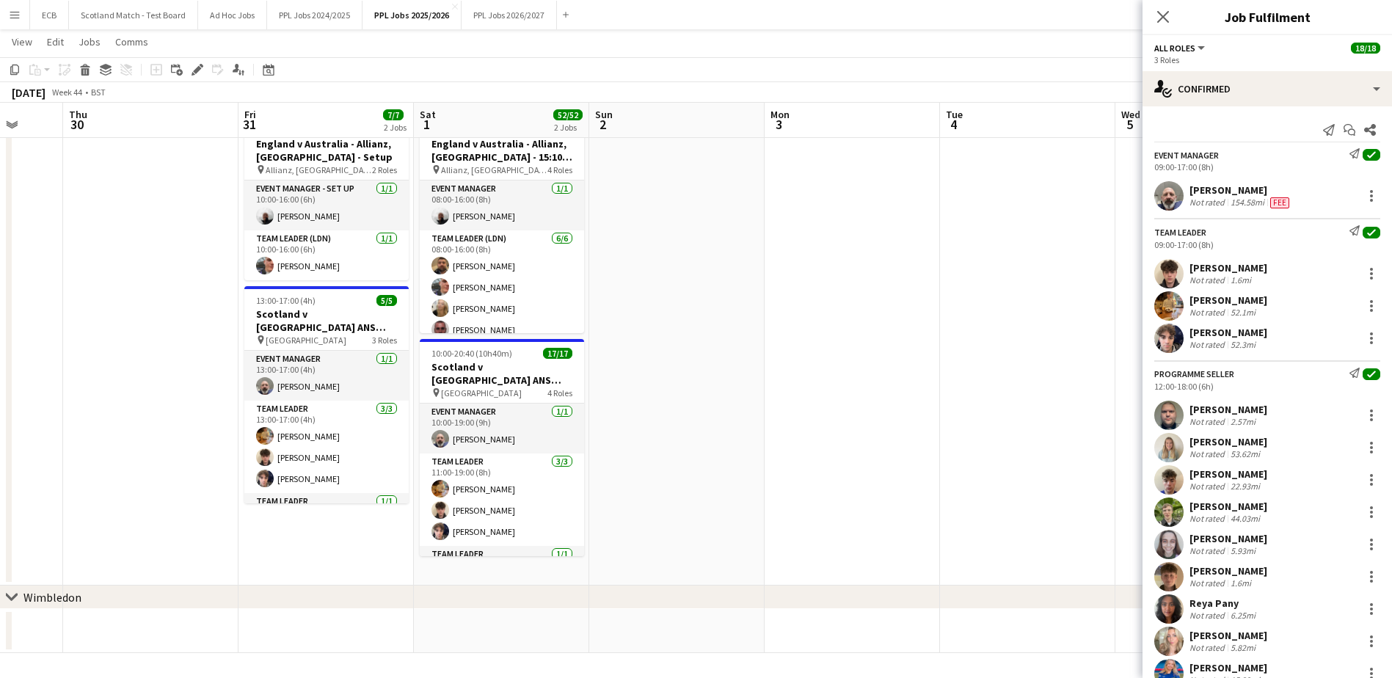
scroll to position [0, 317]
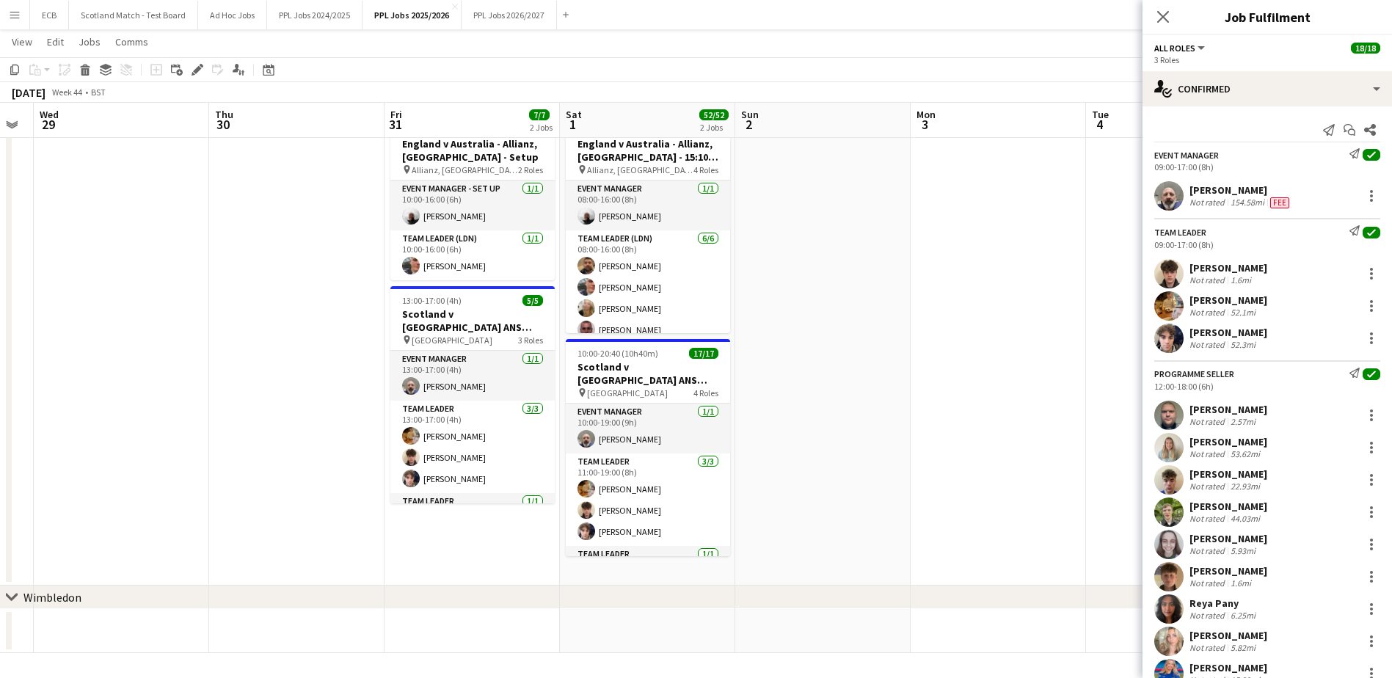
click at [12, 17] on app-icon "Menu" at bounding box center [15, 15] width 12 height 12
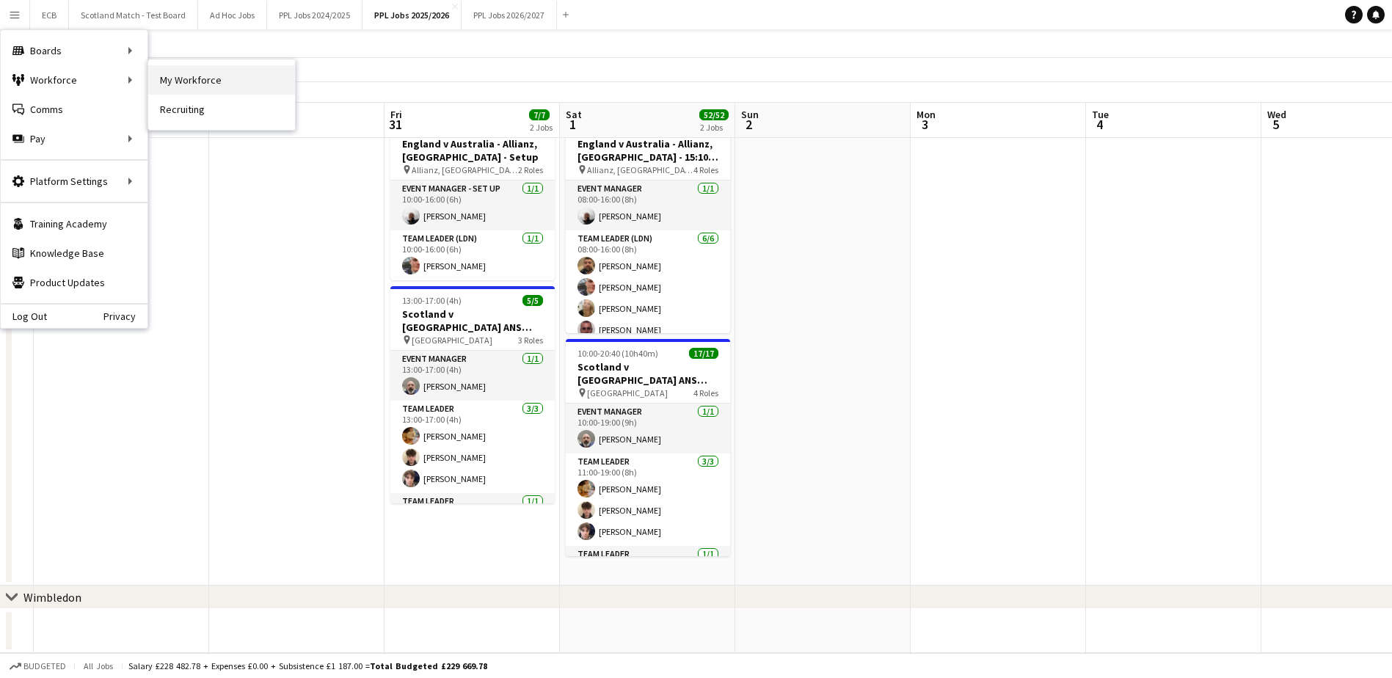
click at [167, 72] on link "My Workforce" at bounding box center [221, 79] width 147 height 29
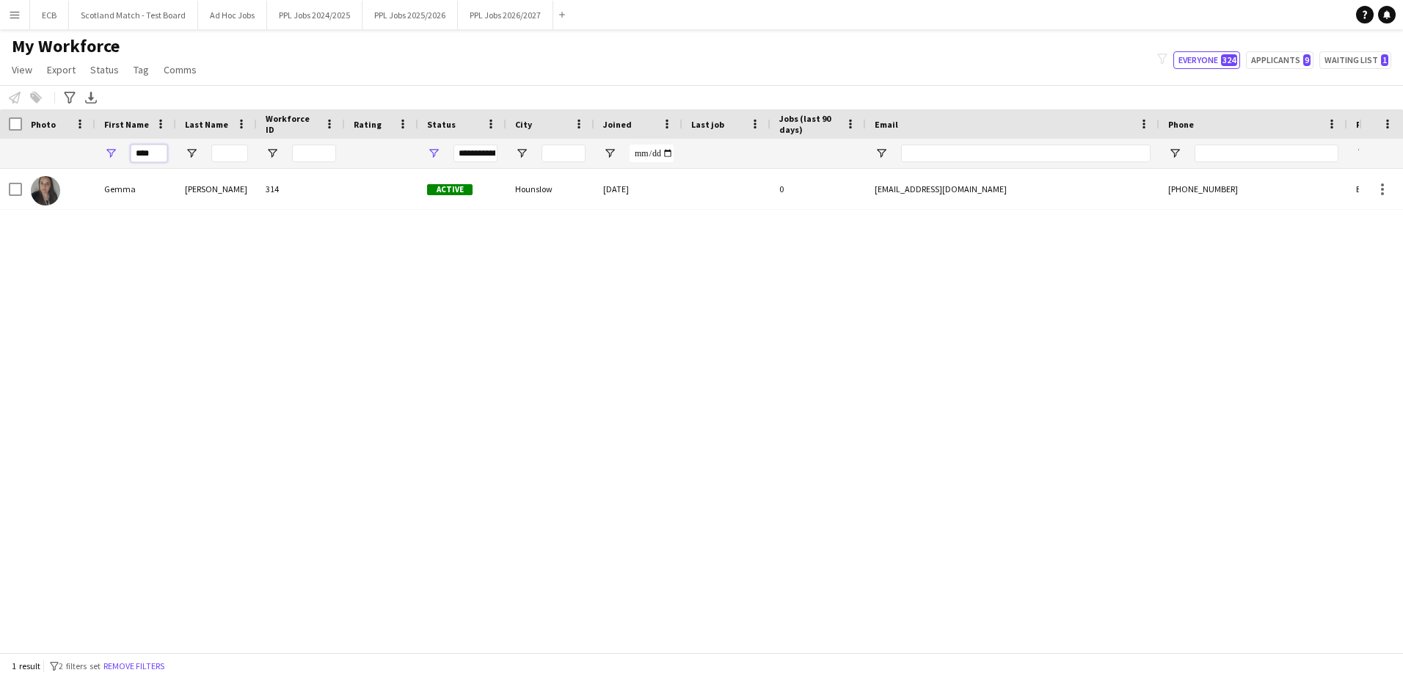
click at [158, 153] on input "****" at bounding box center [149, 154] width 37 height 18
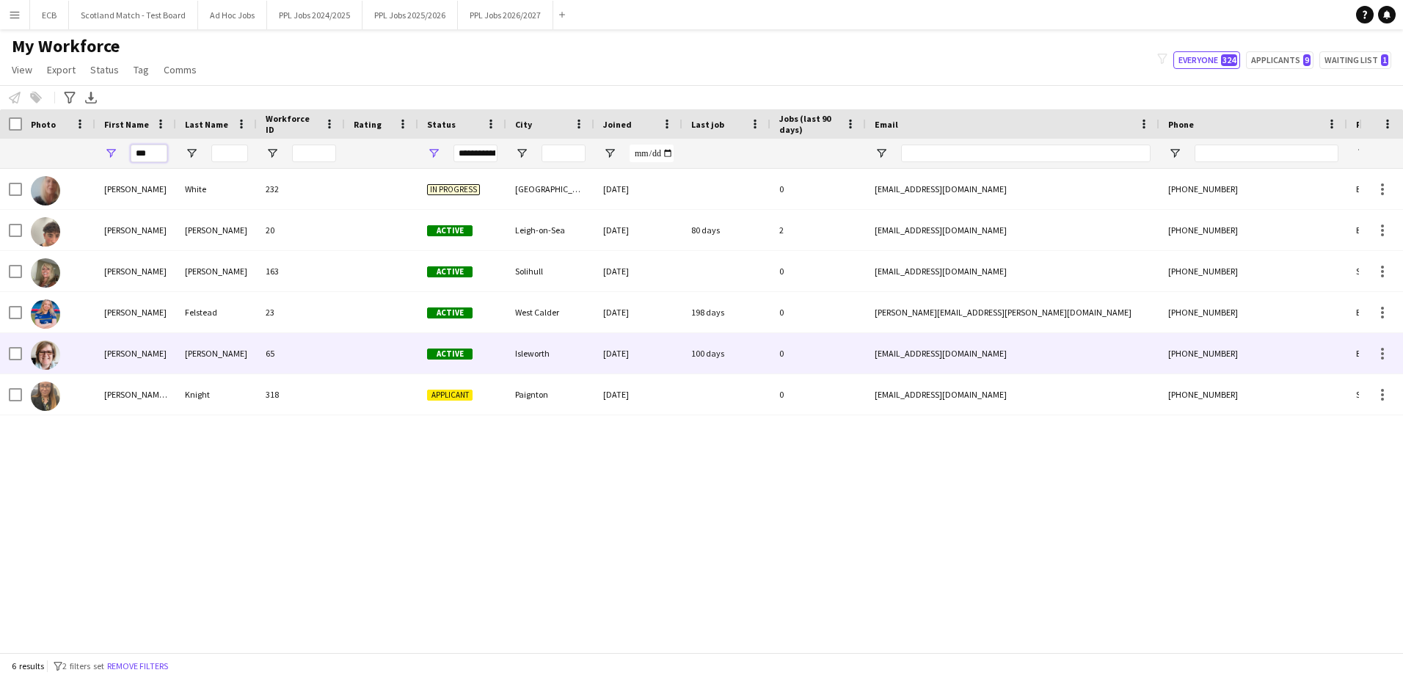
type input "***"
click at [125, 351] on div "[PERSON_NAME]" at bounding box center [135, 353] width 81 height 40
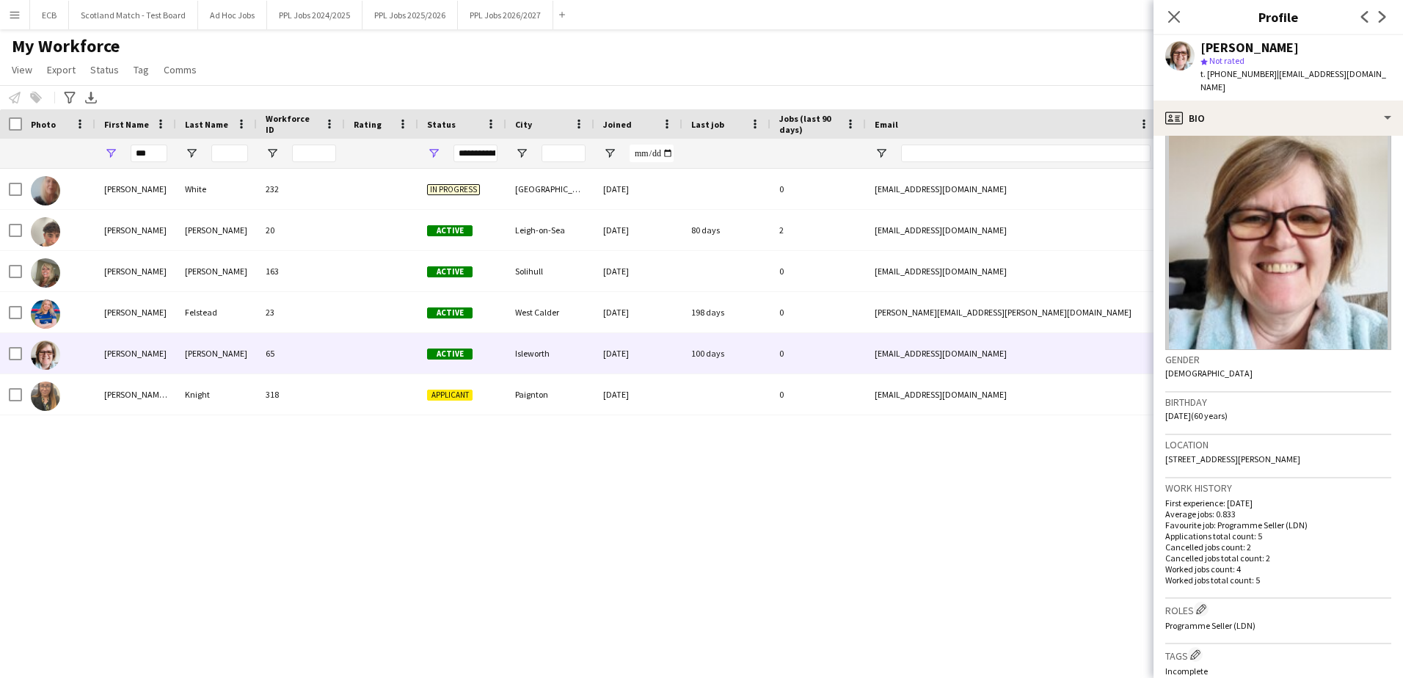
scroll to position [17, 0]
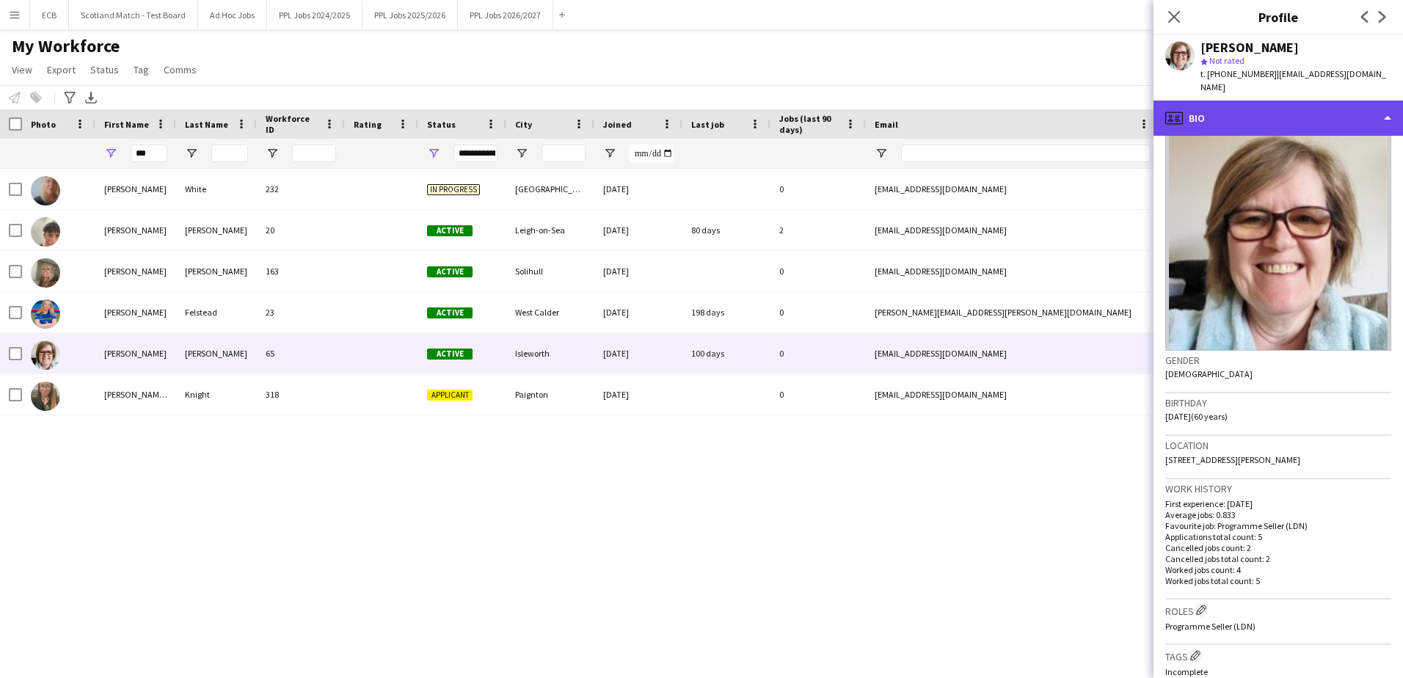
click at [1250, 101] on div "profile Bio" at bounding box center [1279, 118] width 250 height 35
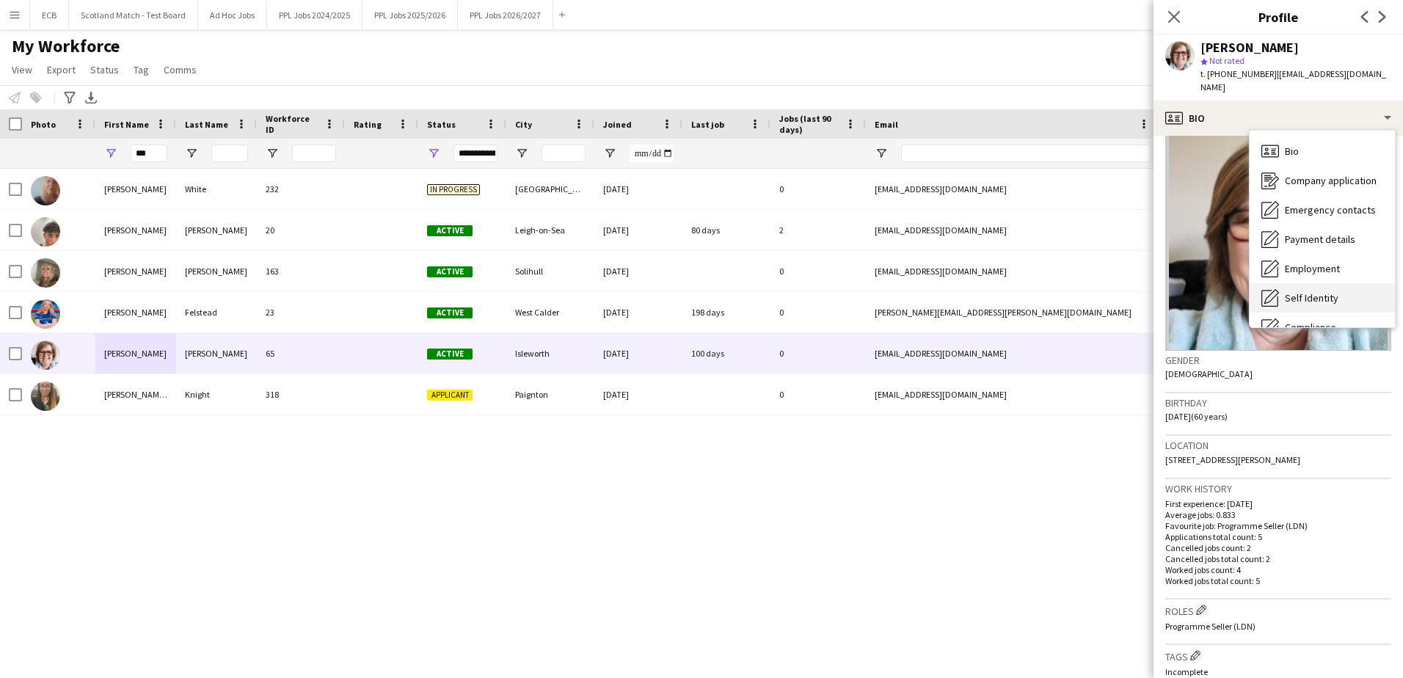
click at [1314, 283] on div "Self Identity Self Identity" at bounding box center [1322, 297] width 145 height 29
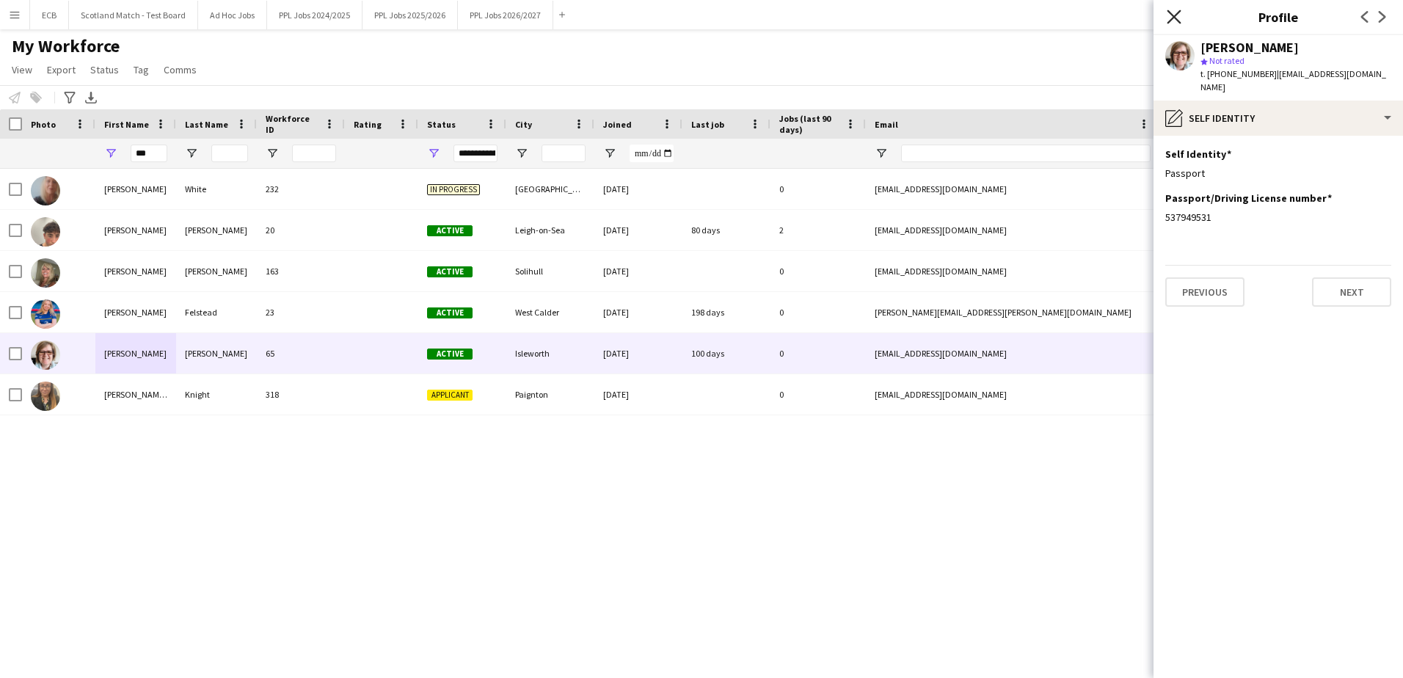
click at [1170, 17] on icon "Close pop-in" at bounding box center [1174, 17] width 14 height 14
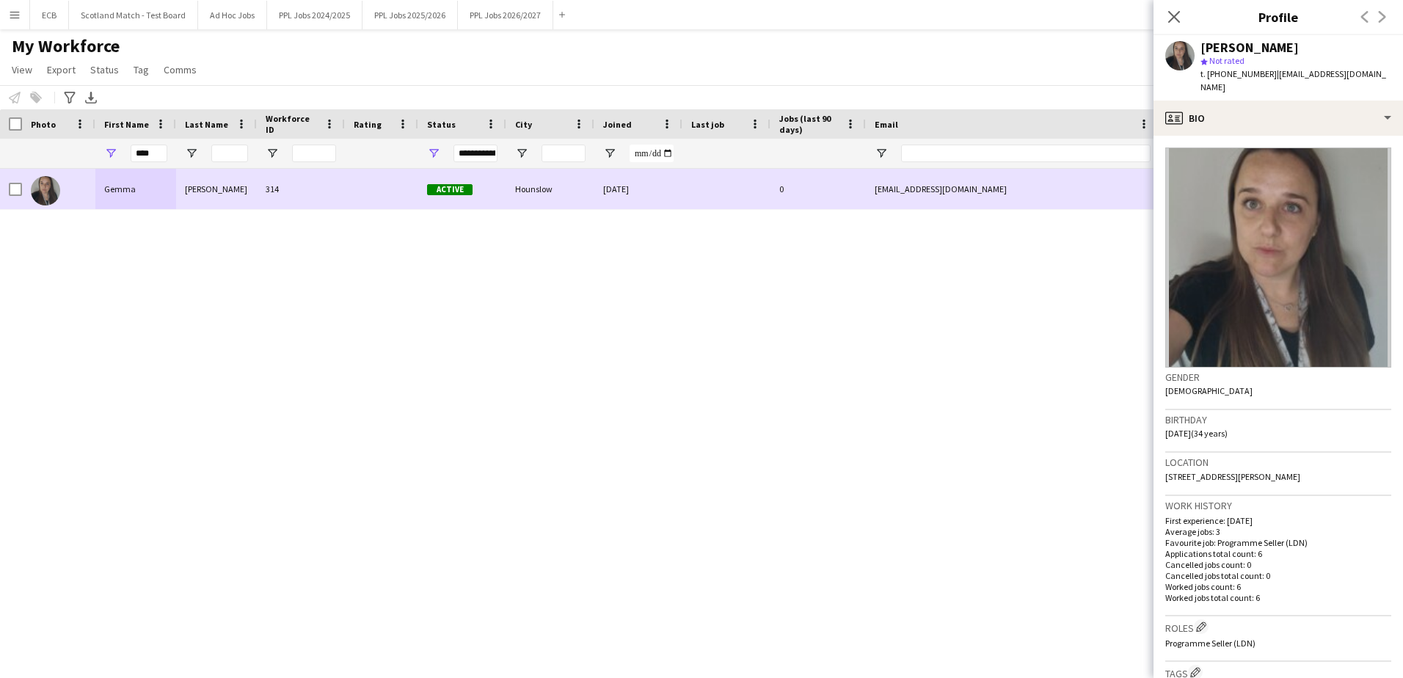
scroll to position [210, 0]
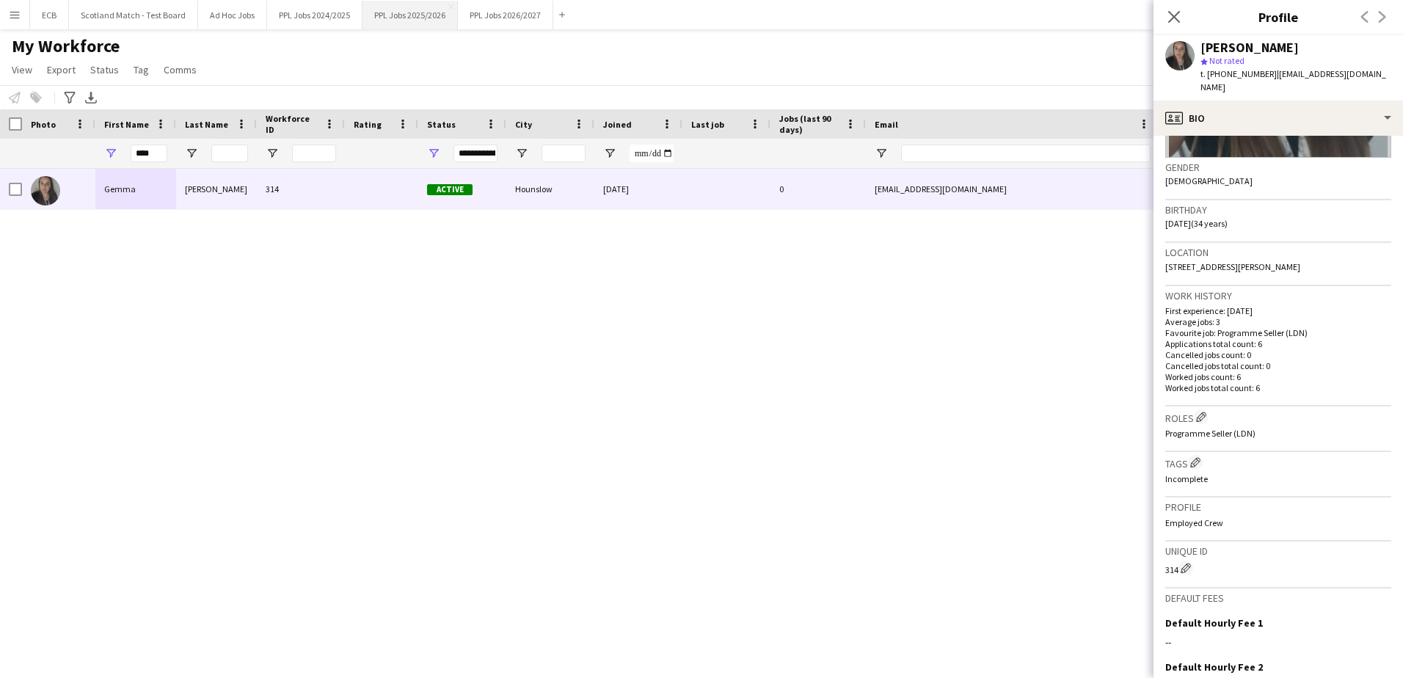
click at [407, 7] on button "PPL Jobs 2025/2026 Close" at bounding box center [410, 15] width 95 height 29
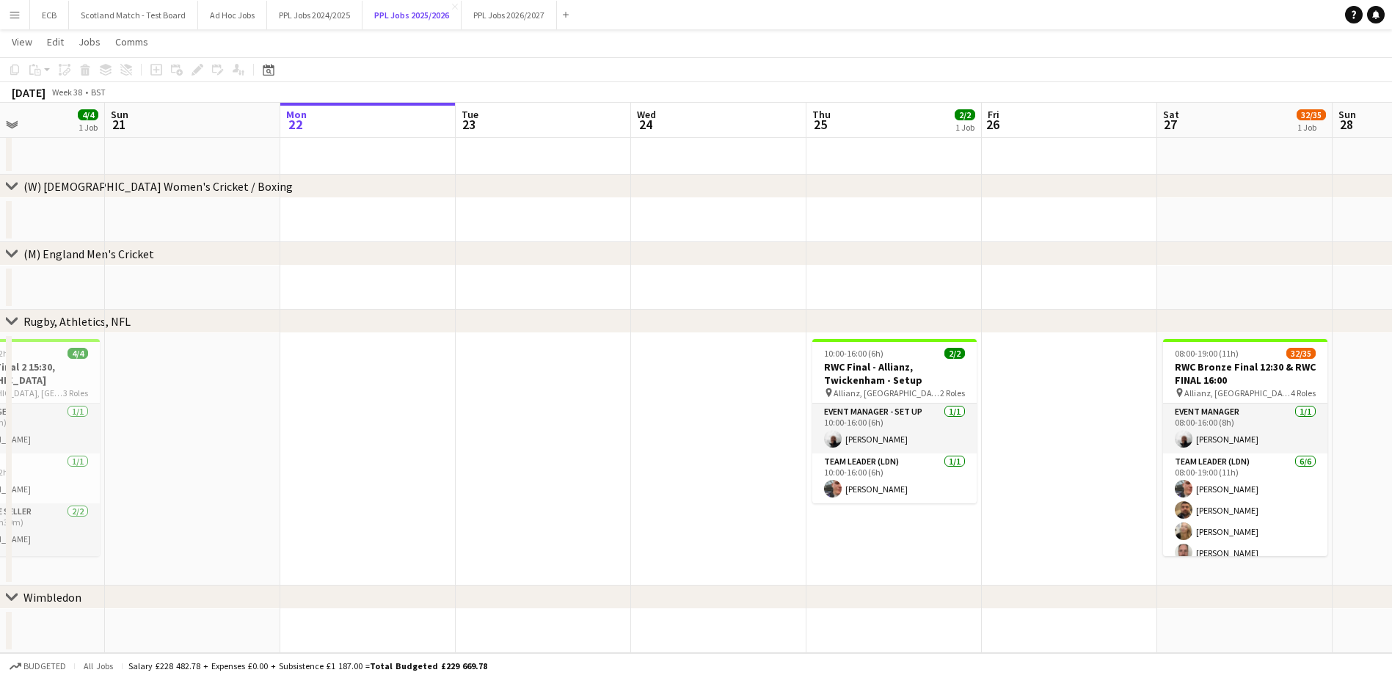
scroll to position [0, 420]
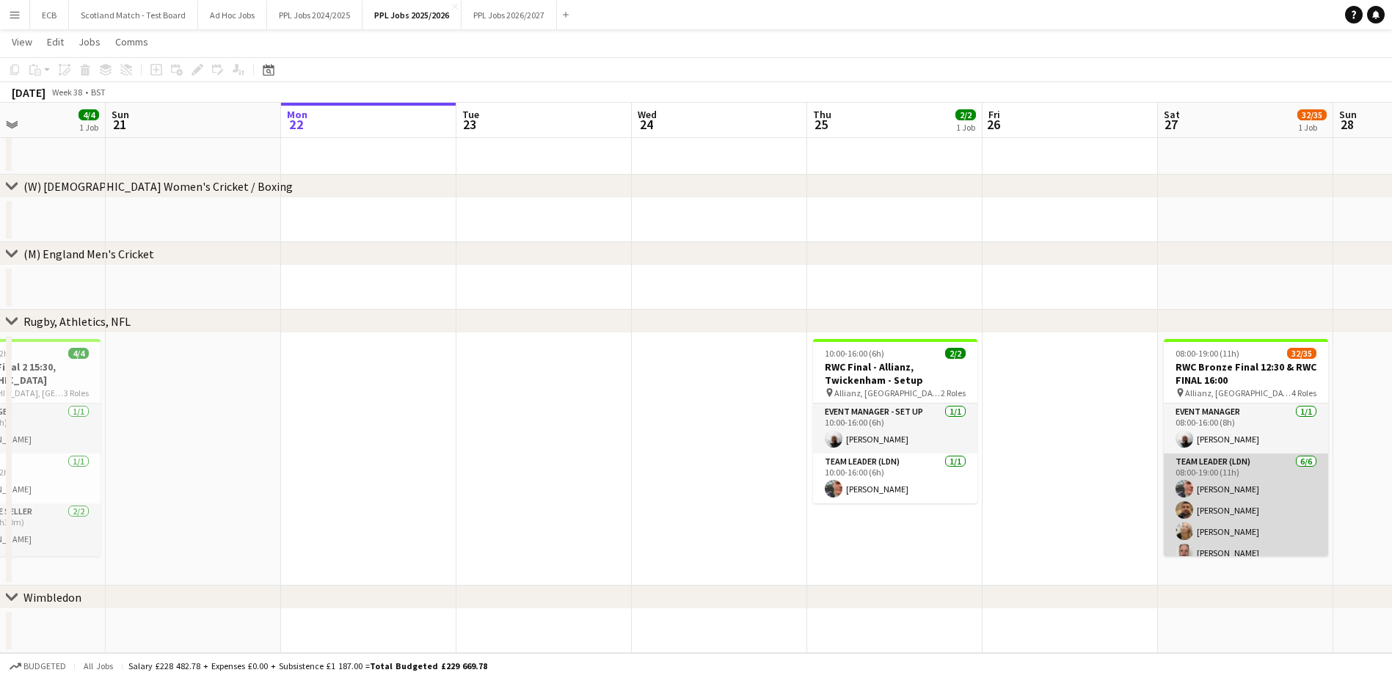
click at [1253, 509] on app-card-role "Team Leader (LDN) 6/6 08:00-19:00 (11h) Harvey Fogg Callum Hogan Katherine Fulc…" at bounding box center [1246, 532] width 164 height 156
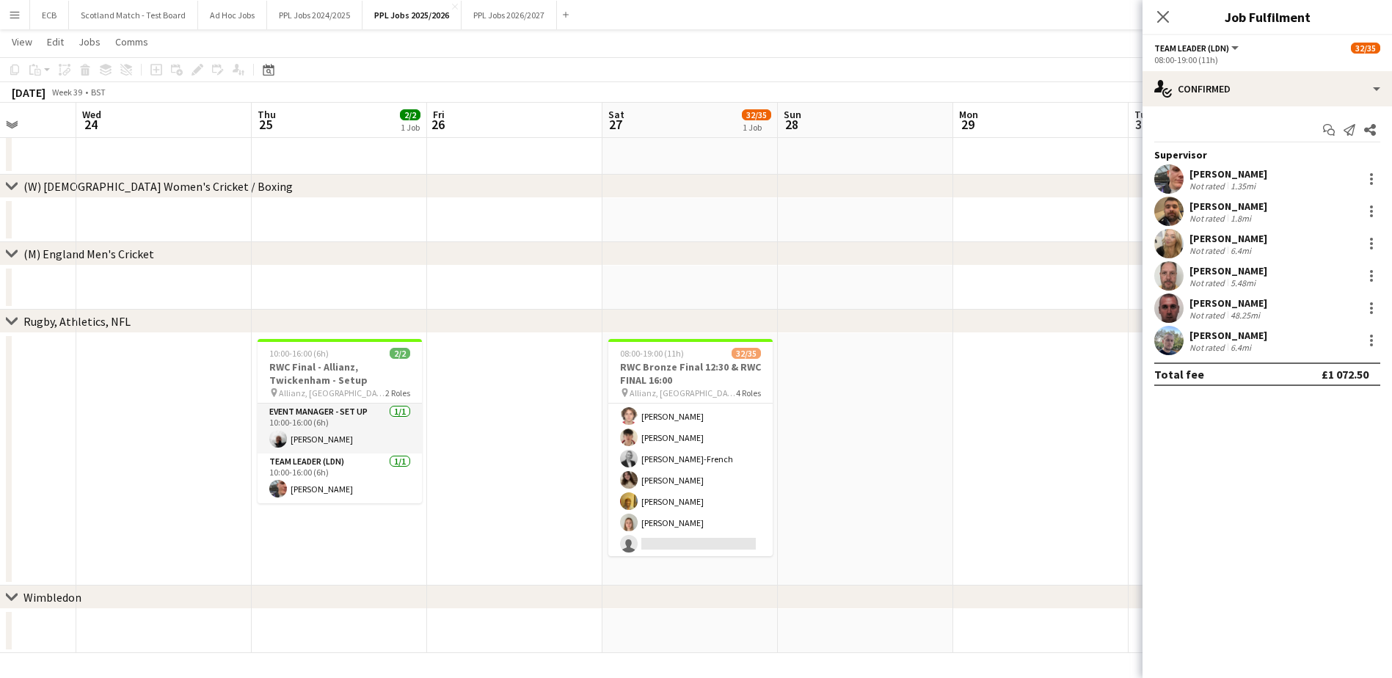
scroll to position [710, 0]
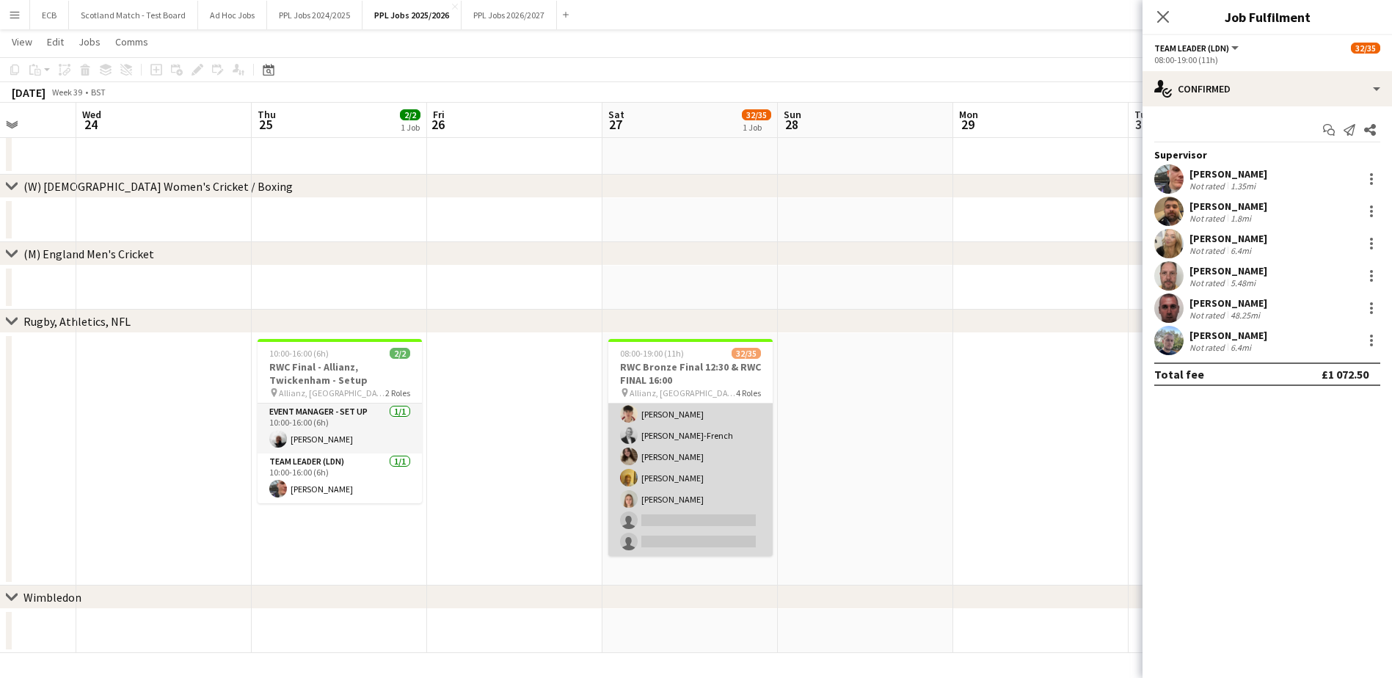
click at [703, 476] on app-card-role "Programme Seller (LDN) 2I 8/10 11:00-17:00 (6h) Adam Rihan Benicio Fernandes Ye…" at bounding box center [690, 435] width 164 height 241
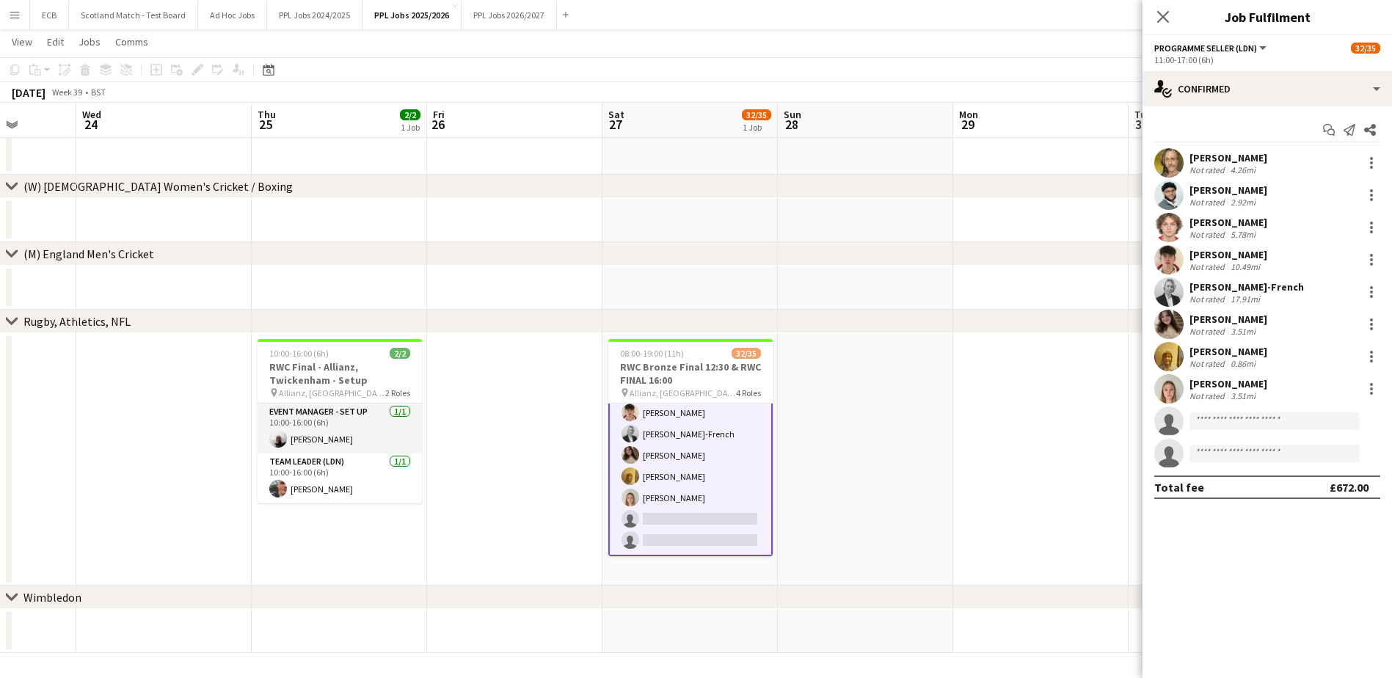
scroll to position [708, 0]
click at [1292, 415] on input at bounding box center [1275, 421] width 170 height 18
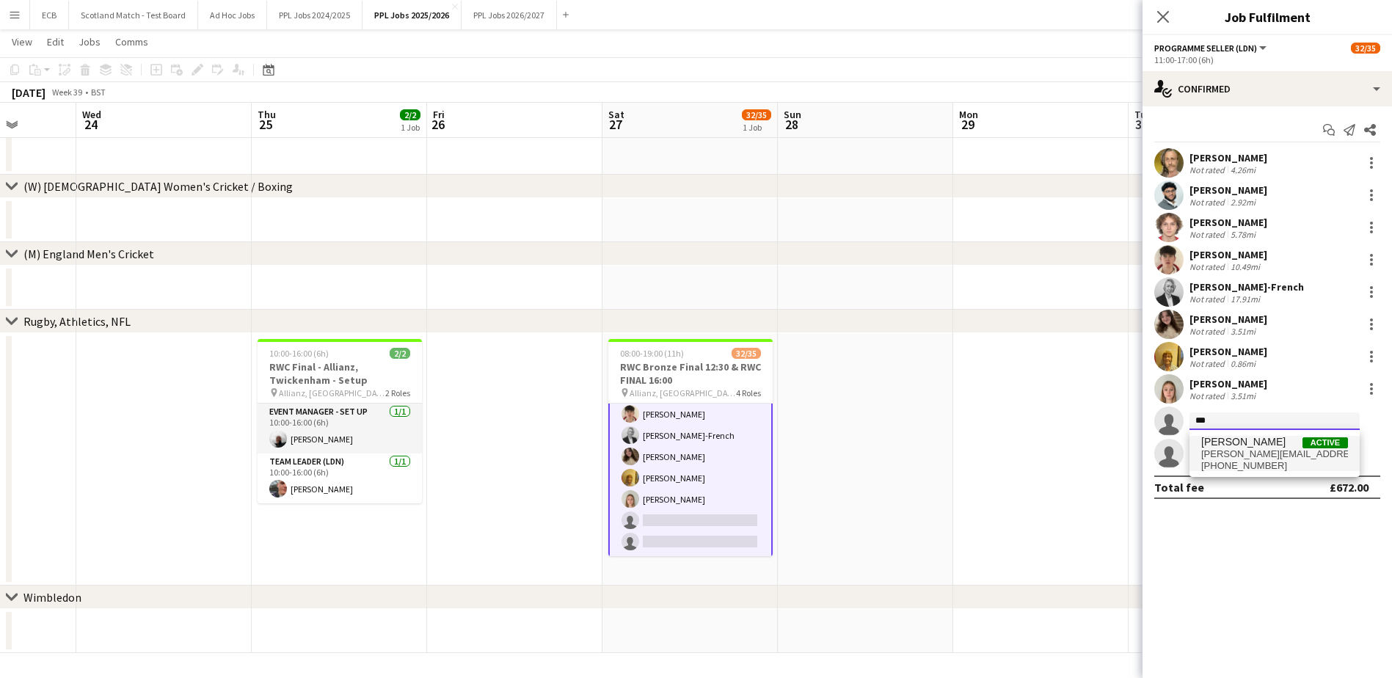
type input "***"
click at [1250, 451] on span "emily.r.french@icloud.com" at bounding box center [1274, 454] width 147 height 12
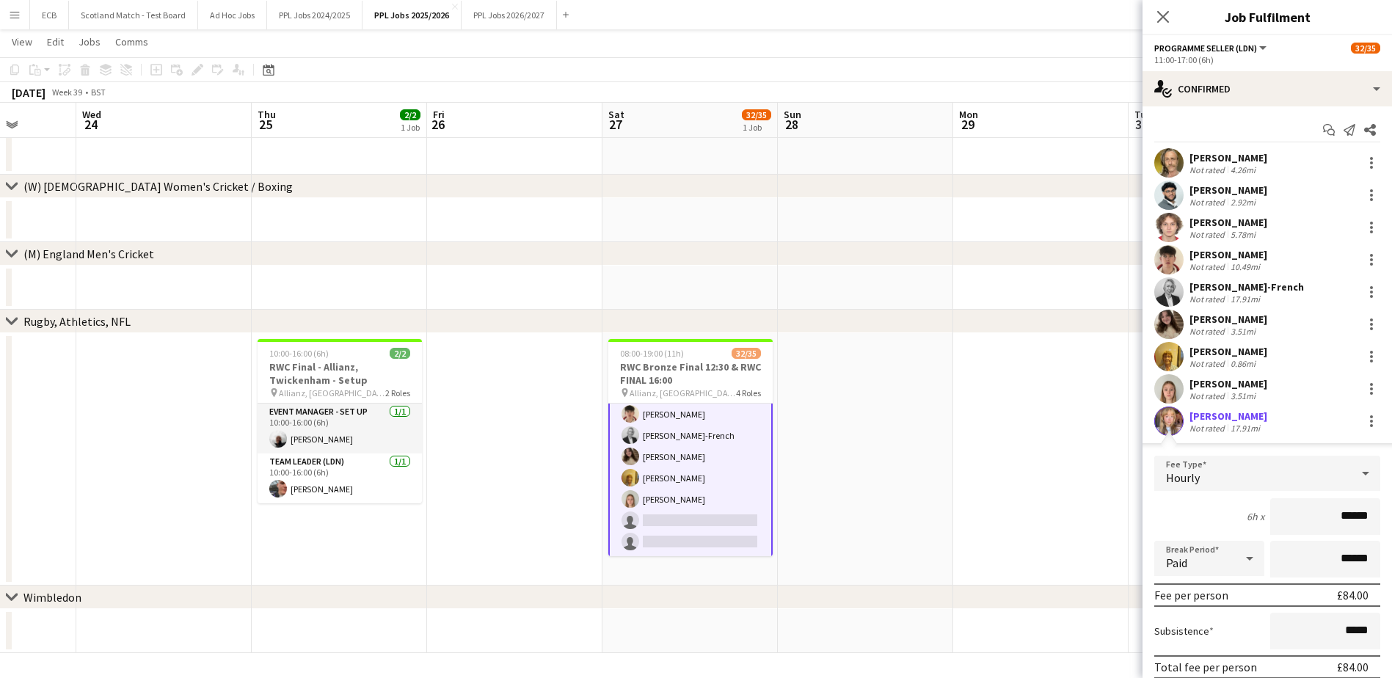
scroll to position [123, 0]
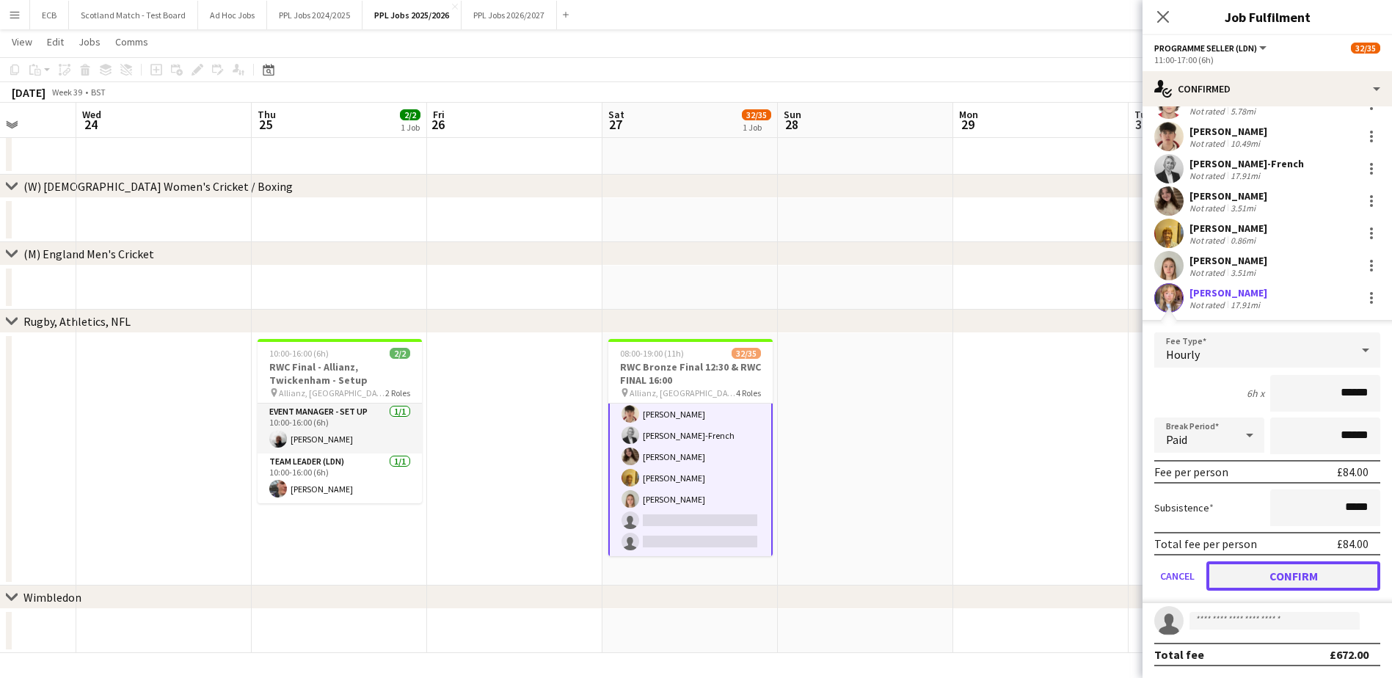
click at [1290, 579] on button "Confirm" at bounding box center [1293, 575] width 174 height 29
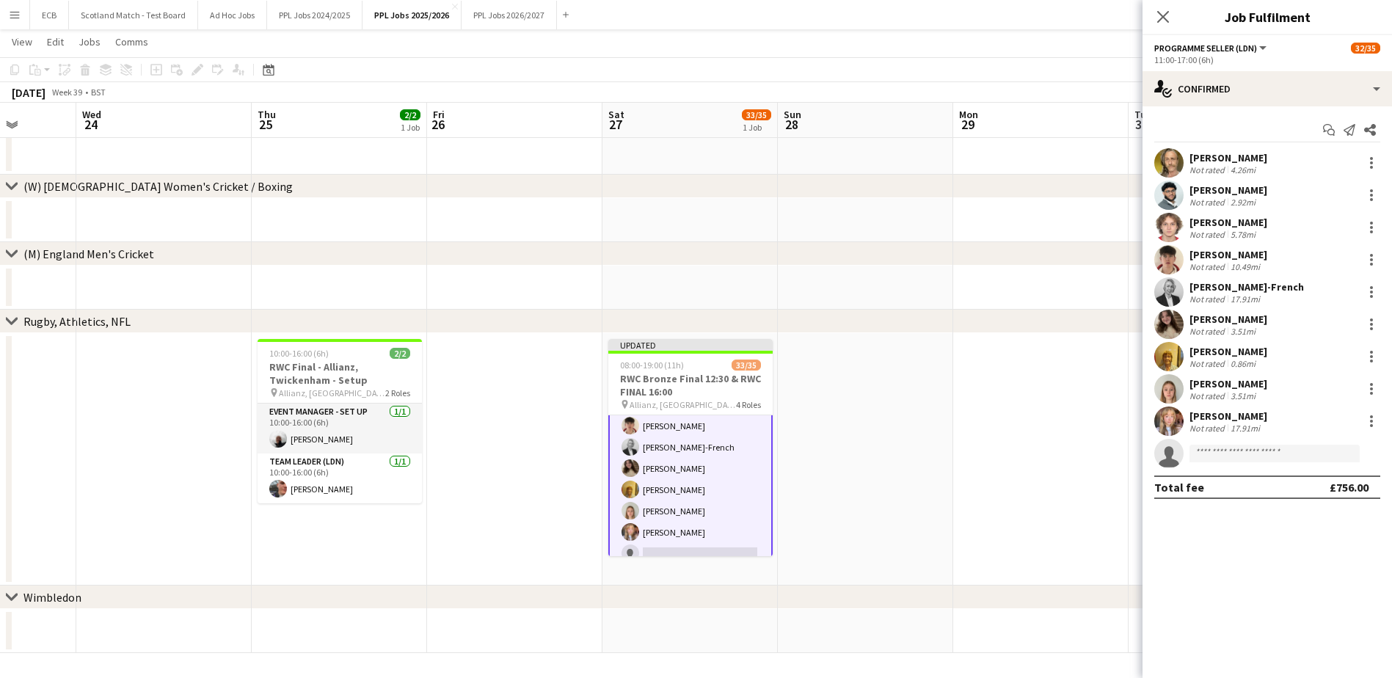
scroll to position [0, 0]
click at [1219, 423] on div "Not rated" at bounding box center [1209, 428] width 38 height 11
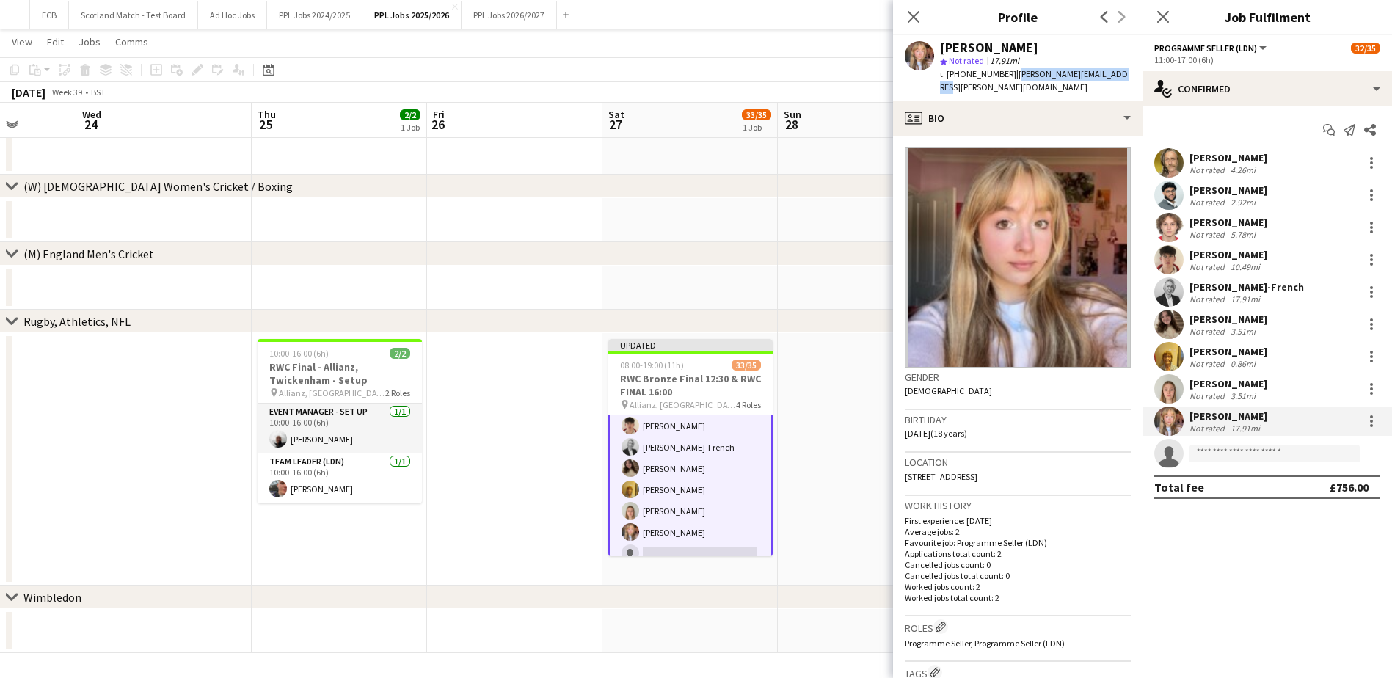
drag, startPoint x: 1009, startPoint y: 74, endPoint x: 1118, endPoint y: 79, distance: 108.7
click at [1118, 79] on div "Emily French star Not rated 17.91mi t. +447483867497 | emily.r.french@icloud.com" at bounding box center [1018, 67] width 250 height 65
copy span "emily.r.french@icloud.com"
click at [558, 482] on app-date-cell at bounding box center [514, 459] width 175 height 252
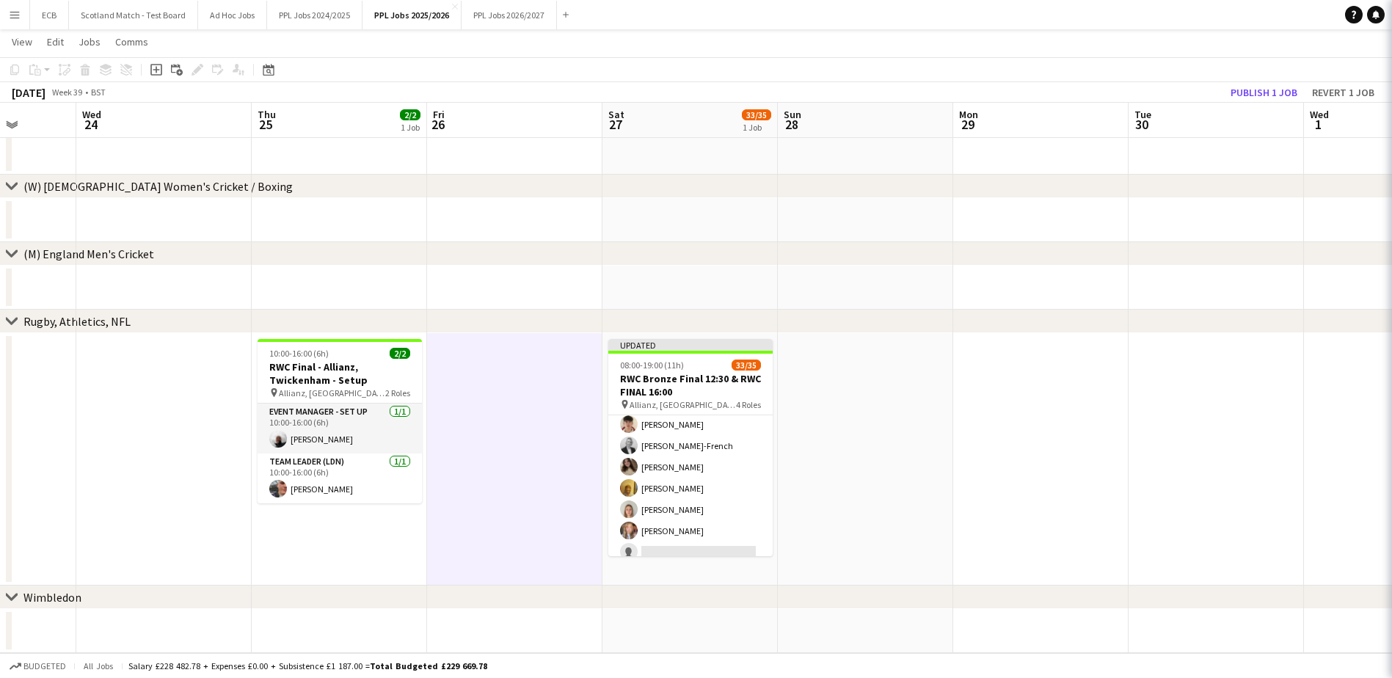
scroll to position [707, 0]
click at [808, 200] on app-date-cell at bounding box center [865, 220] width 175 height 44
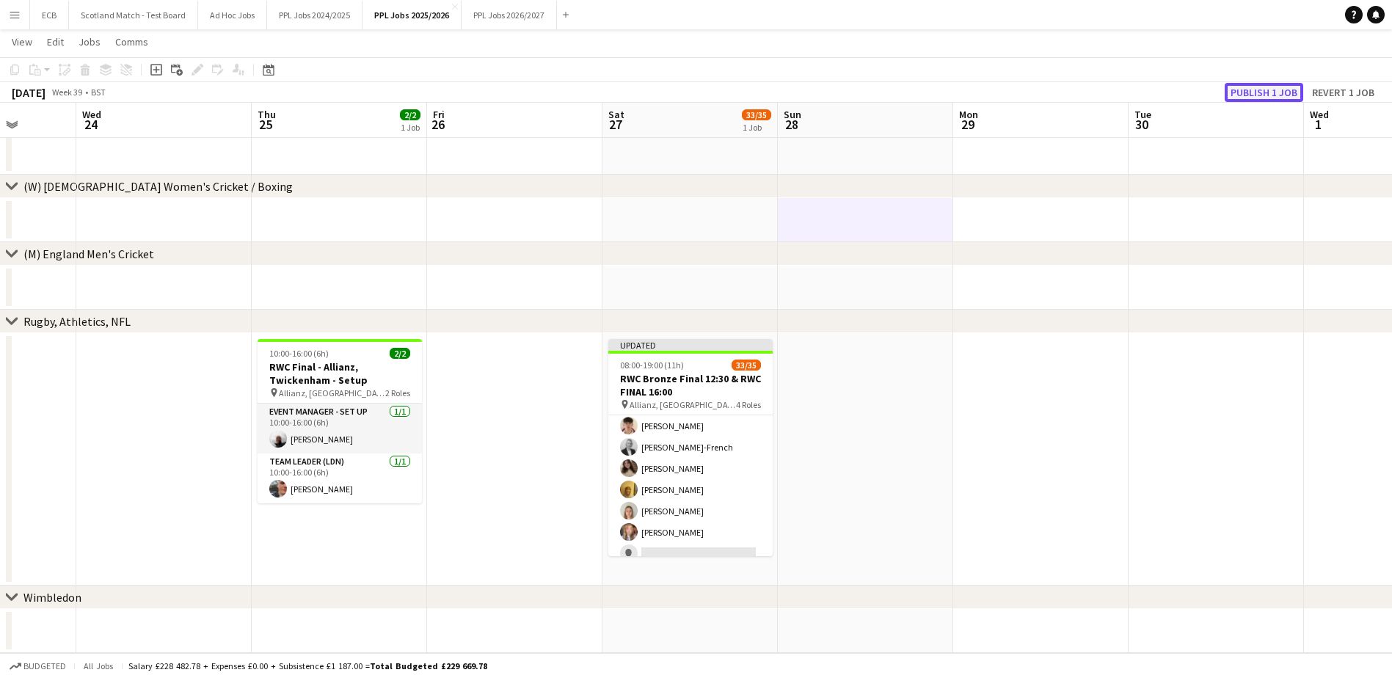
click at [1256, 95] on button "Publish 1 job" at bounding box center [1264, 92] width 79 height 19
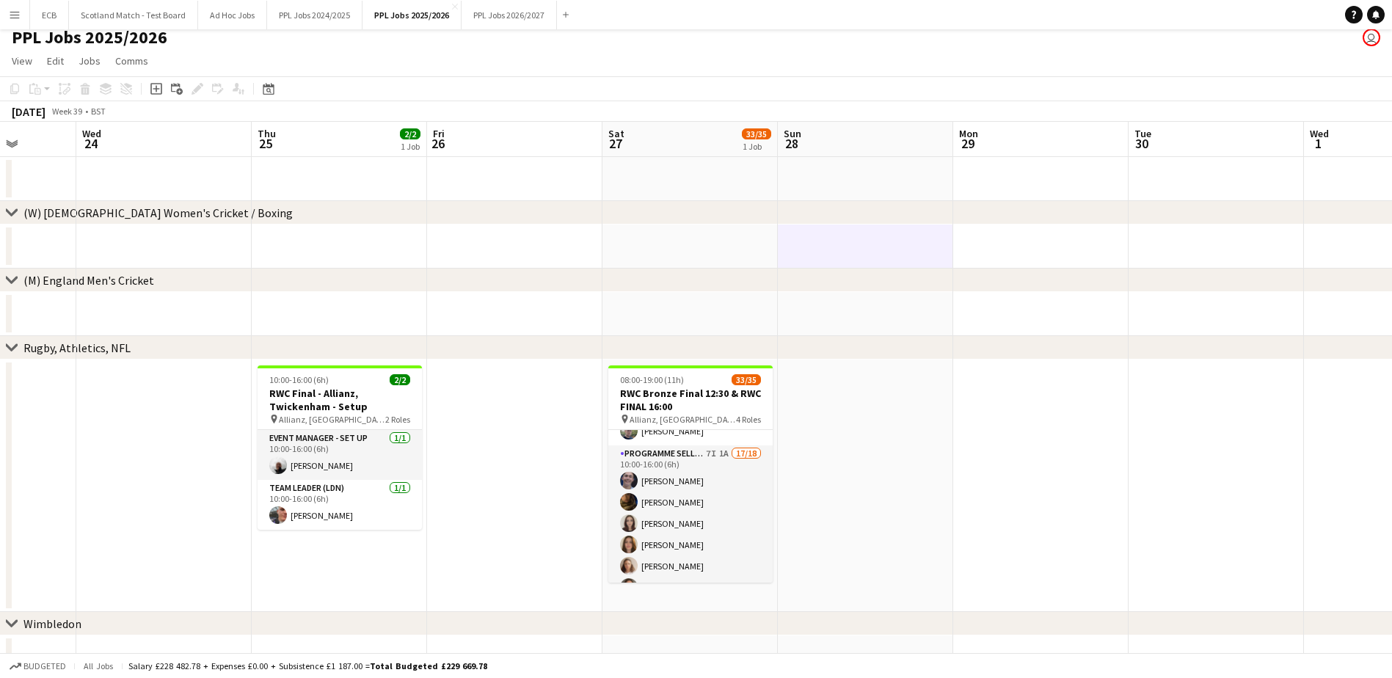
scroll to position [172, 0]
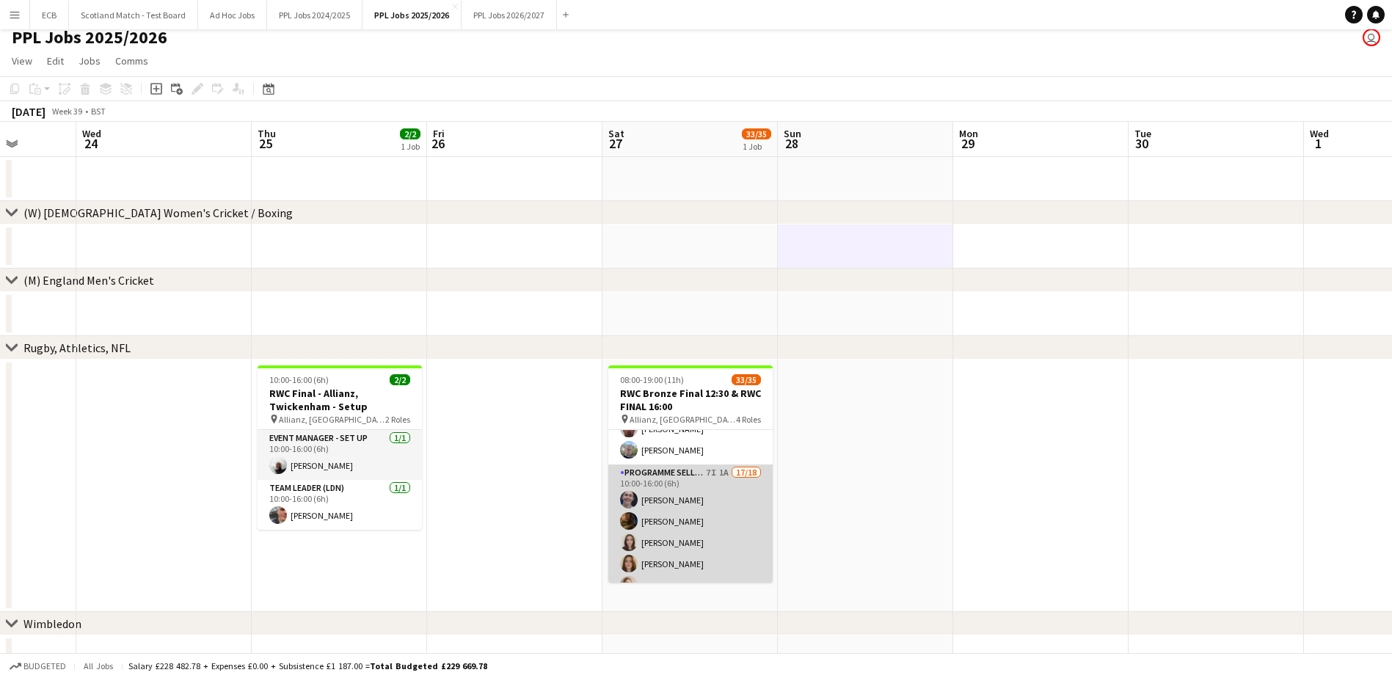
click at [666, 503] on app-card-role "Programme Seller (LDN) 7I 1A 17/18 10:00-16:00 (6h) Owen Slattery Souha Taha Ma…" at bounding box center [690, 671] width 164 height 412
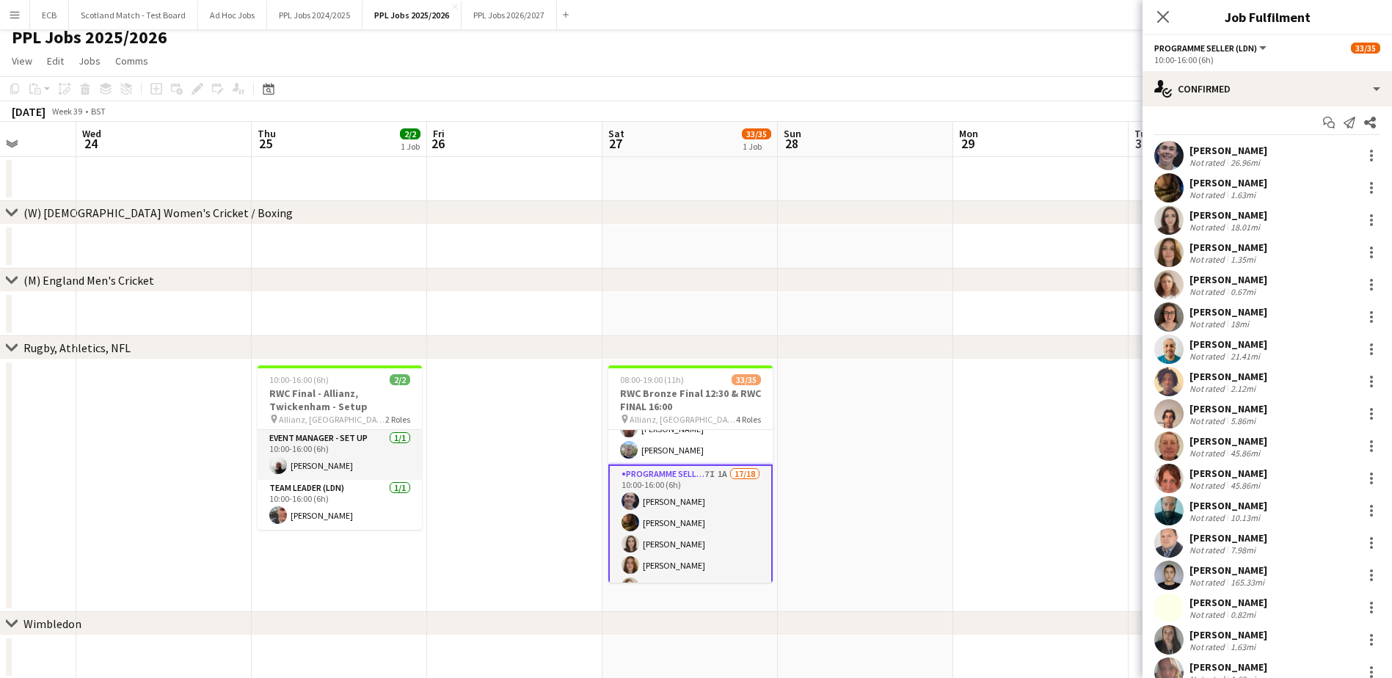
scroll to position [8, 0]
click at [1023, 506] on app-date-cell at bounding box center [1040, 486] width 175 height 252
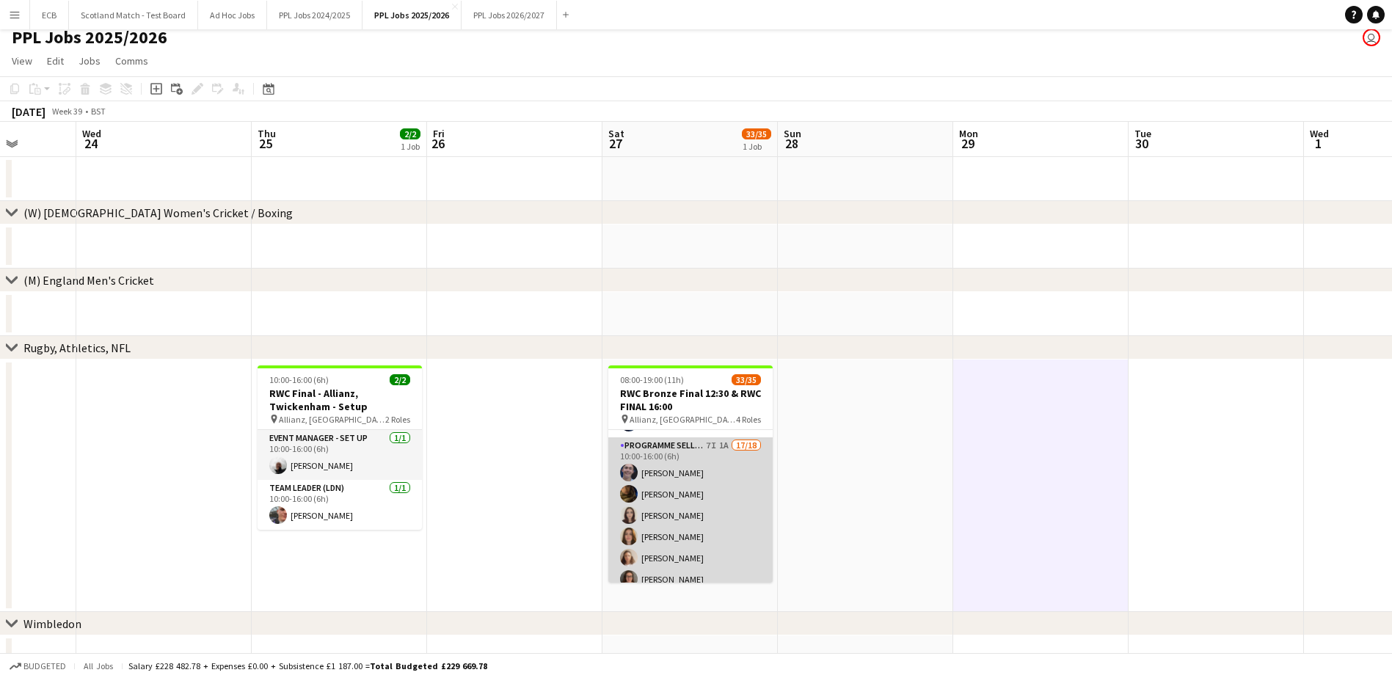
scroll to position [205, 0]
click at [662, 439] on app-card-role "Programme Seller (LDN) 7I 1A 17/18 10:00-16:00 (6h) Owen Slattery Souha Taha Ma…" at bounding box center [690, 638] width 164 height 412
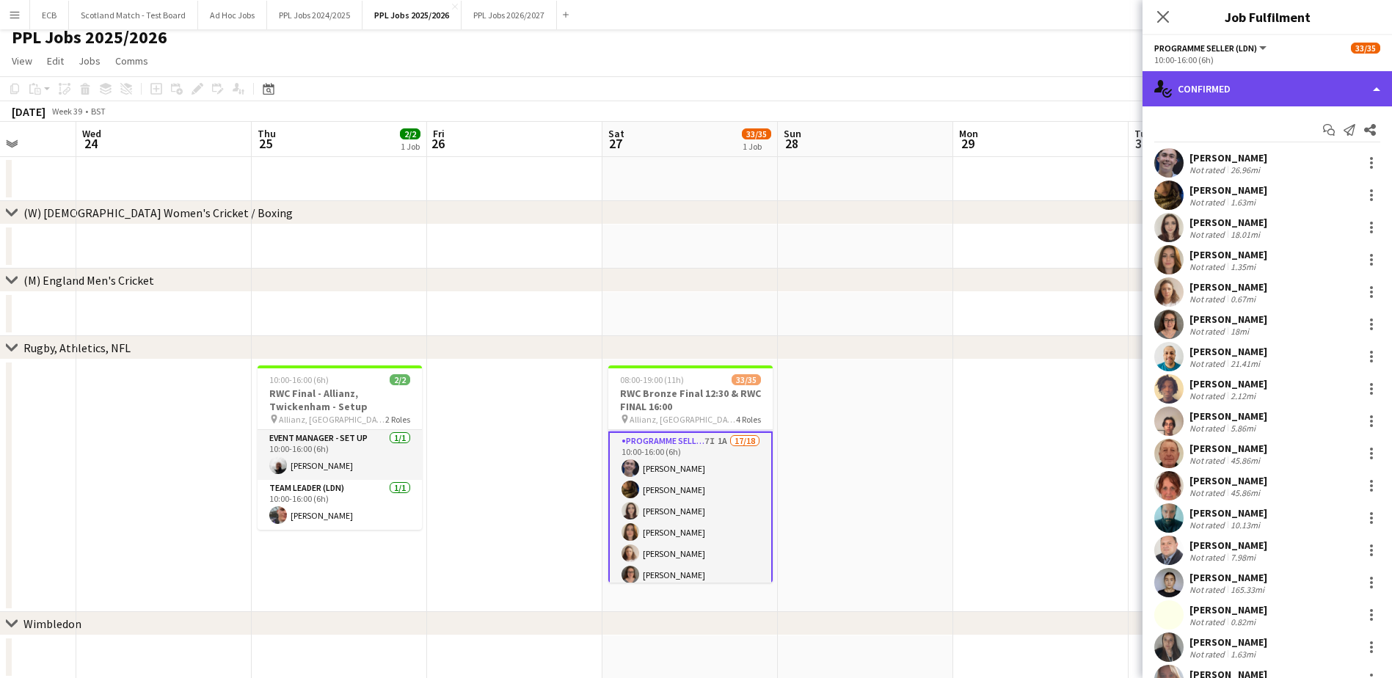
click at [1261, 84] on div "single-neutral-actions-check-2 Confirmed" at bounding box center [1268, 88] width 250 height 35
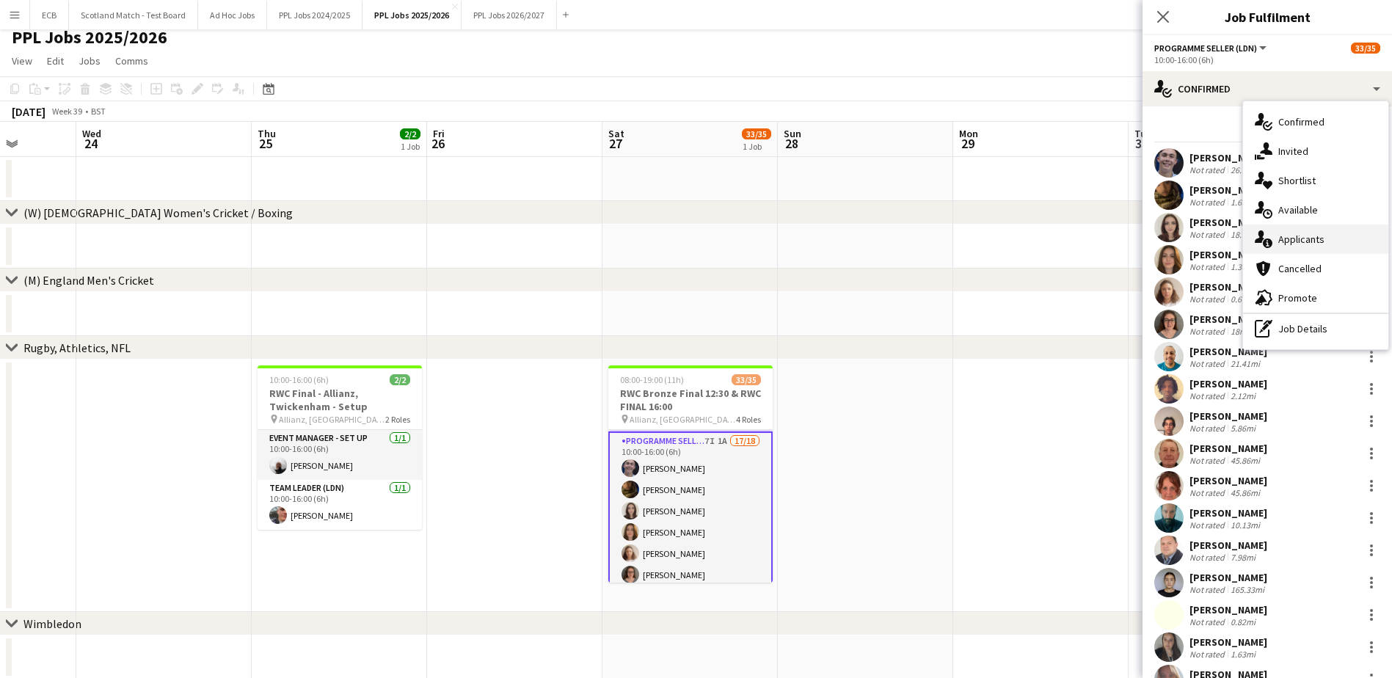
click at [1288, 231] on div "single-neutral-actions-information Applicants" at bounding box center [1315, 239] width 145 height 29
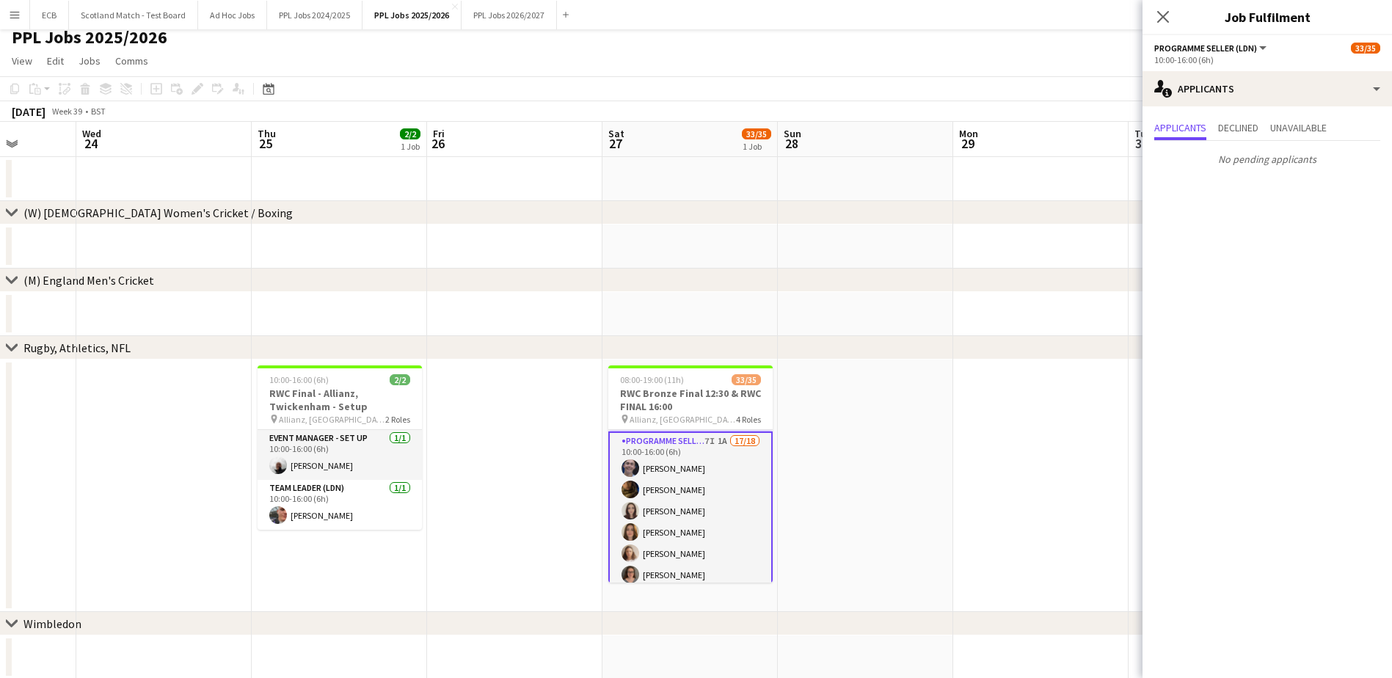
click at [969, 487] on app-date-cell at bounding box center [1040, 486] width 175 height 252
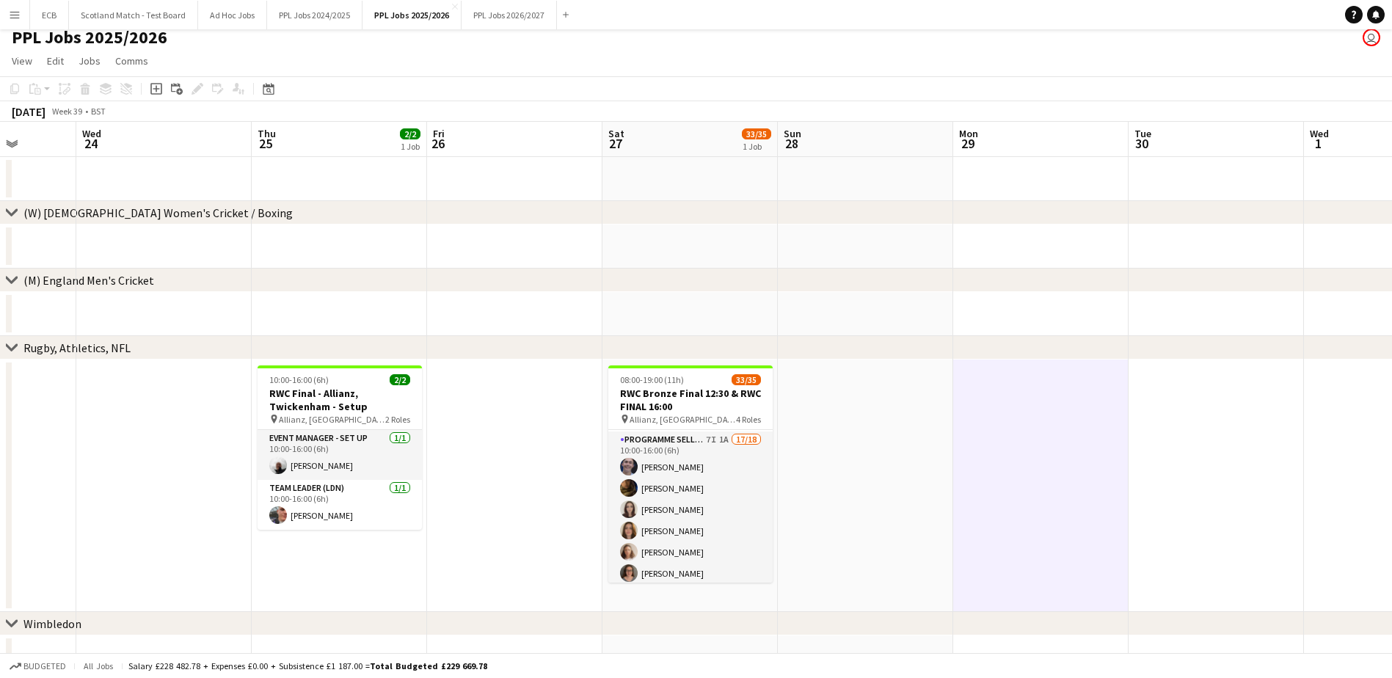
click at [867, 465] on app-date-cell at bounding box center [865, 486] width 175 height 252
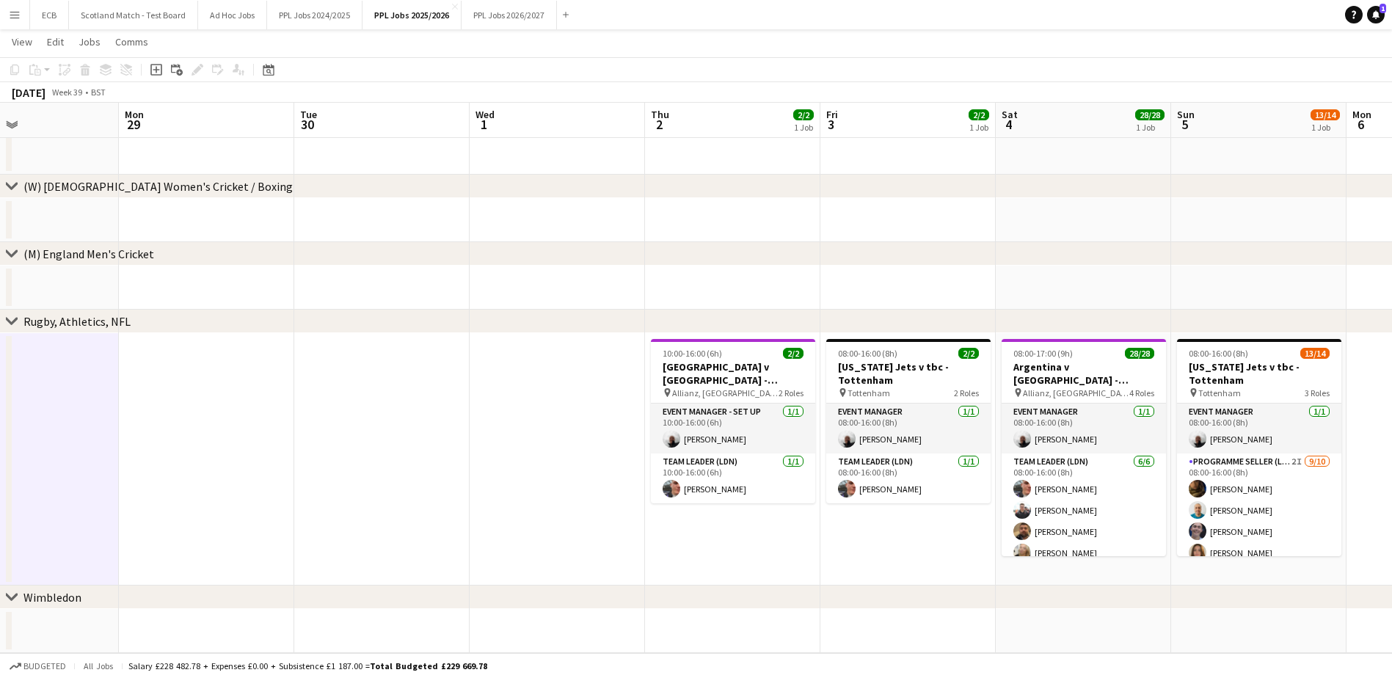
scroll to position [0, 583]
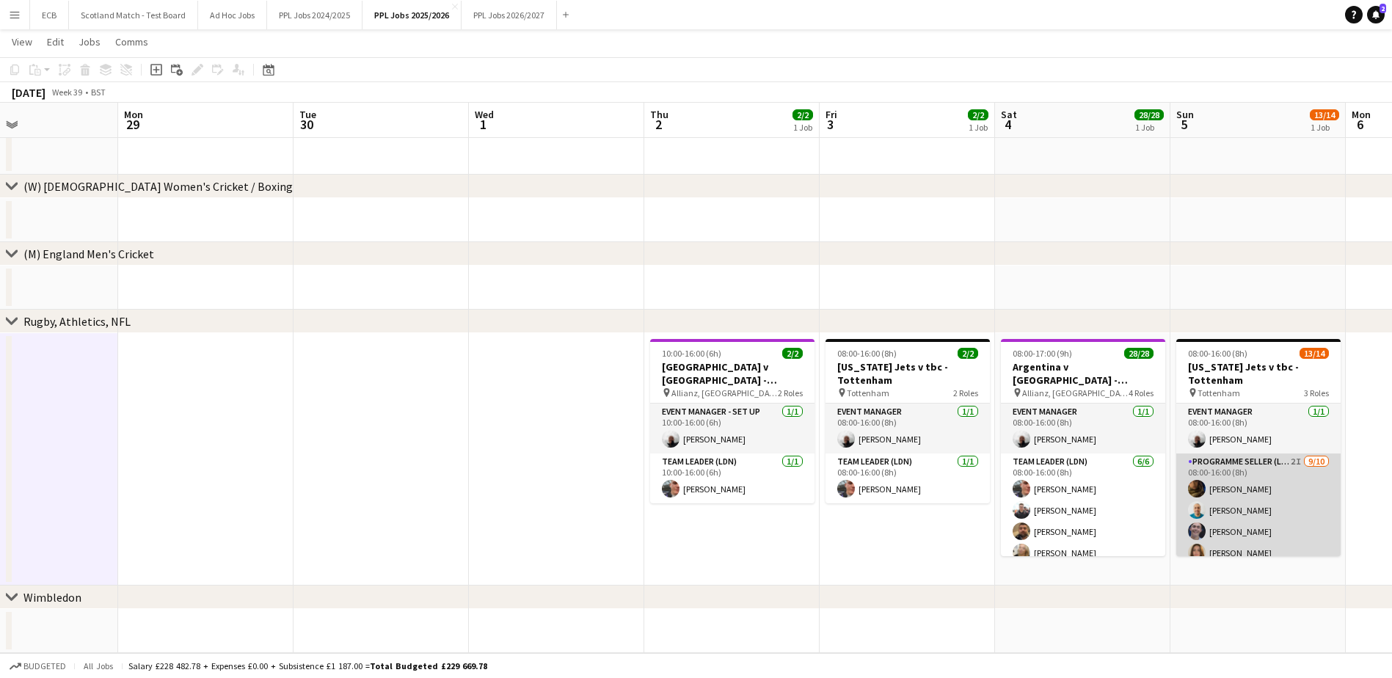
click at [1235, 514] on app-card-role "Programme Seller (LDN) 2I 9/10 08:00-16:00 (8h) Souha Taha Alpesh Patel Owen Sl…" at bounding box center [1258, 574] width 164 height 241
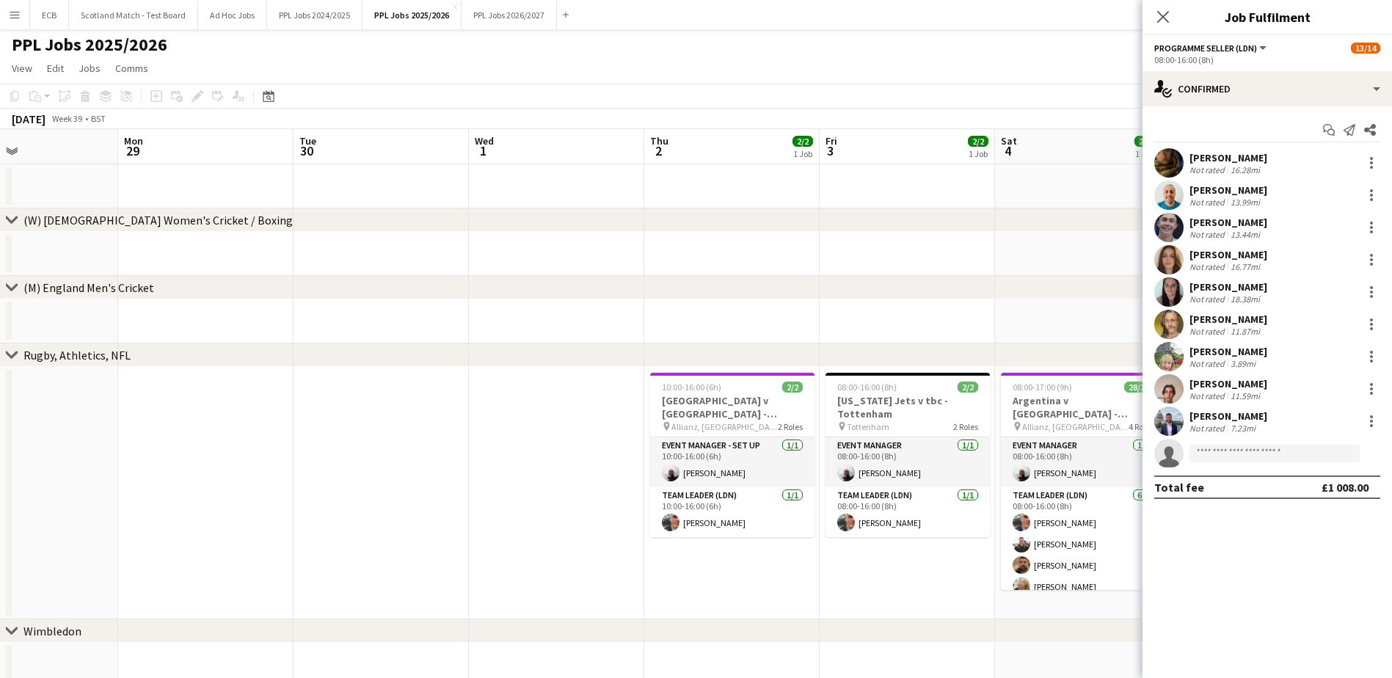
scroll to position [2, 0]
click at [1046, 296] on div "chevron-right (M) England Men's Cricket" at bounding box center [696, 286] width 1392 height 23
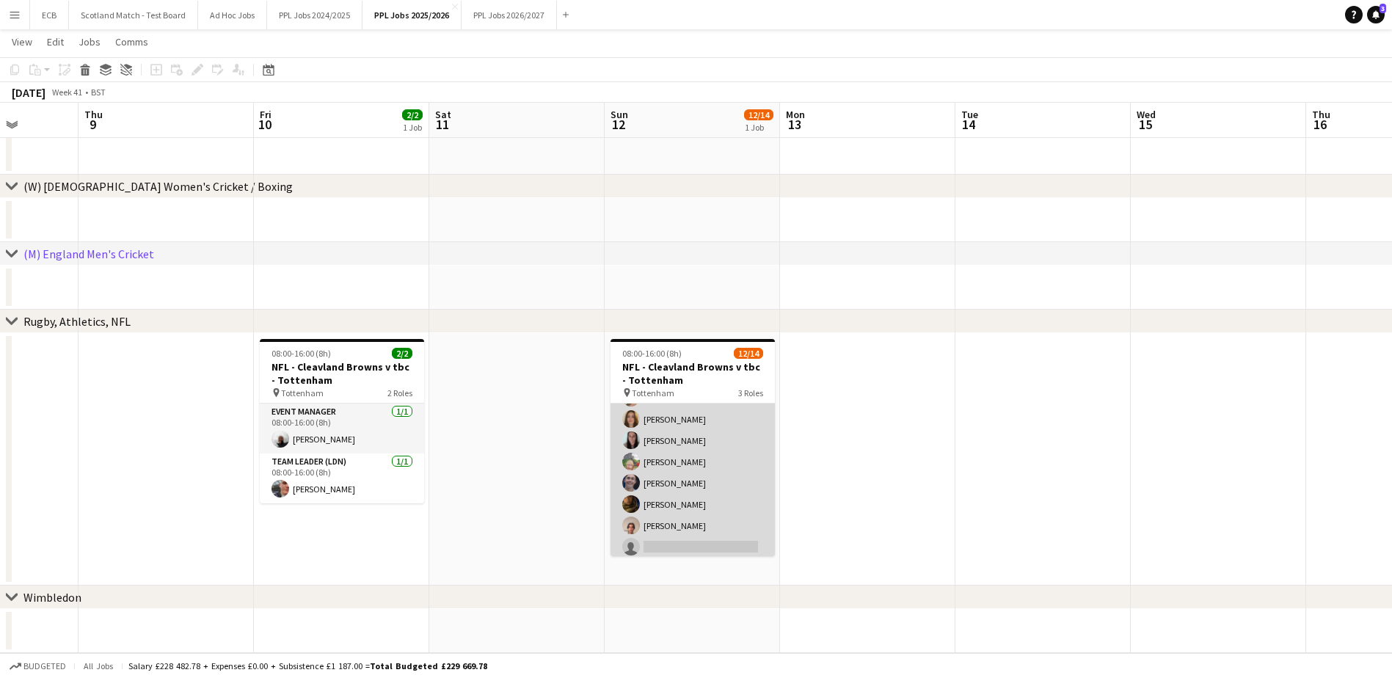
scroll to position [123, 0]
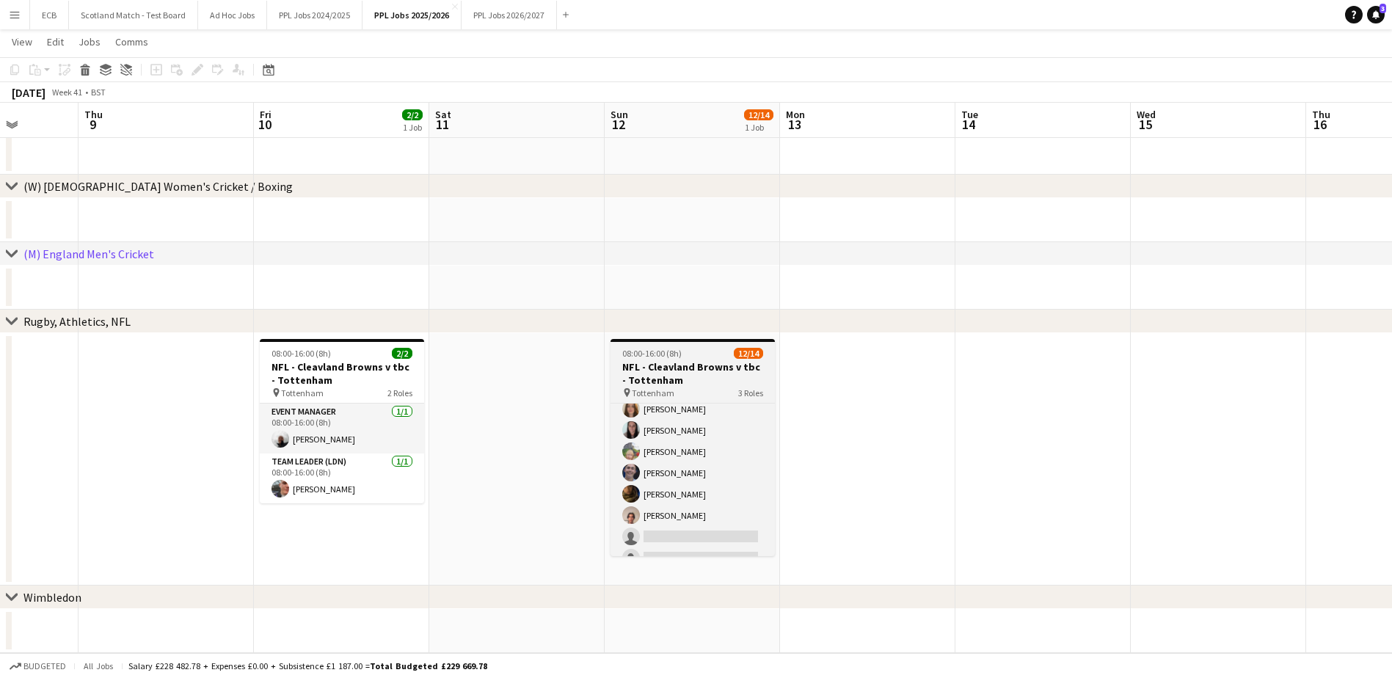
click at [677, 376] on h3 "NFL - Cleavland Browns v tbc - Tottenham" at bounding box center [693, 373] width 164 height 26
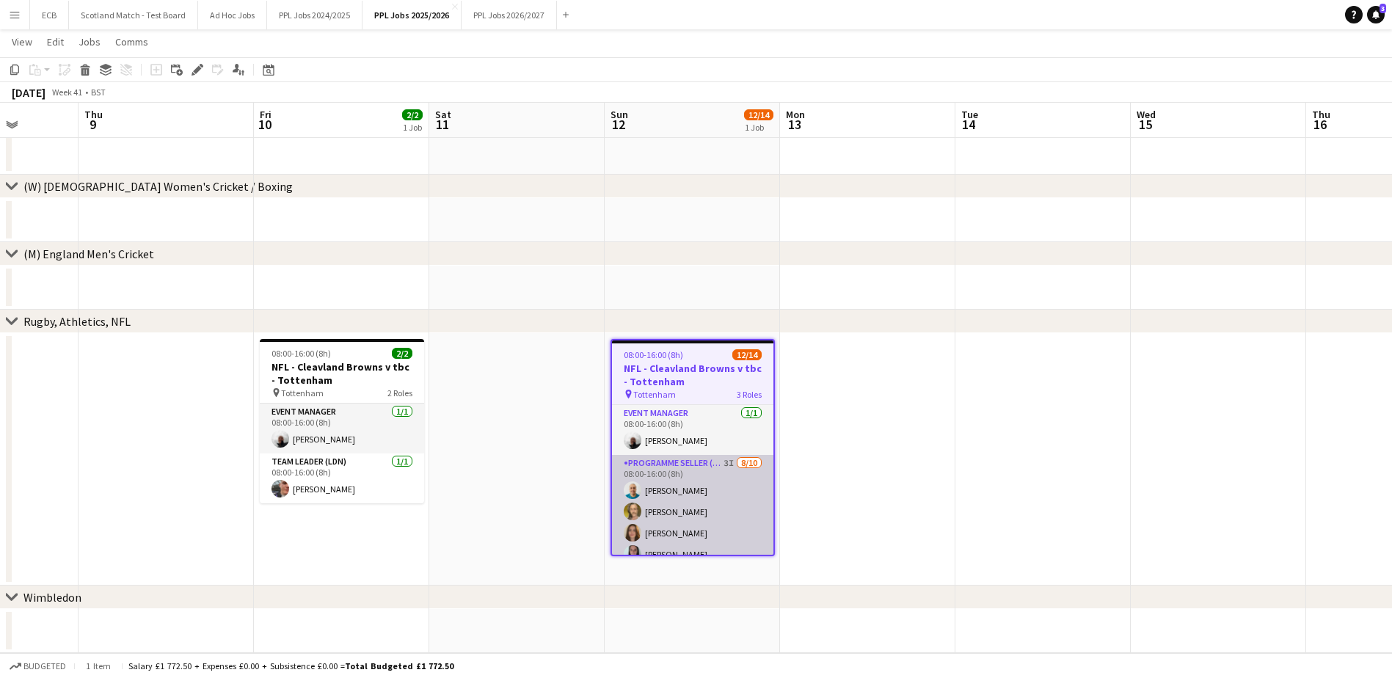
scroll to position [234, 0]
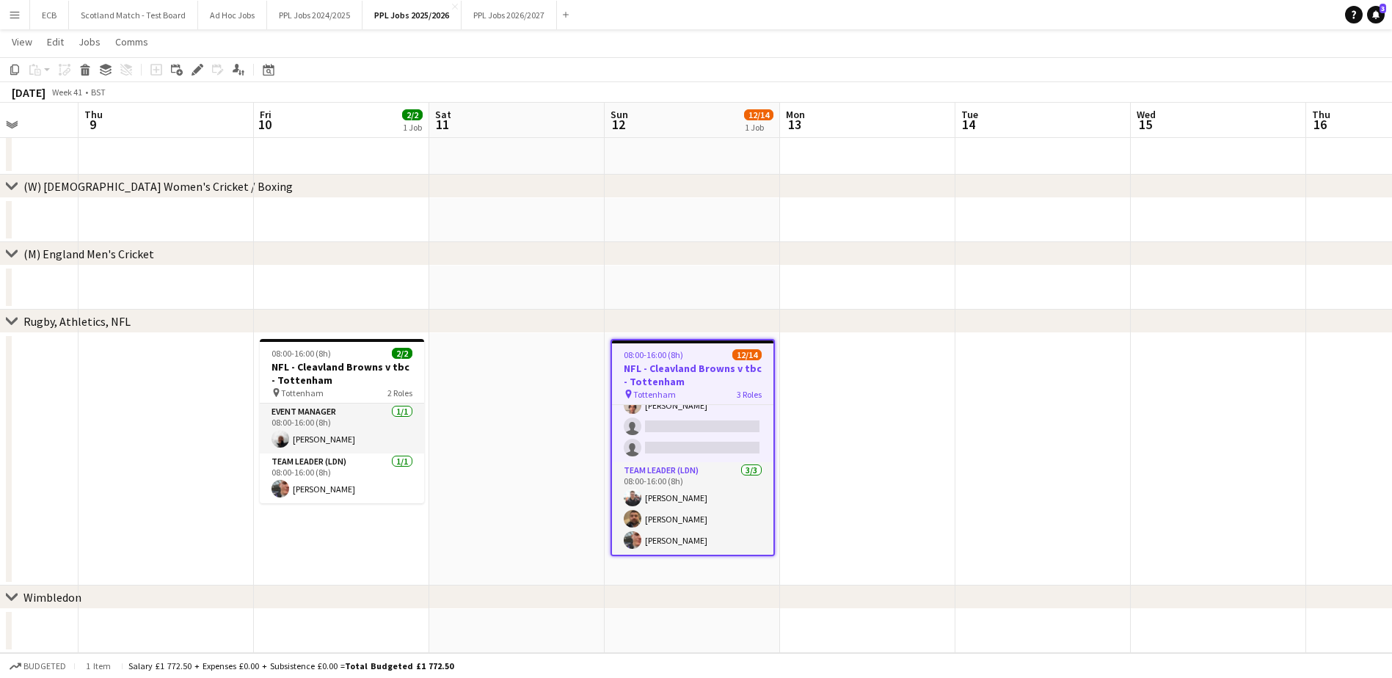
click at [691, 374] on h3 "NFL - Cleavland Browns v tbc - Tottenham" at bounding box center [692, 375] width 161 height 26
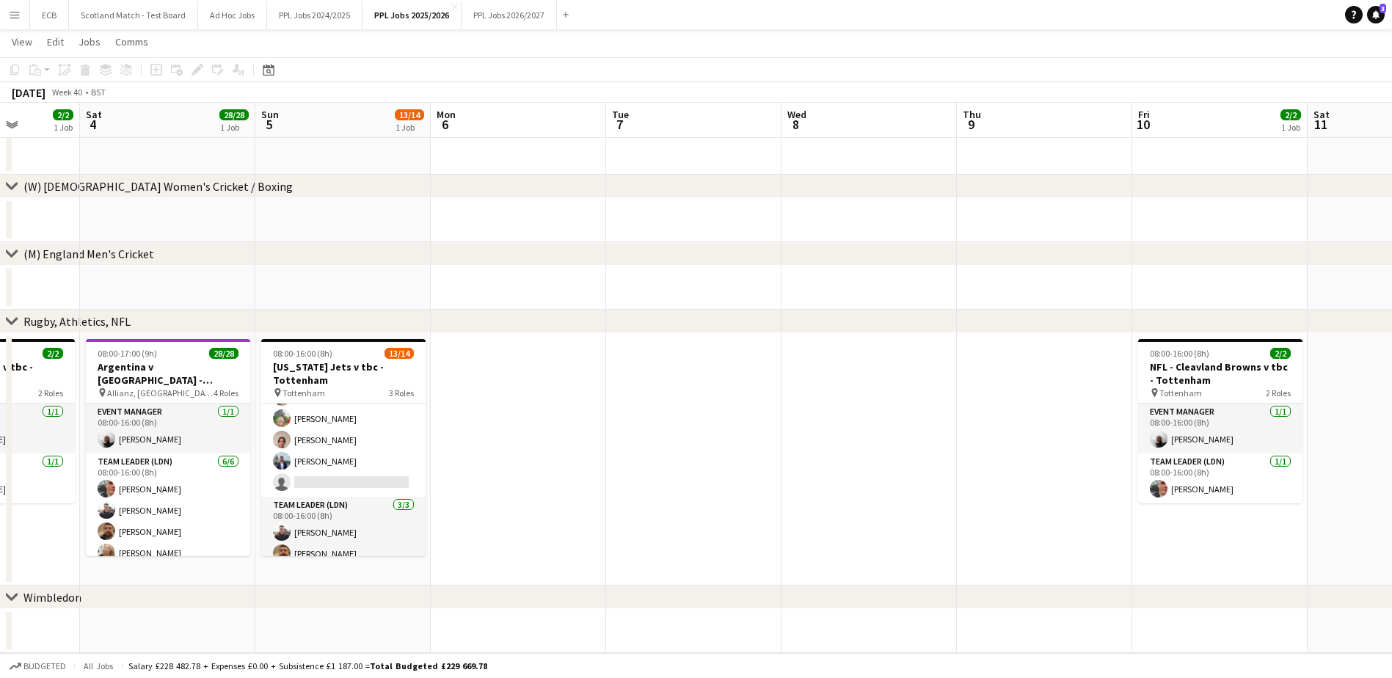
scroll to position [231, 0]
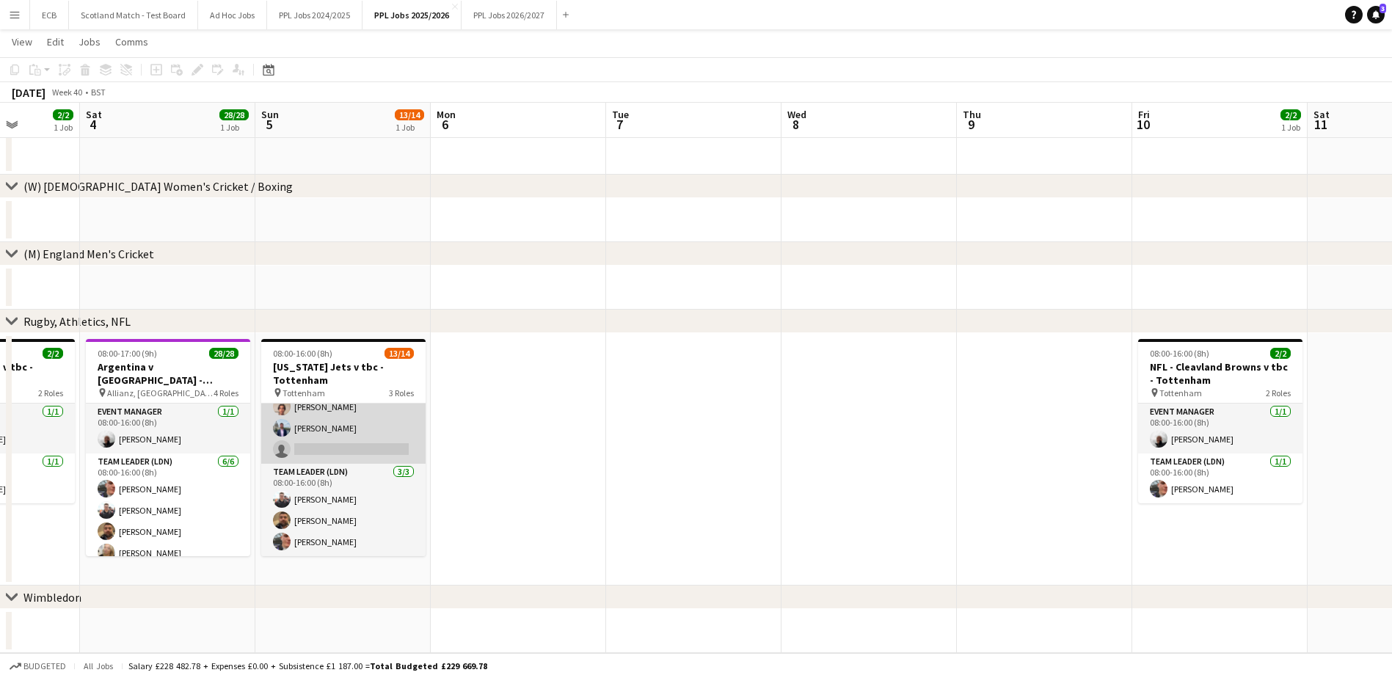
click at [346, 444] on app-card-role "Programme Seller (LDN) 2I 9/10 08:00-16:00 (8h) Souha Taha Alpesh Patel Owen Sl…" at bounding box center [343, 342] width 164 height 241
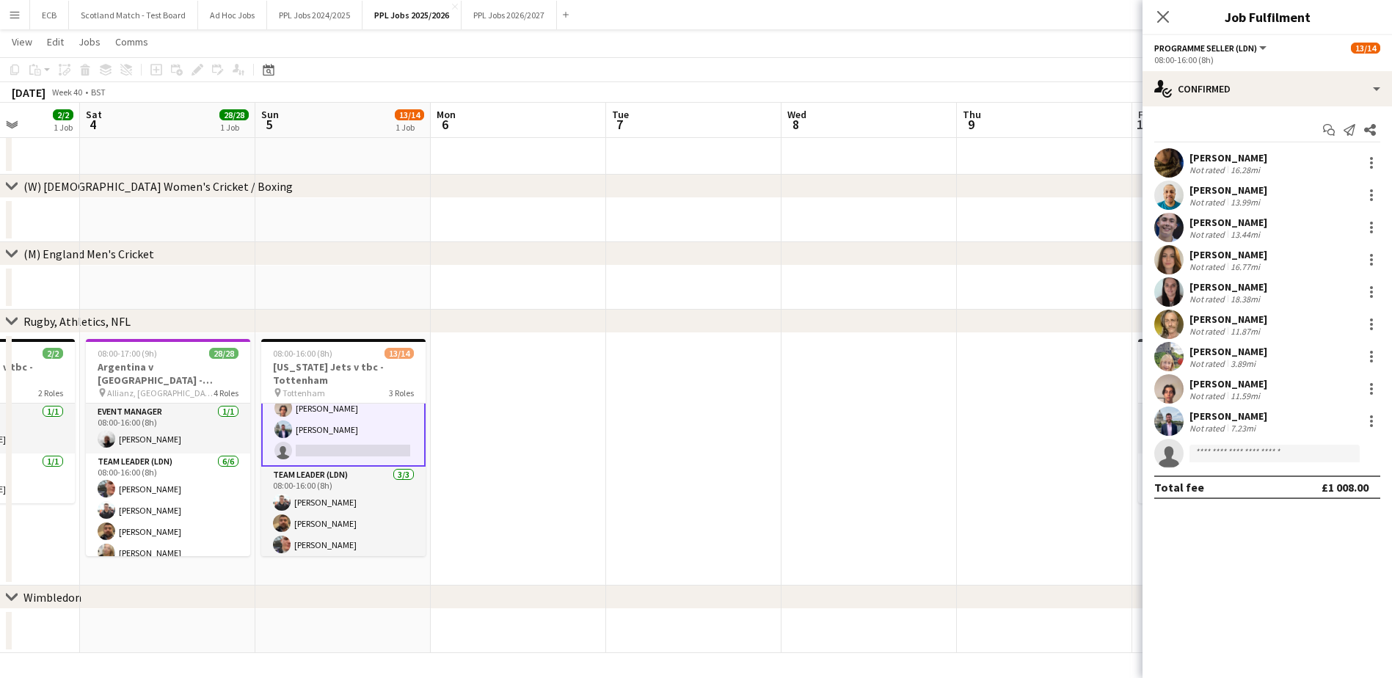
scroll to position [233, 0]
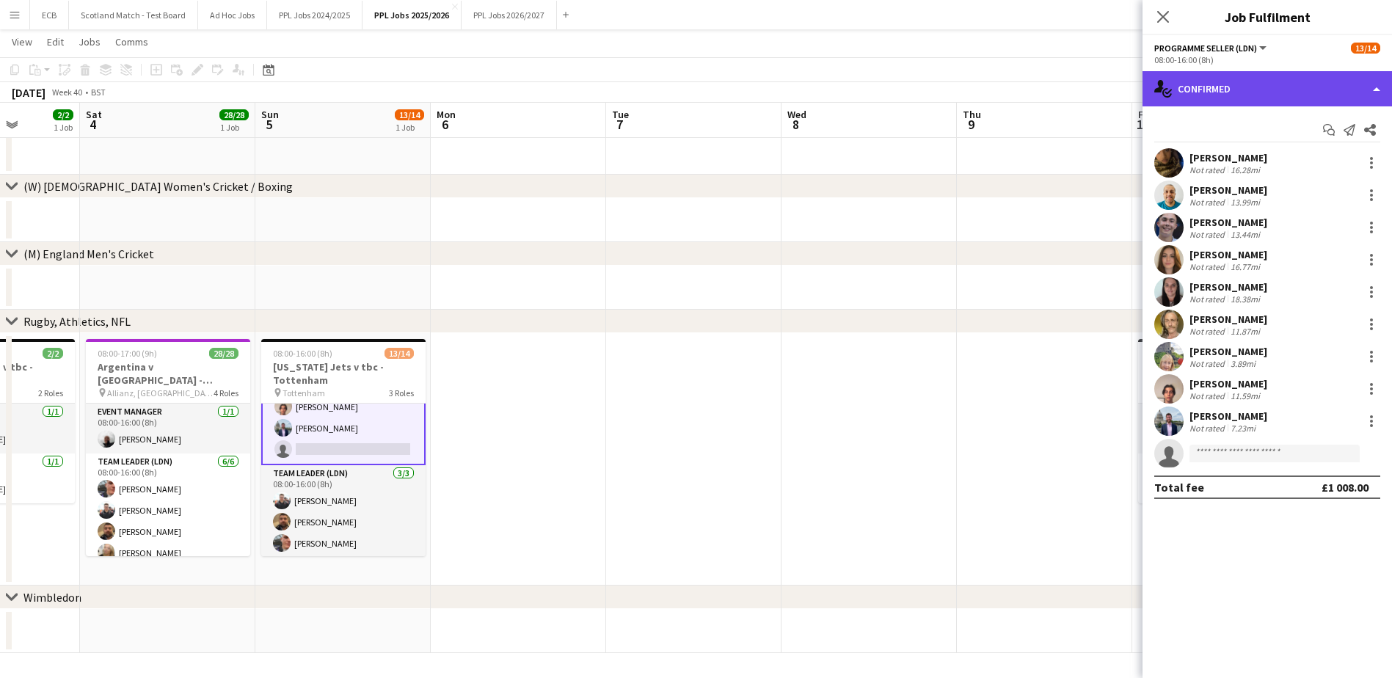
click at [1237, 90] on div "single-neutral-actions-check-2 Confirmed" at bounding box center [1268, 88] width 250 height 35
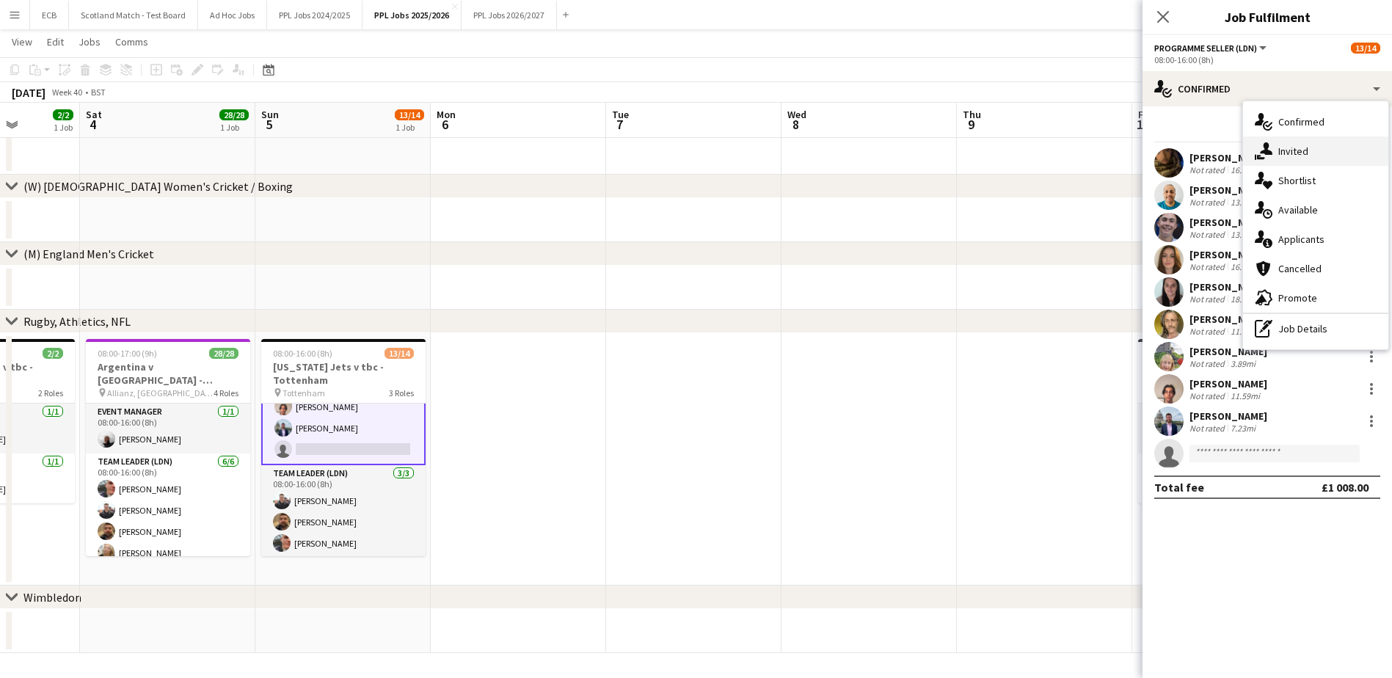
click at [1309, 145] on div "single-neutral-actions-share-1 Invited" at bounding box center [1315, 150] width 145 height 29
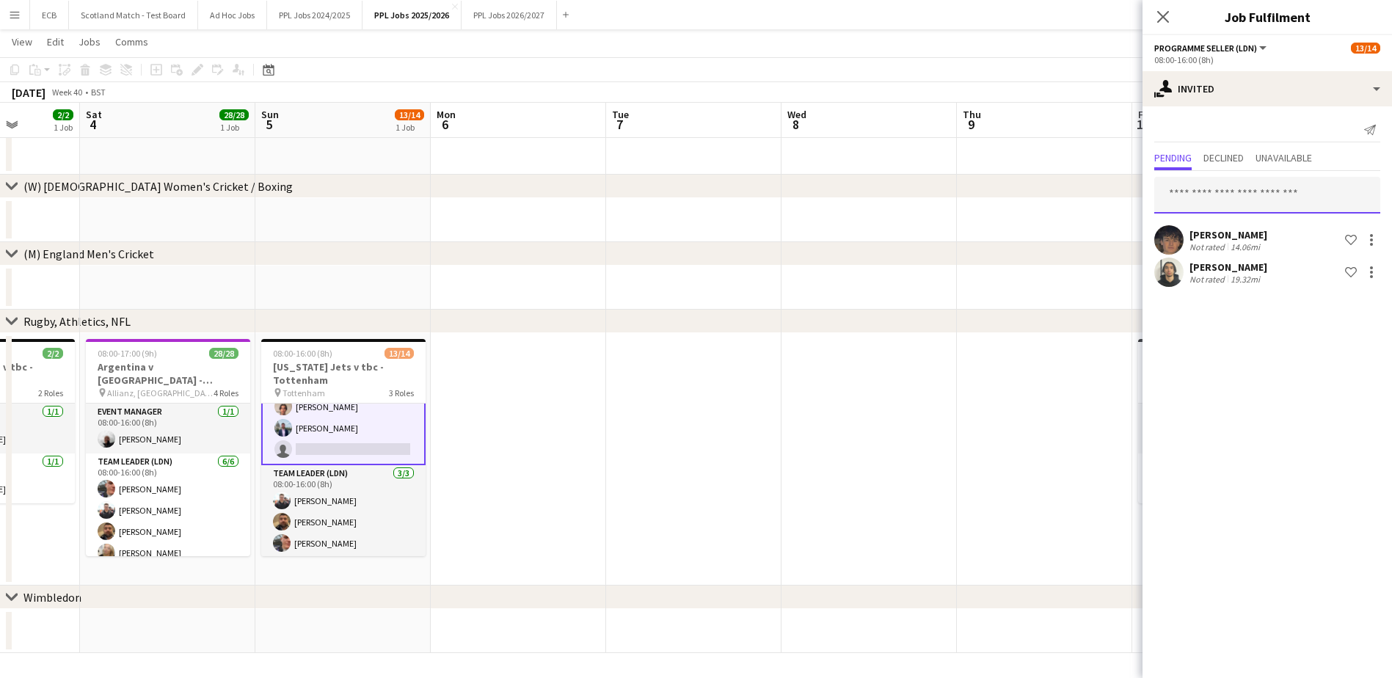
click at [1245, 191] on input "text" at bounding box center [1267, 195] width 226 height 37
type input "***"
click at [1229, 238] on span "[EMAIL_ADDRESS][DOMAIN_NAME]" at bounding box center [1267, 244] width 203 height 12
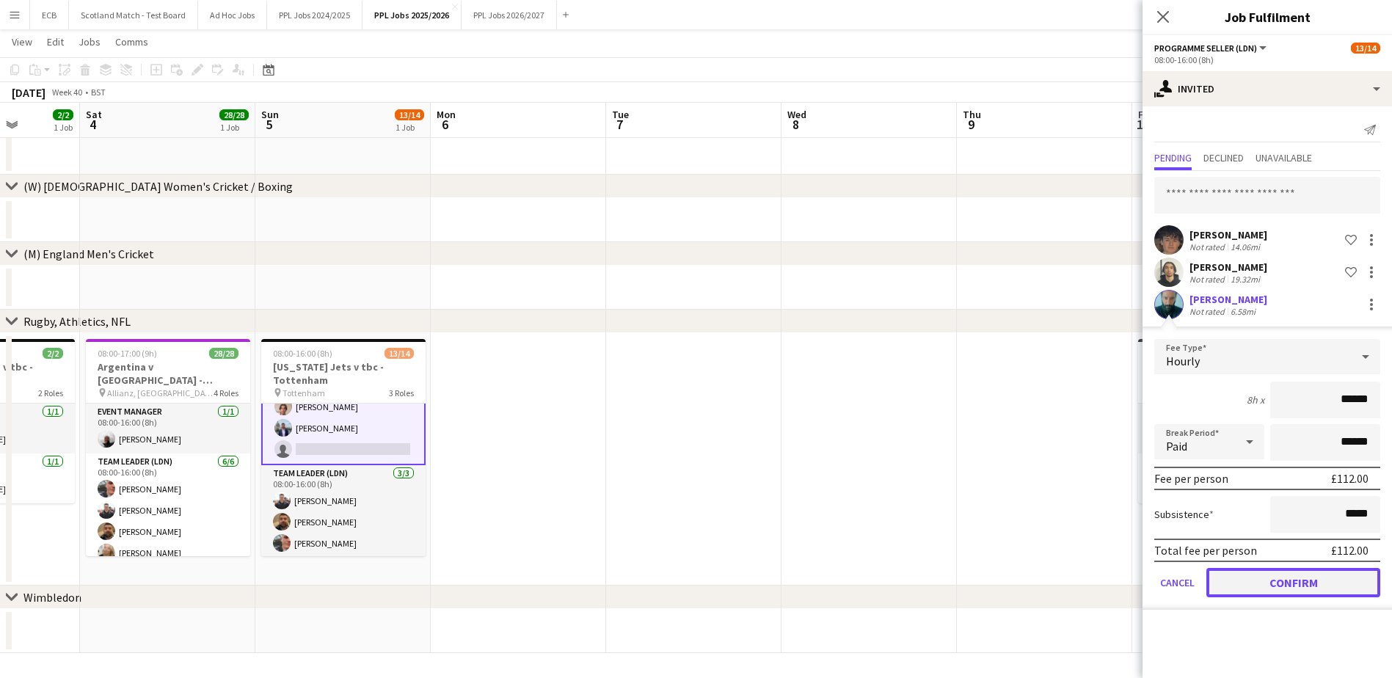
click at [1326, 571] on button "Confirm" at bounding box center [1293, 582] width 174 height 29
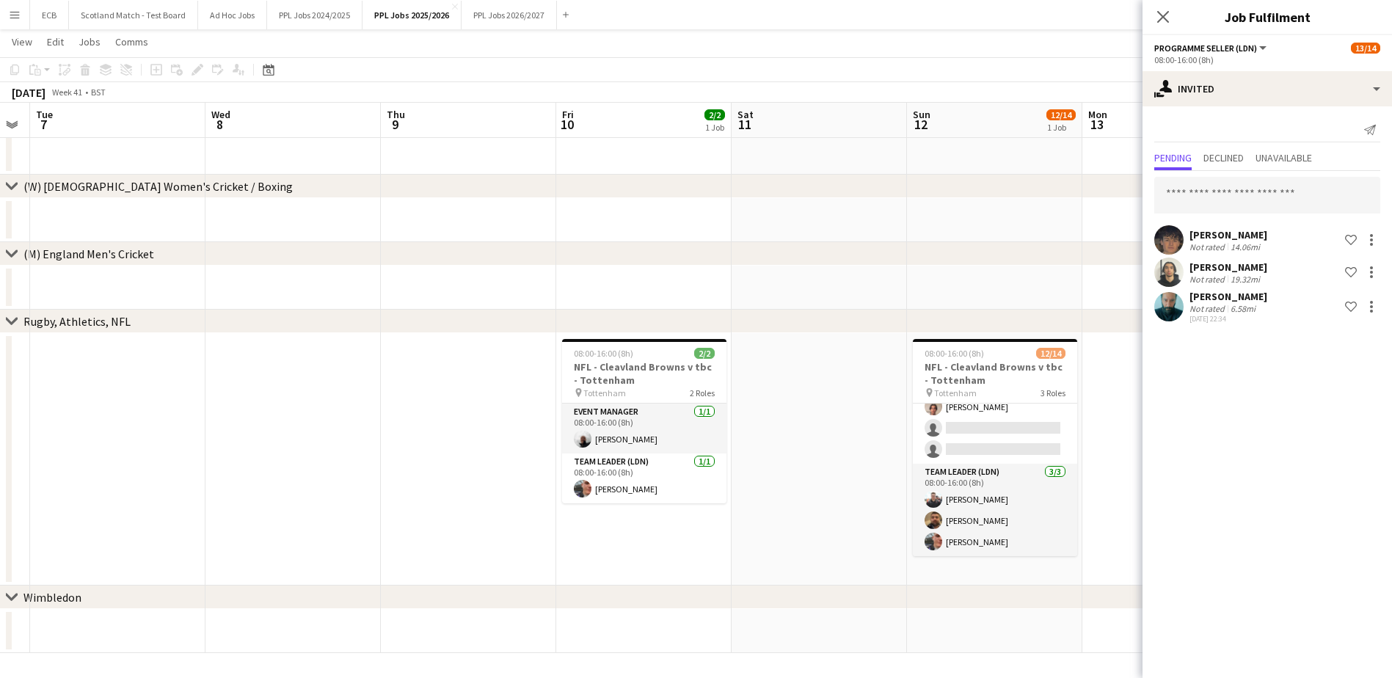
scroll to position [0, 511]
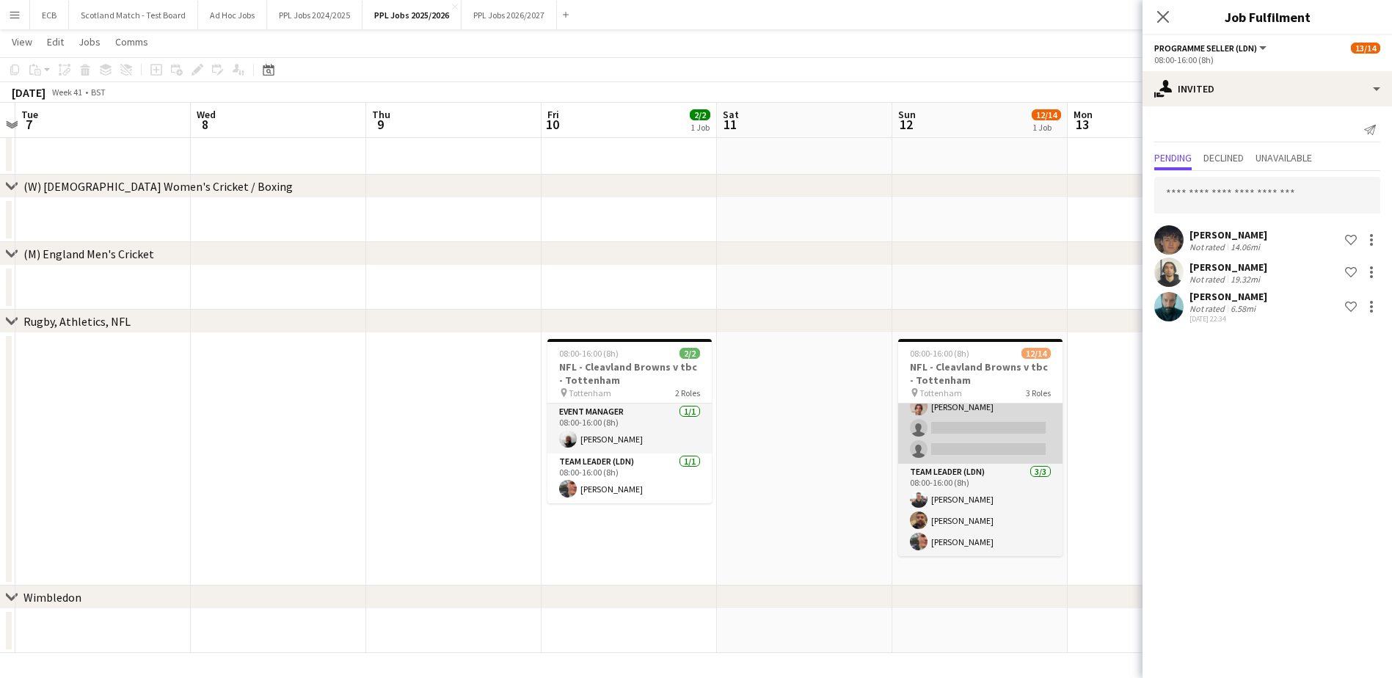
click at [984, 420] on app-card-role "Programme Seller (LDN) 3I 8/10 08:00-16:00 (8h) Alpesh Patel Adam Rihan Becky H…" at bounding box center [980, 342] width 164 height 241
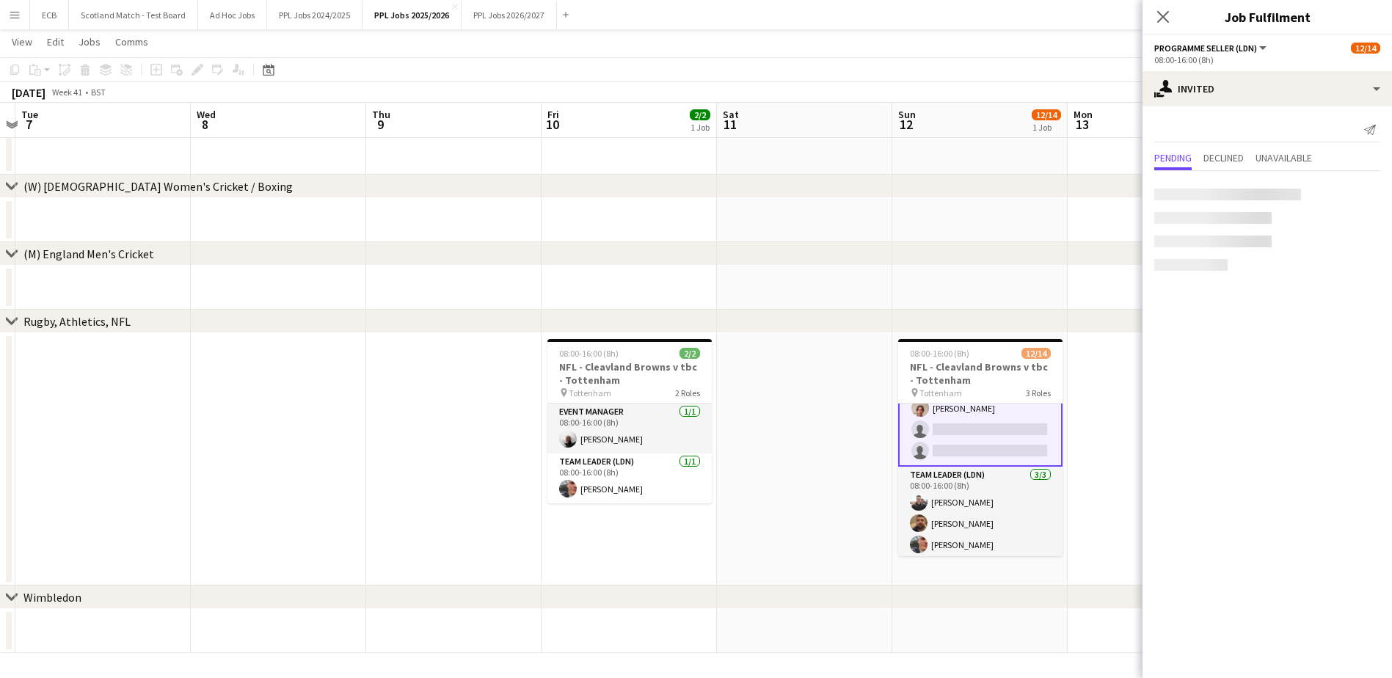
scroll to position [233, 0]
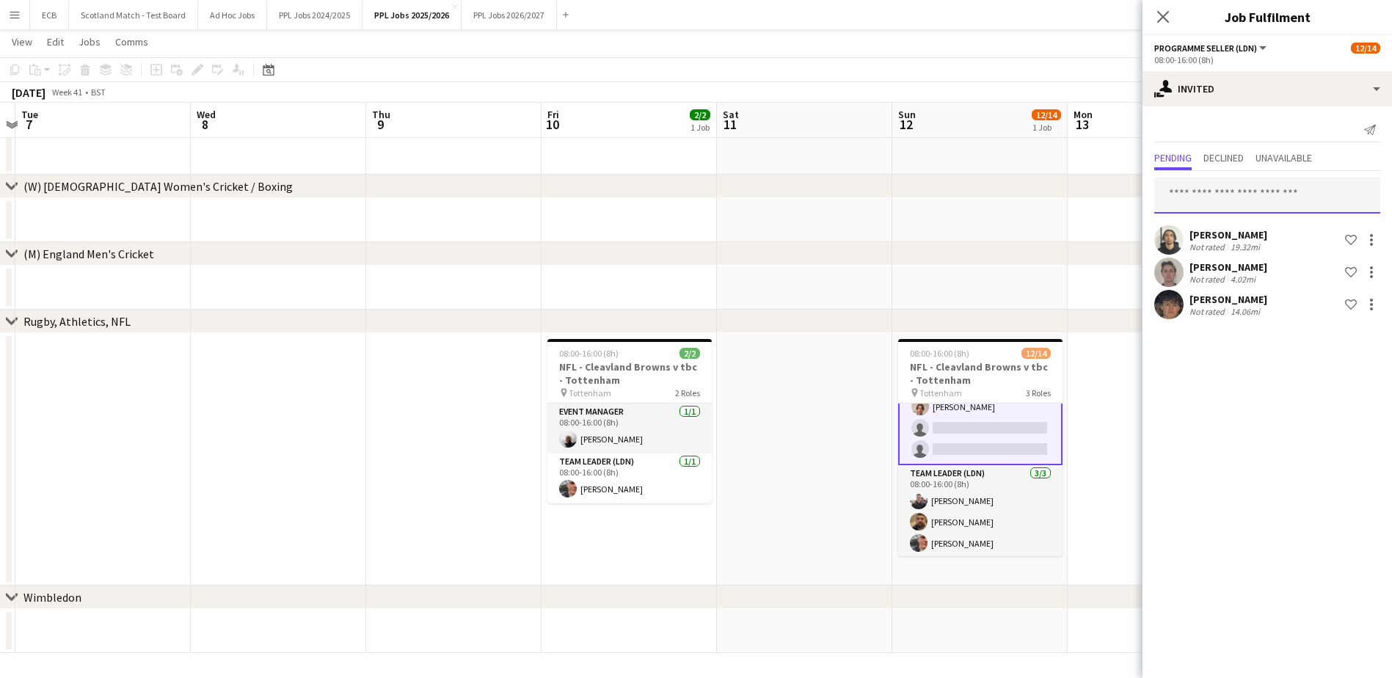
click at [1281, 205] on input "text" at bounding box center [1267, 195] width 226 height 37
type input "***"
click at [1218, 236] on span "[PERSON_NAME]" at bounding box center [1208, 231] width 84 height 12
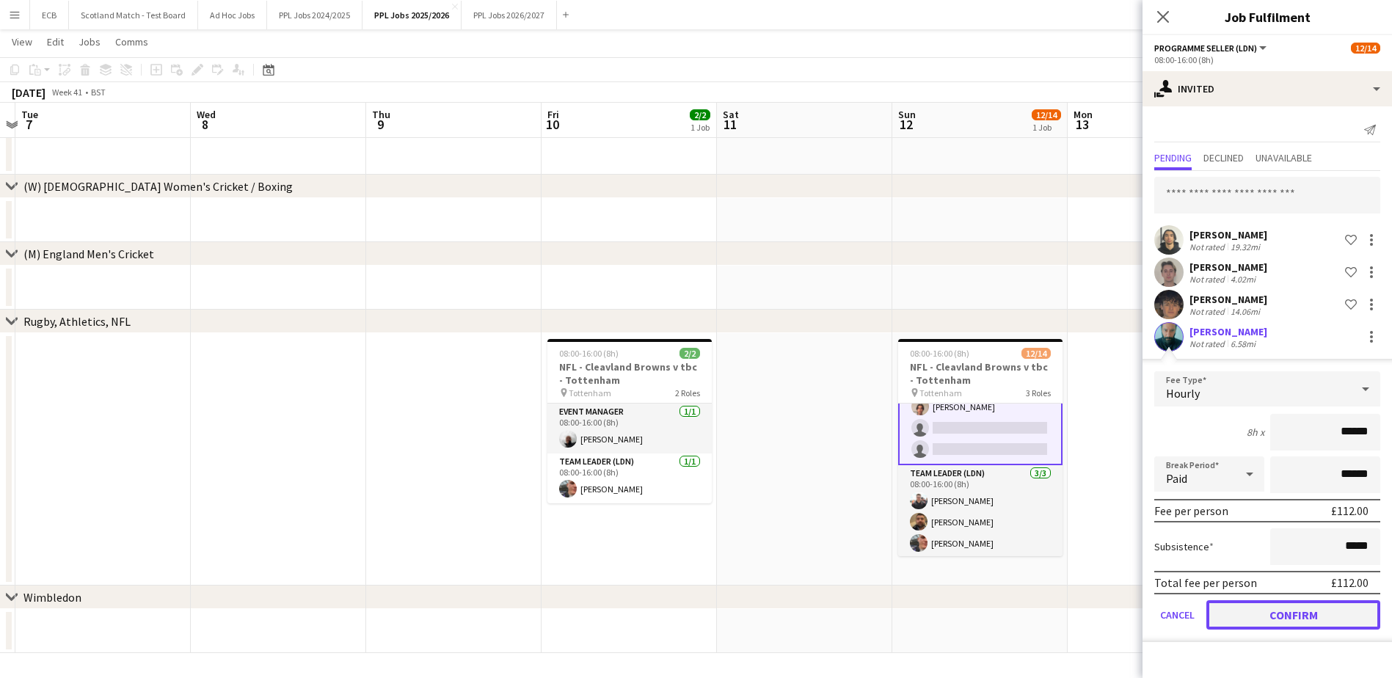
click at [1280, 615] on button "Confirm" at bounding box center [1293, 614] width 174 height 29
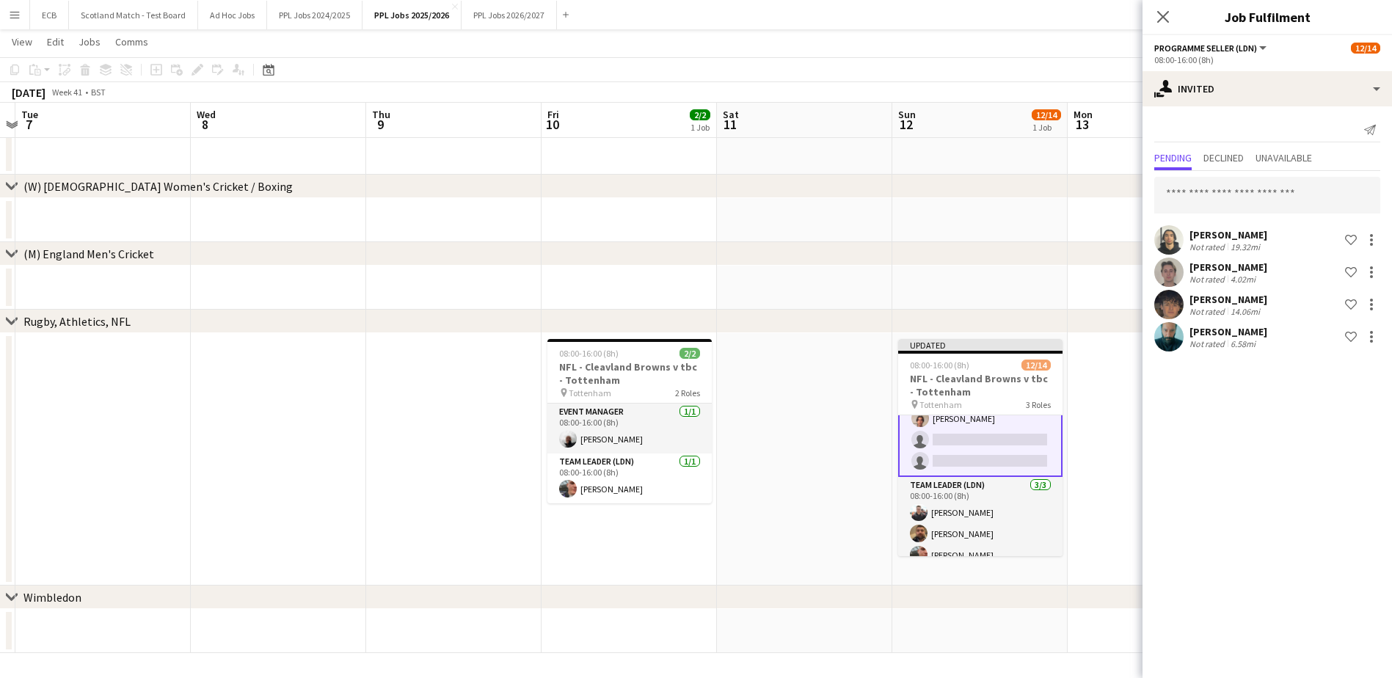
click at [1087, 428] on app-date-cell at bounding box center [1155, 459] width 175 height 252
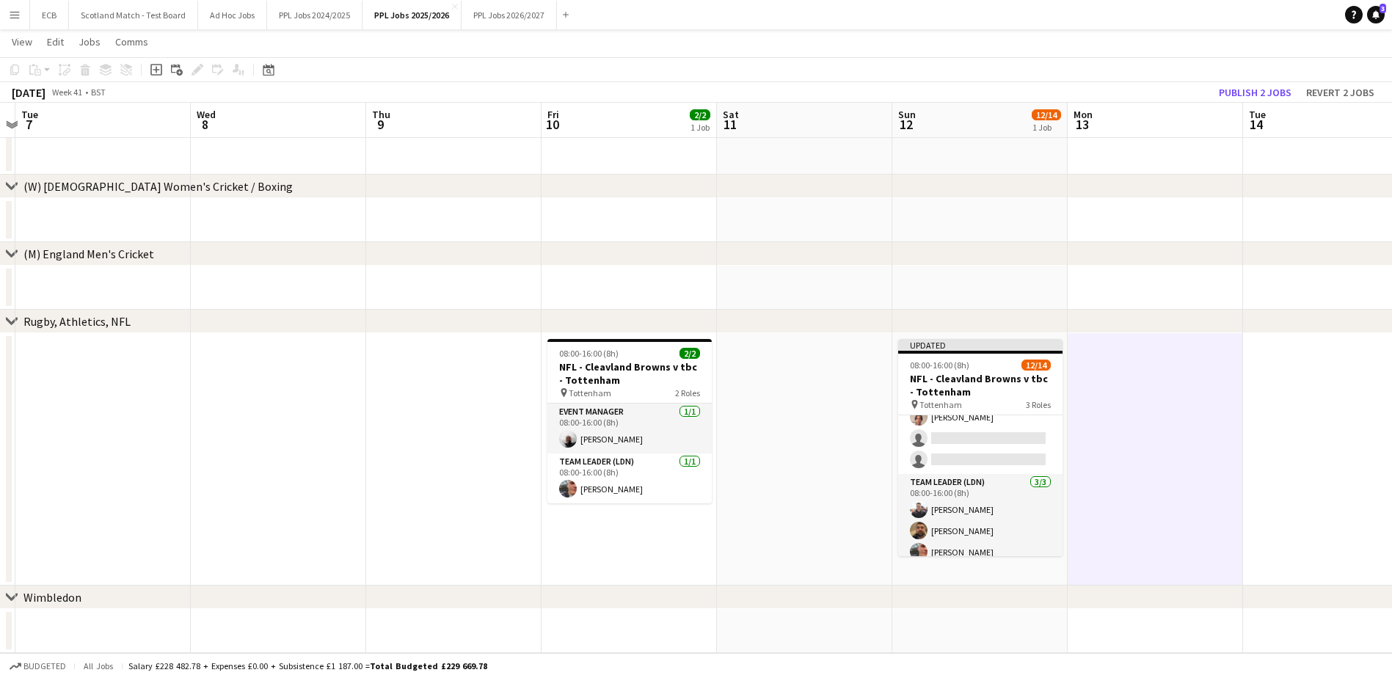
scroll to position [231, 0]
click at [1248, 96] on button "Publish 2 jobs" at bounding box center [1255, 92] width 84 height 19
